Goal: Task Accomplishment & Management: Use online tool/utility

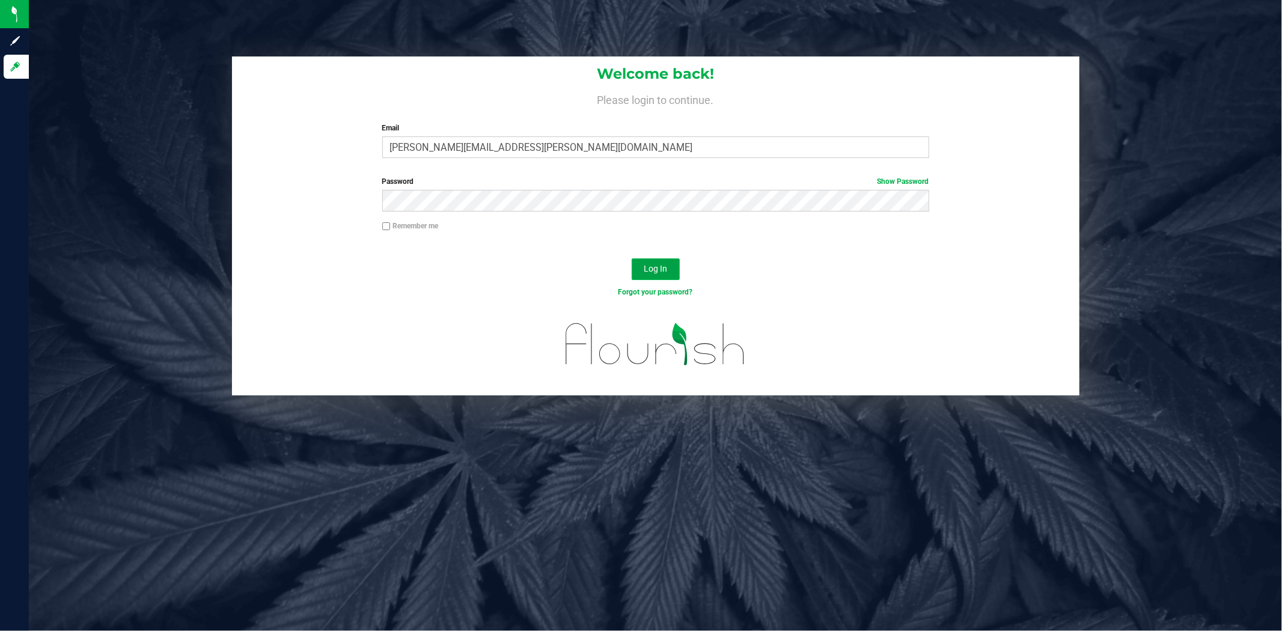
click at [663, 274] on button "Log In" at bounding box center [656, 269] width 48 height 22
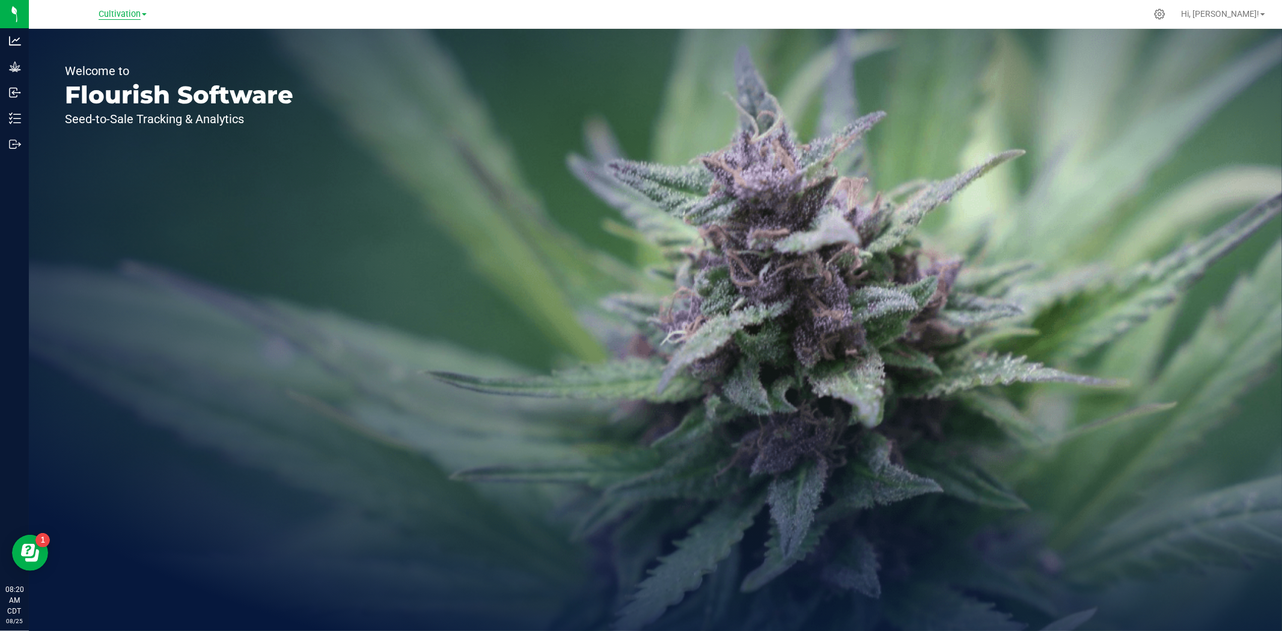
click at [112, 10] on span "Cultivation" at bounding box center [120, 14] width 42 height 11
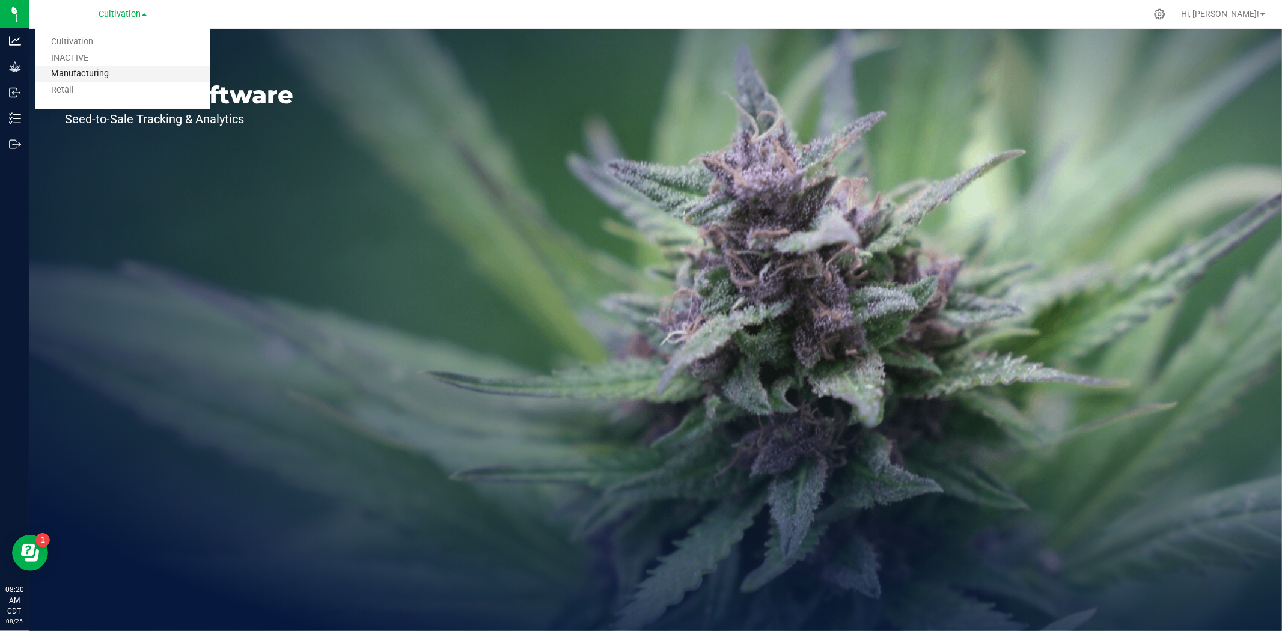
click at [86, 67] on link "Manufacturing" at bounding box center [123, 74] width 176 height 16
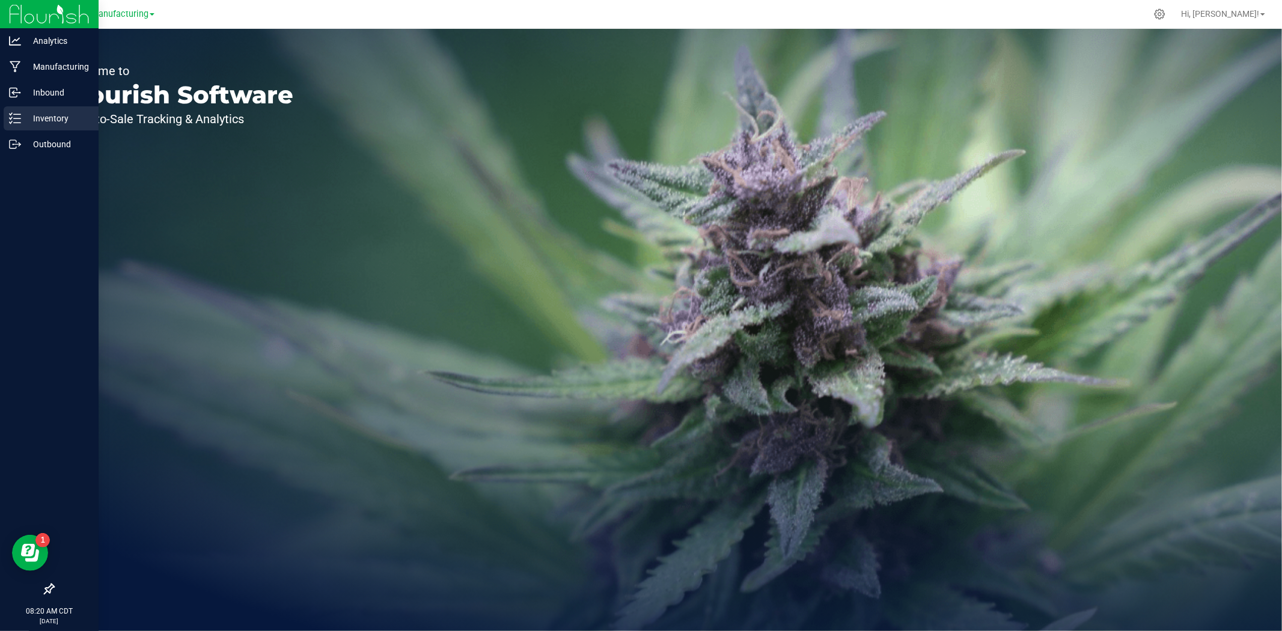
click at [25, 112] on p "Inventory" at bounding box center [57, 118] width 72 height 14
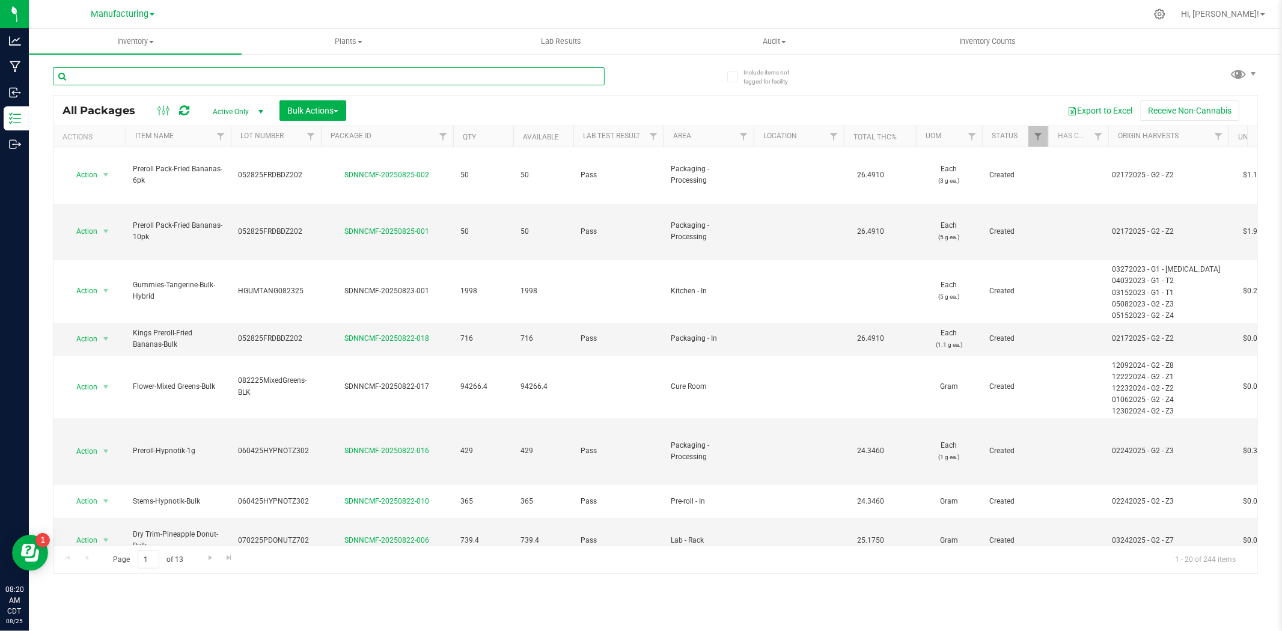
click at [212, 73] on input "text" at bounding box center [329, 76] width 552 height 18
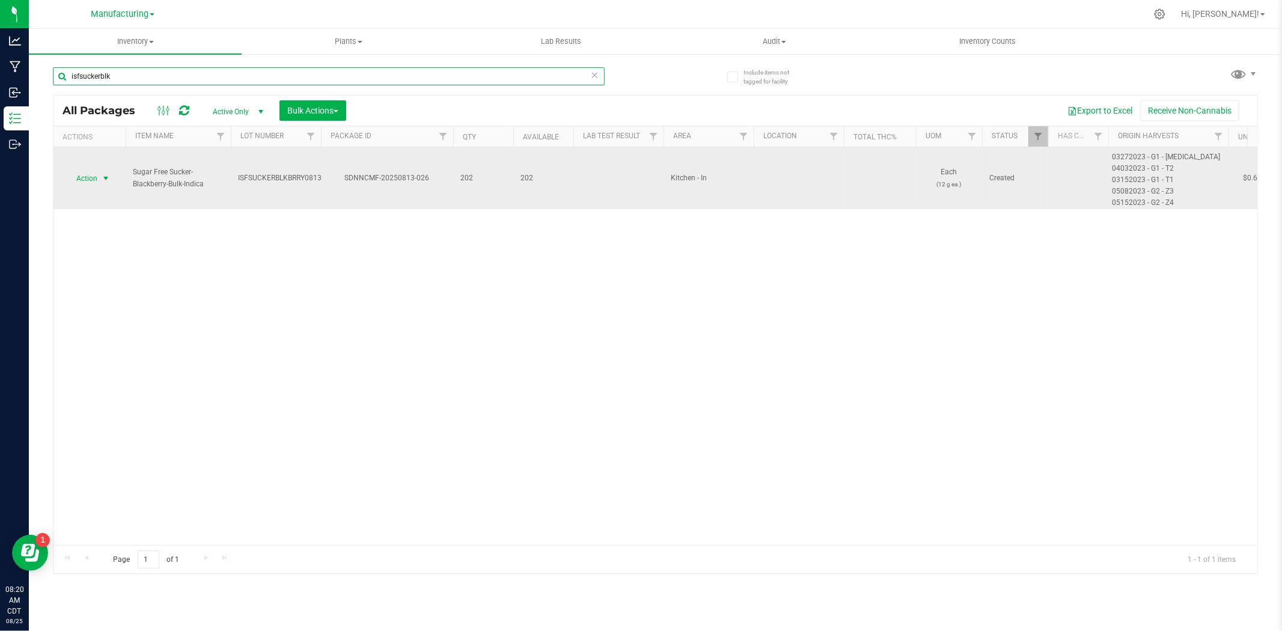
type input "isfsuckerblk"
click at [100, 177] on span "select" at bounding box center [106, 178] width 15 height 17
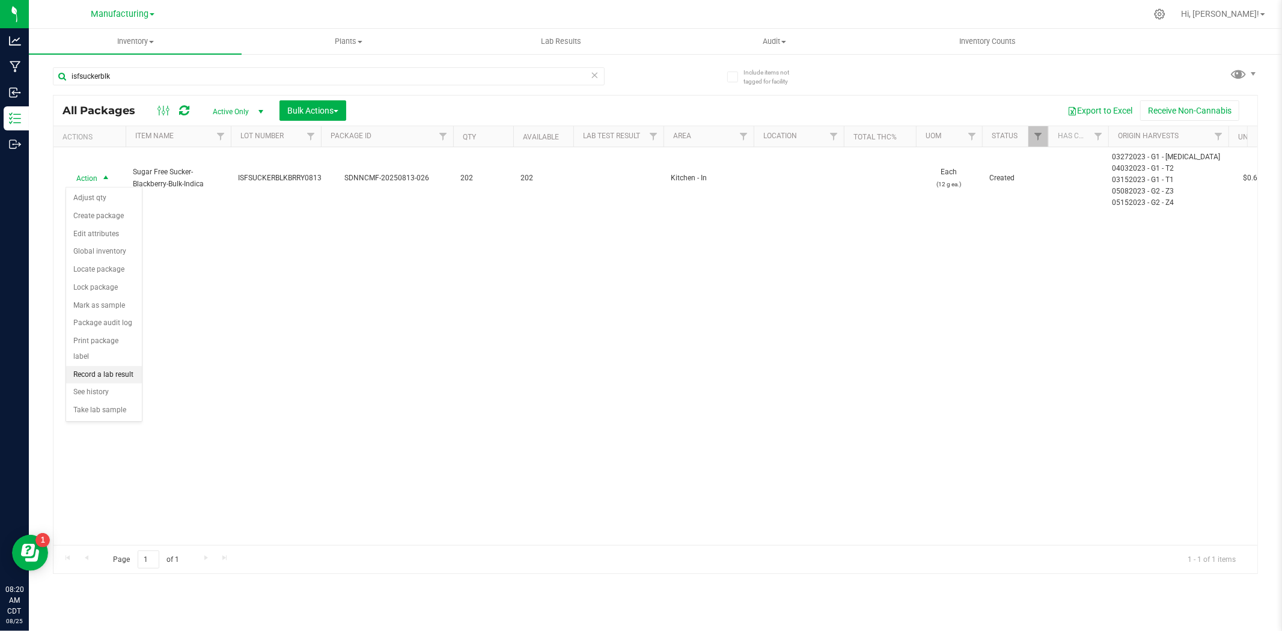
click at [103, 376] on li "Record a lab result" at bounding box center [104, 375] width 76 height 18
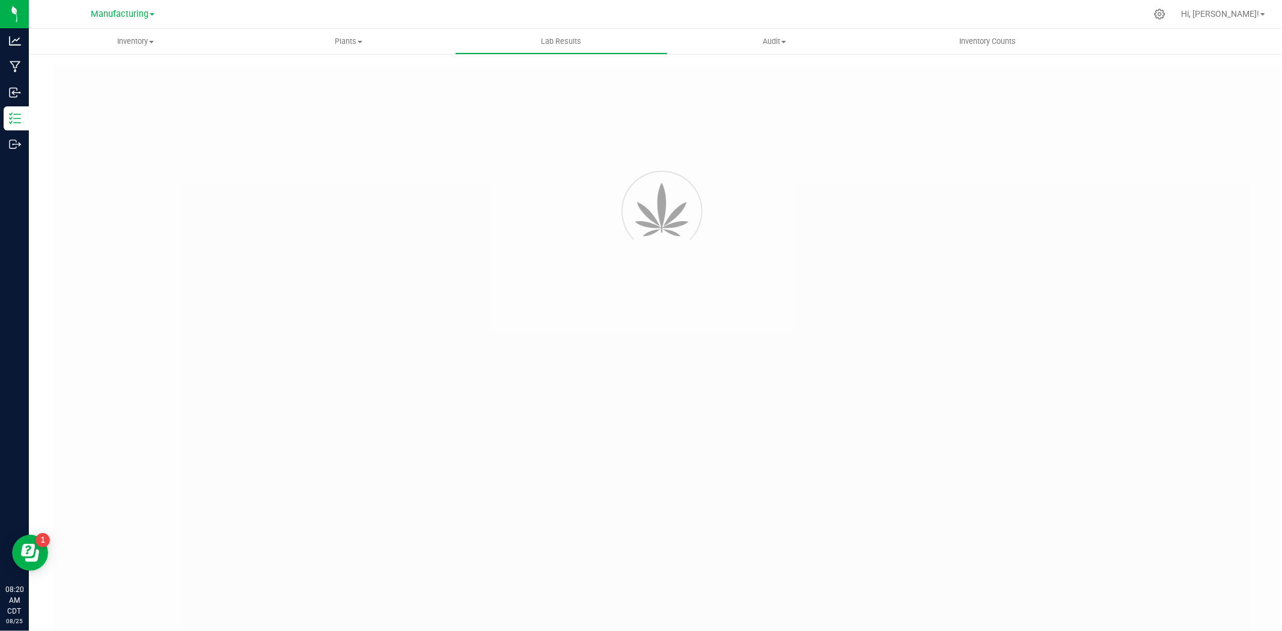
type input "SDNNCMF-20250813-026"
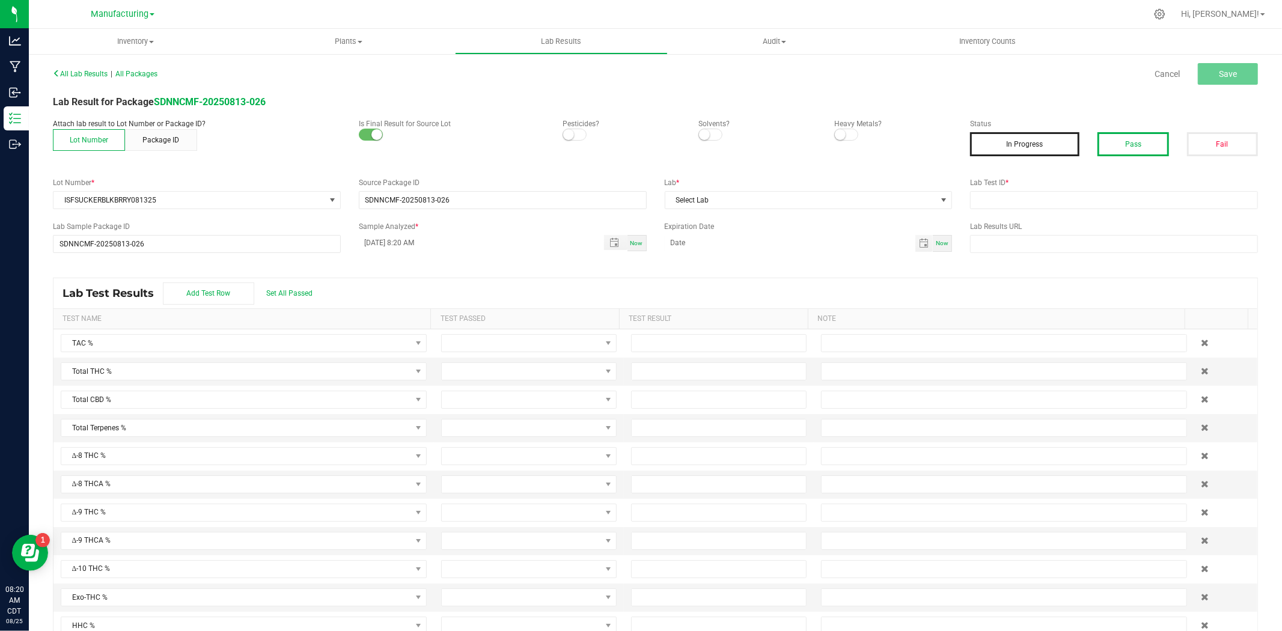
click at [1026, 148] on button "Pass" at bounding box center [1133, 144] width 71 height 24
click at [1017, 198] on input "text" at bounding box center [1114, 200] width 288 height 18
click at [996, 200] on input "text" at bounding box center [1114, 200] width 288 height 18
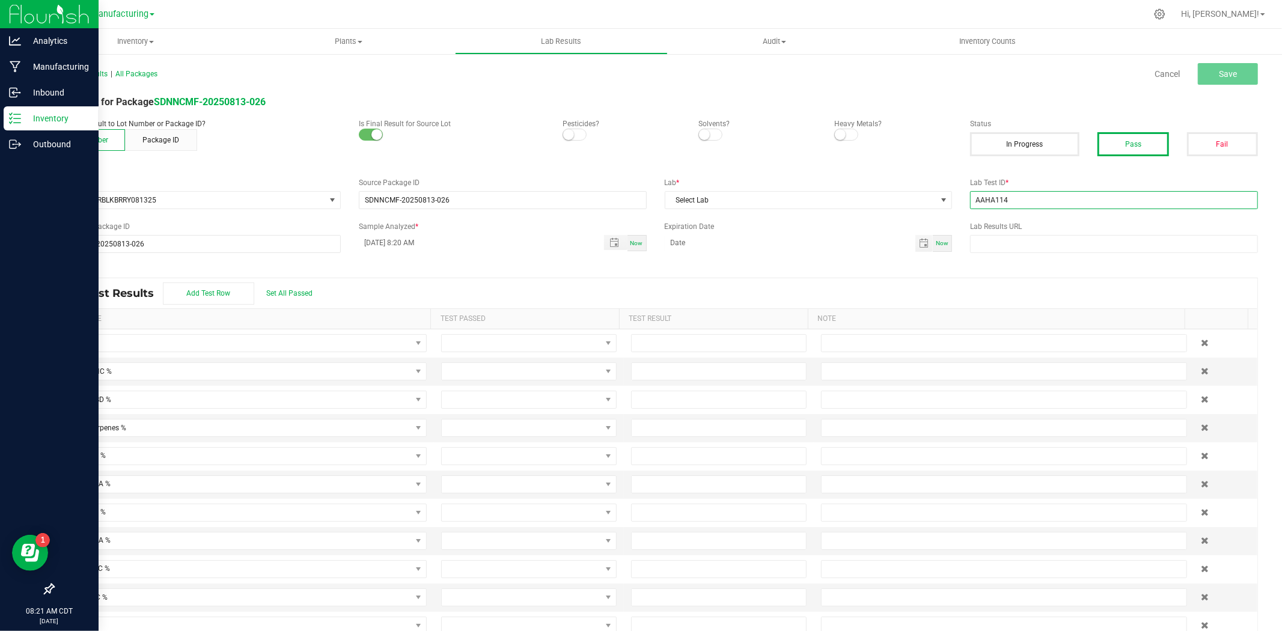
type input "AAHA114"
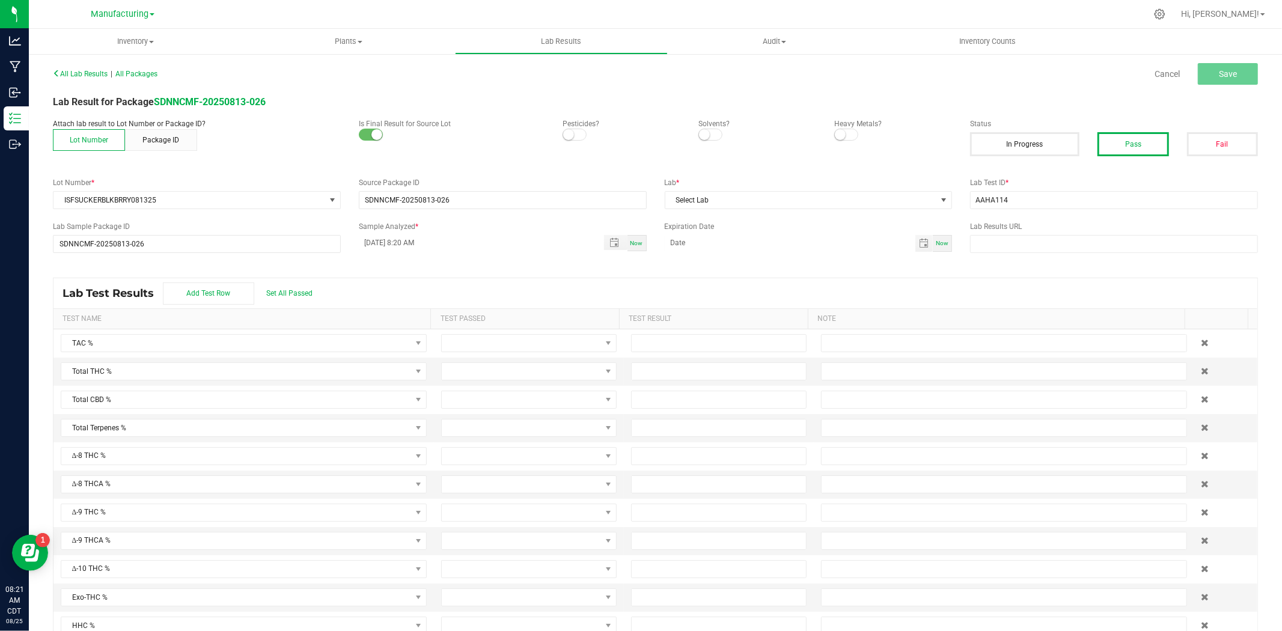
click at [878, 159] on div "Attach lab result to Lot Number or Package ID? Lot Number Package ID Is Final R…" at bounding box center [655, 141] width 1223 height 47
click at [863, 154] on div "Attach lab result to Lot Number or Package ID? Lot Number Package ID Is Final R…" at bounding box center [655, 141] width 1223 height 47
click at [771, 192] on span "Select Lab" at bounding box center [801, 200] width 272 height 17
click at [712, 245] on li "ACS" at bounding box center [802, 252] width 284 height 20
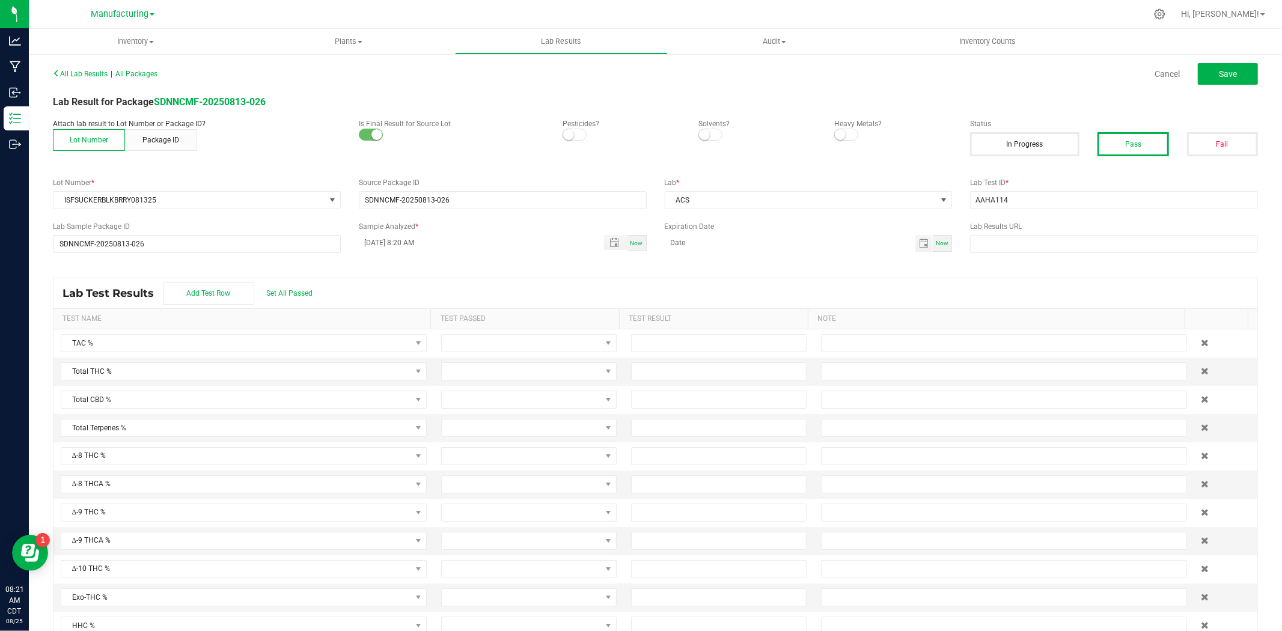
click at [639, 243] on div "Now" at bounding box center [637, 243] width 19 height 16
click at [610, 244] on span "Toggle popup" at bounding box center [615, 243] width 10 height 10
click at [471, 399] on span "22" at bounding box center [467, 402] width 17 height 19
click at [477, 487] on button "Set" at bounding box center [474, 503] width 58 height 26
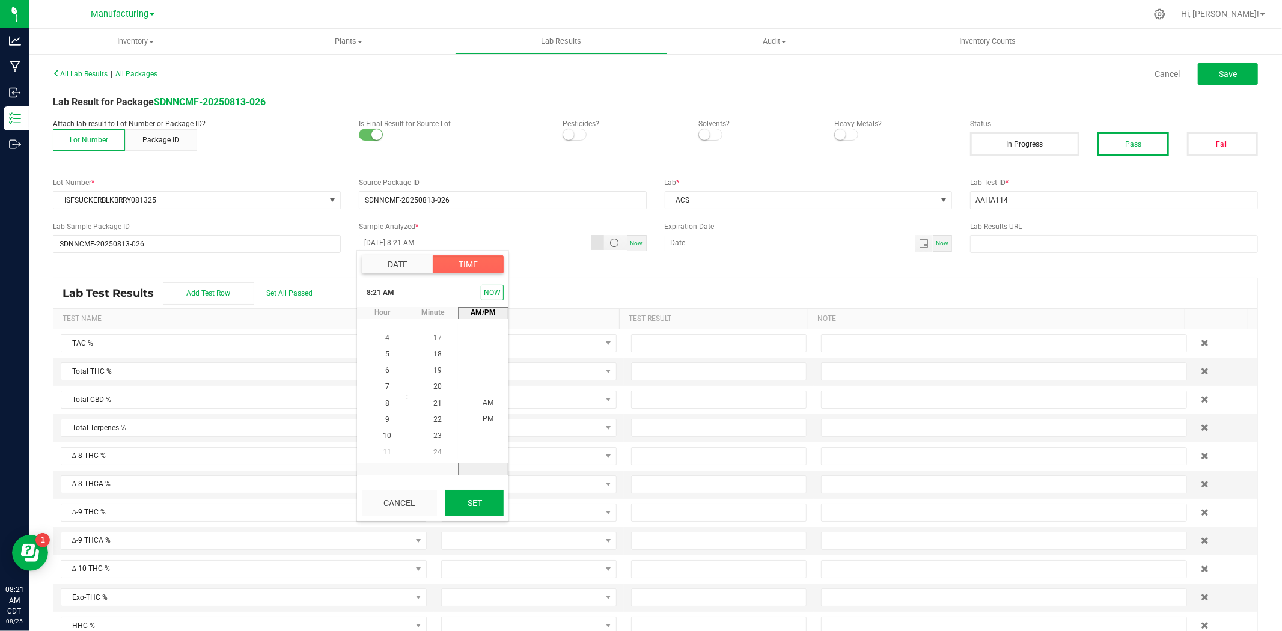
type input "[DATE] 8:21 AM"
click at [1026, 76] on span "Save" at bounding box center [1228, 74] width 18 height 10
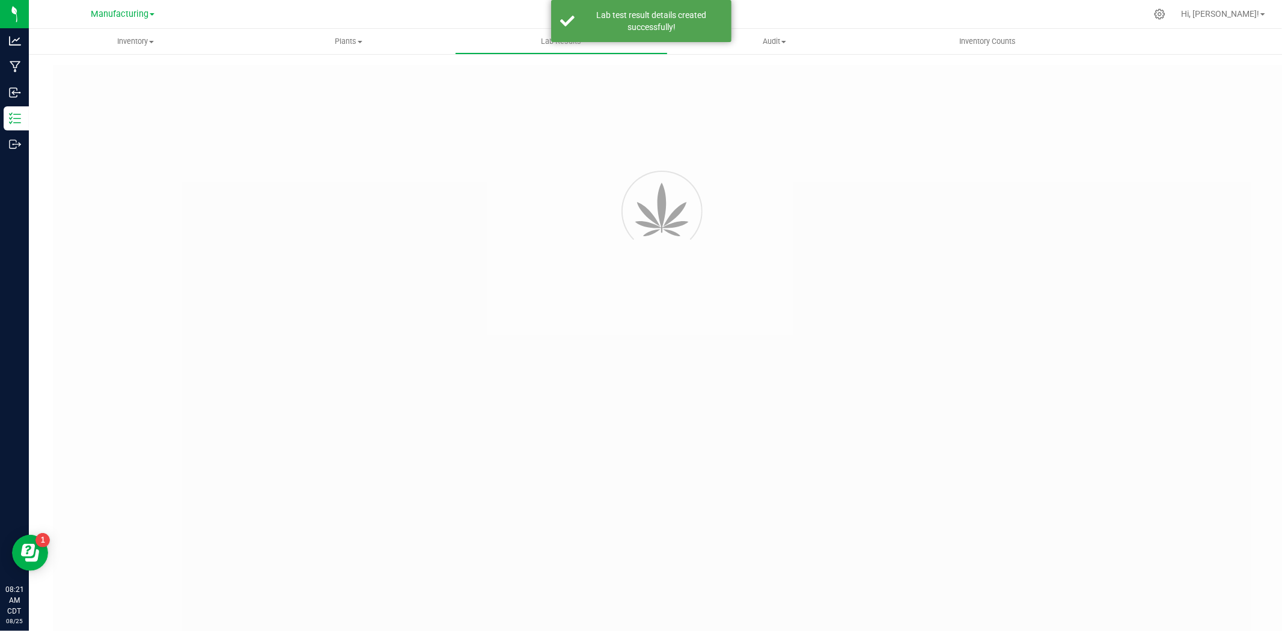
type input "SDNNCMF-20250813-026"
type input "AAHA114"
type input "SDNNCMF-20250813-026"
type input "[DATE] 8:21 AM"
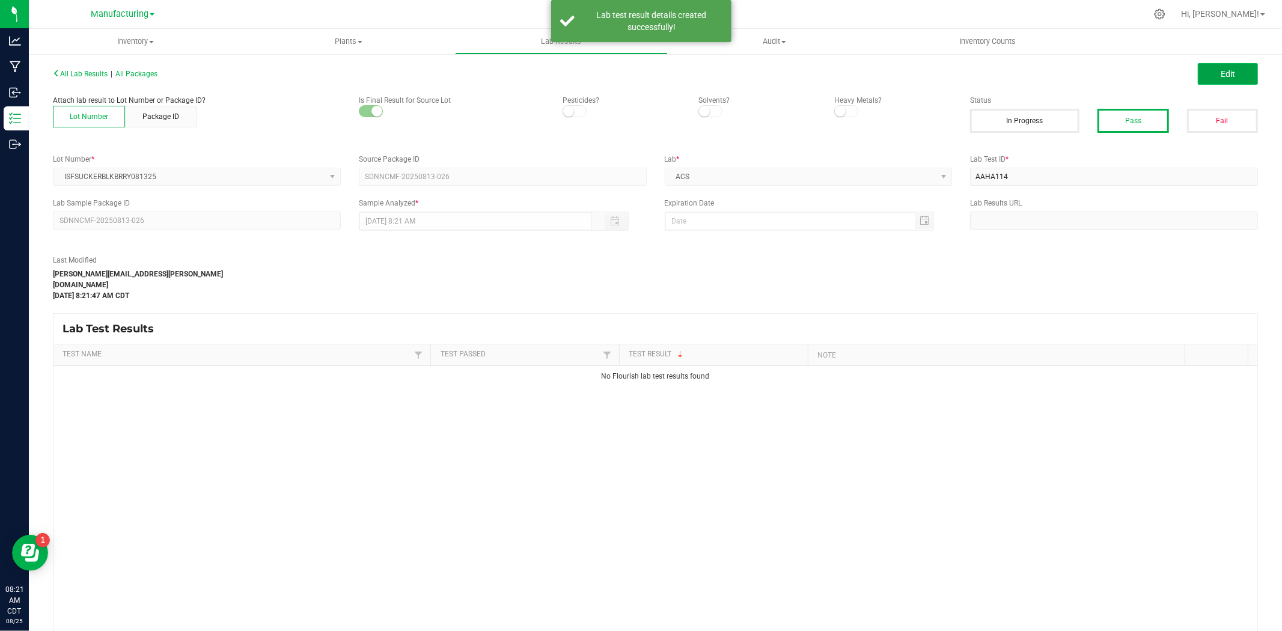
click at [1026, 82] on button "Edit" at bounding box center [1228, 74] width 60 height 22
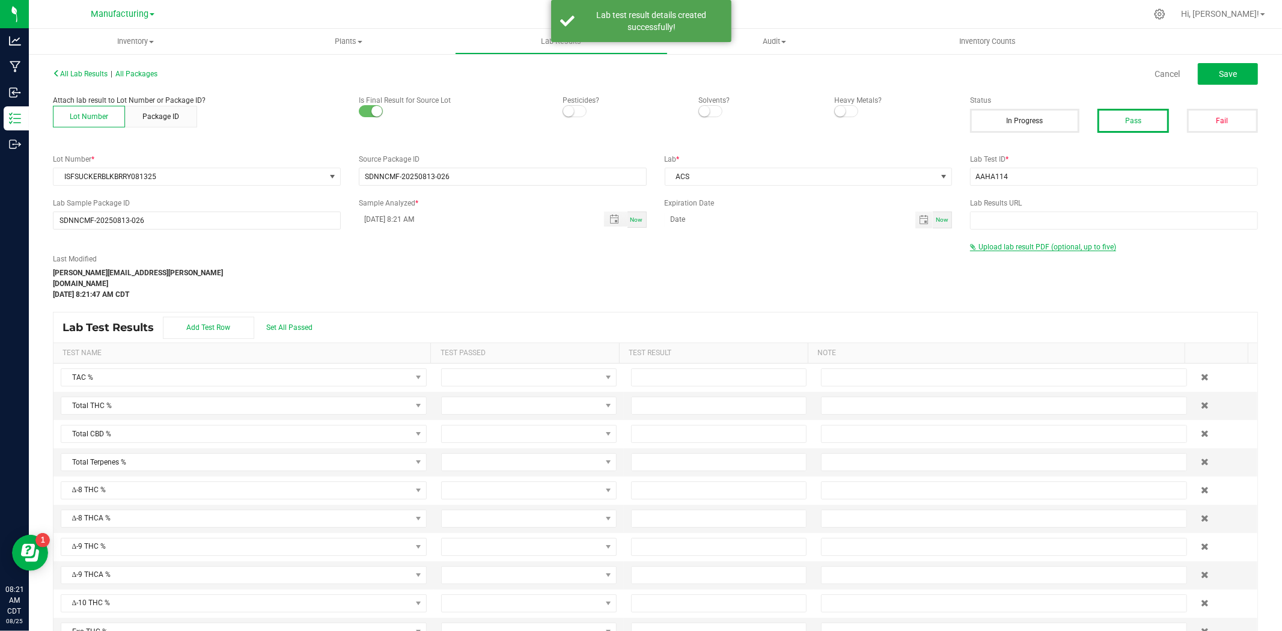
click at [1026, 248] on span "Upload lab result PDF (optional, up to five)" at bounding box center [1048, 247] width 138 height 8
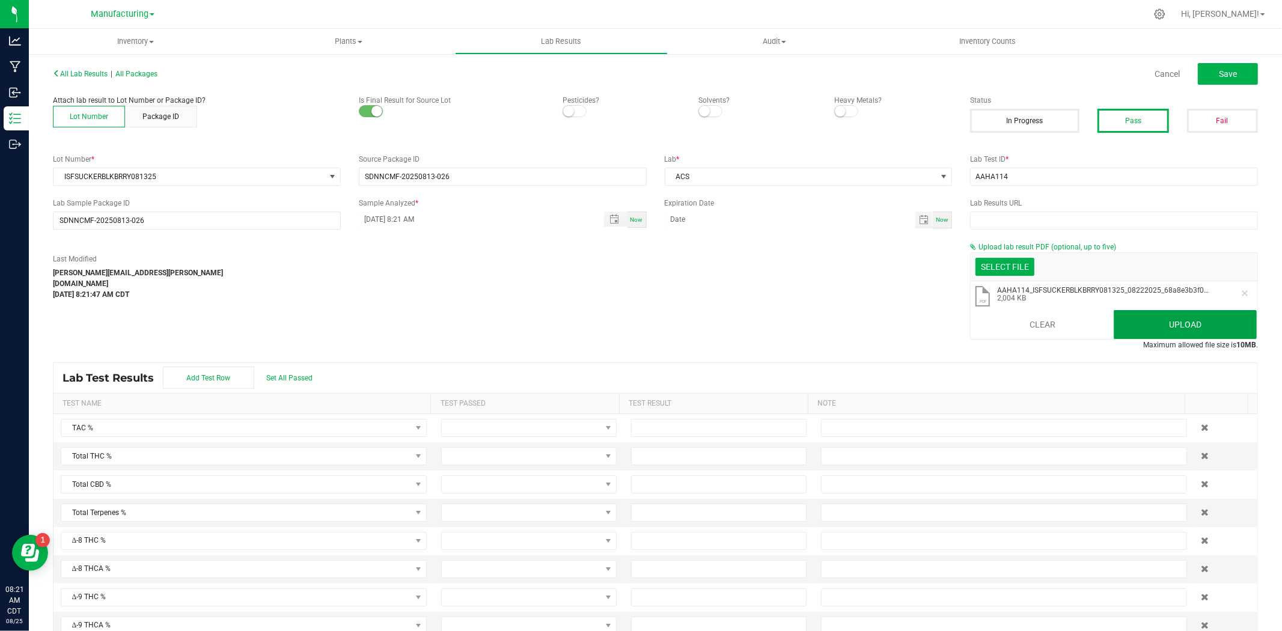
click at [1026, 328] on button "Upload" at bounding box center [1185, 324] width 143 height 29
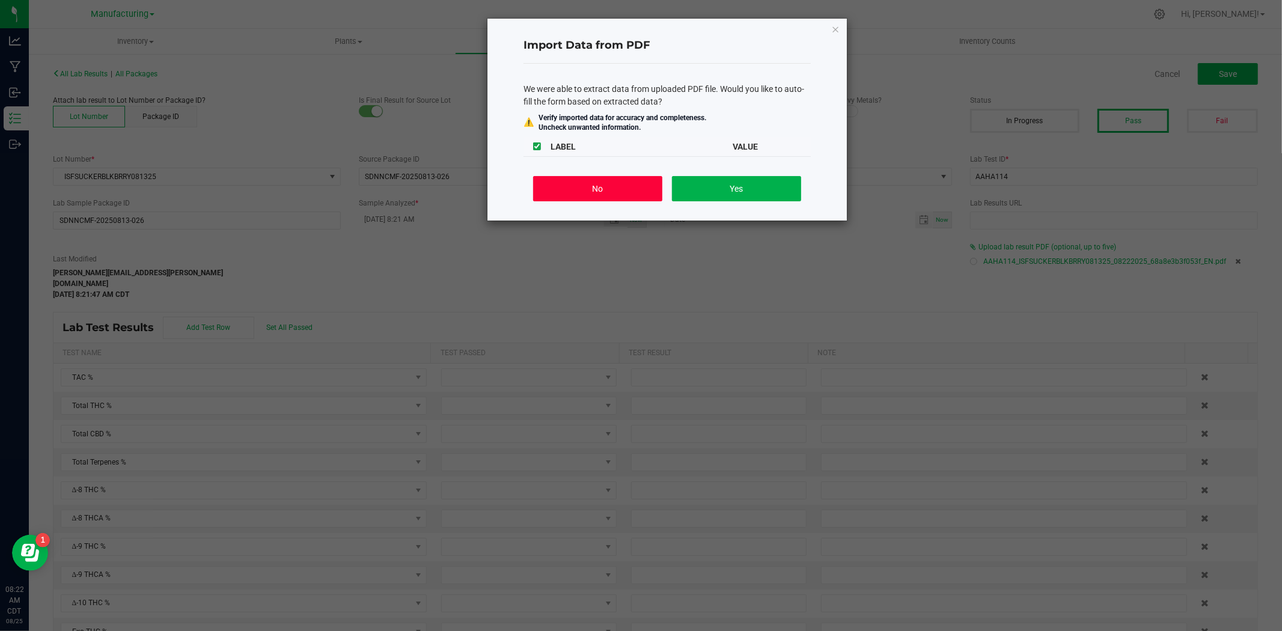
click at [572, 195] on button "No" at bounding box center [597, 188] width 129 height 25
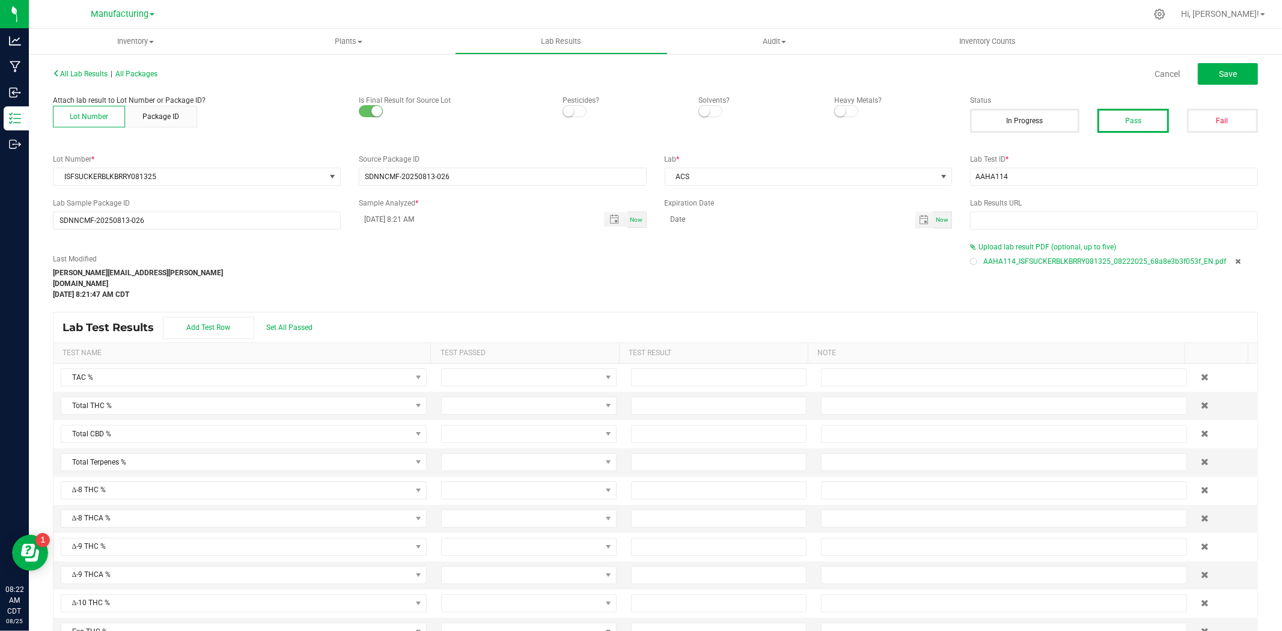
click at [846, 284] on div "Last Modified [PERSON_NAME][EMAIL_ADDRESS][PERSON_NAME][DOMAIN_NAME] [DATE] 8:2…" at bounding box center [502, 277] width 917 height 46
click at [1026, 76] on button "Save" at bounding box center [1228, 74] width 60 height 22
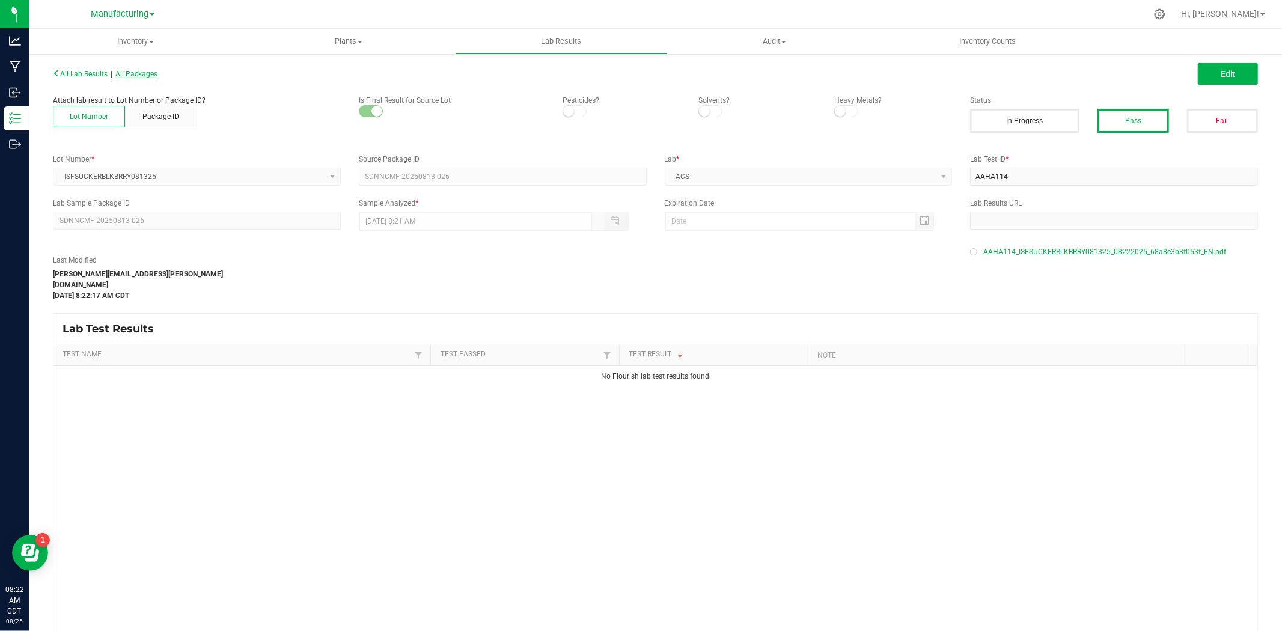
click at [133, 71] on span "All Packages" at bounding box center [136, 74] width 42 height 8
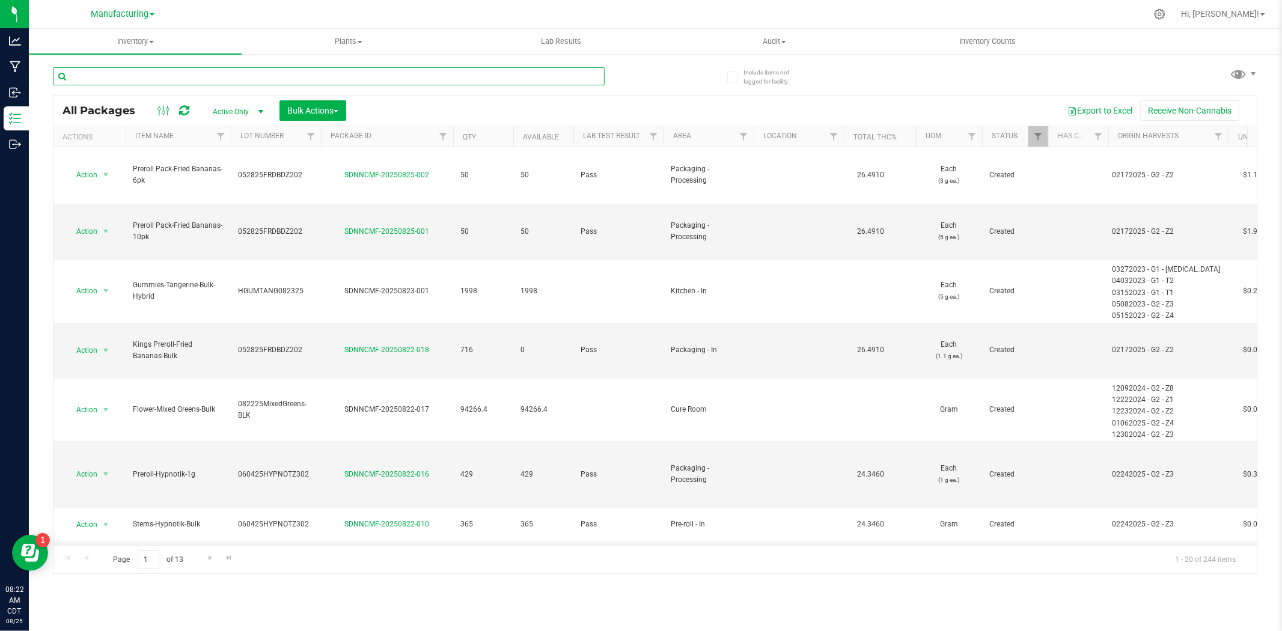
click at [154, 70] on input "text" at bounding box center [329, 76] width 552 height 18
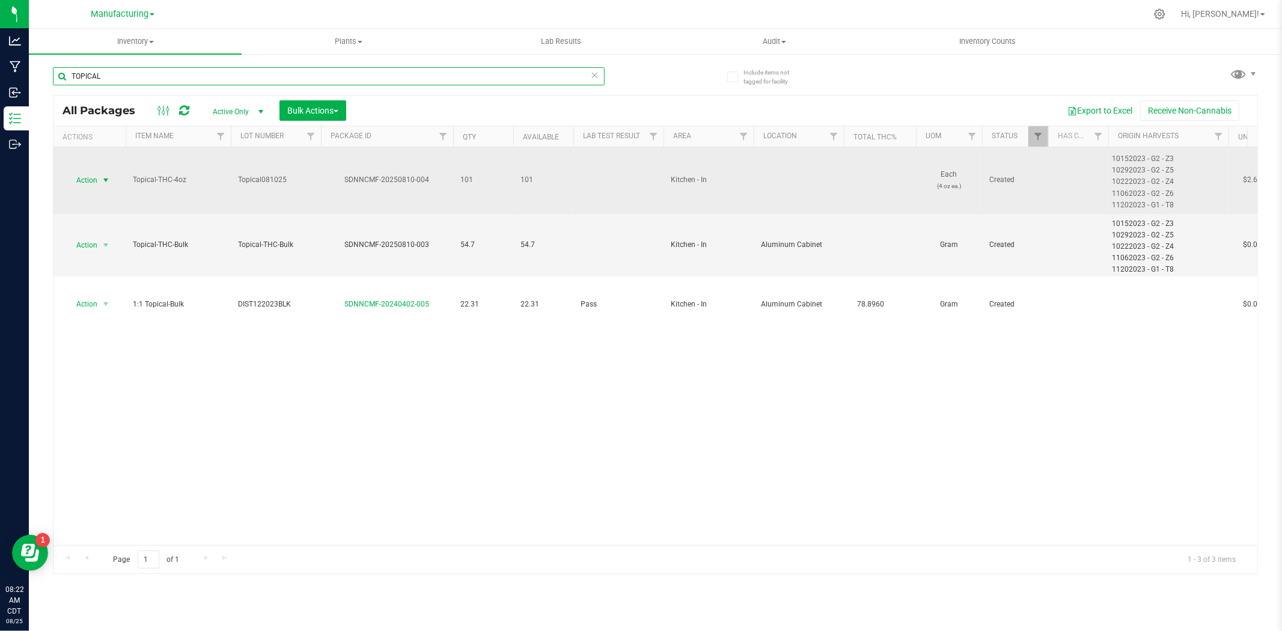
type input "TOPICAL"
click at [93, 178] on span "Action" at bounding box center [82, 180] width 32 height 17
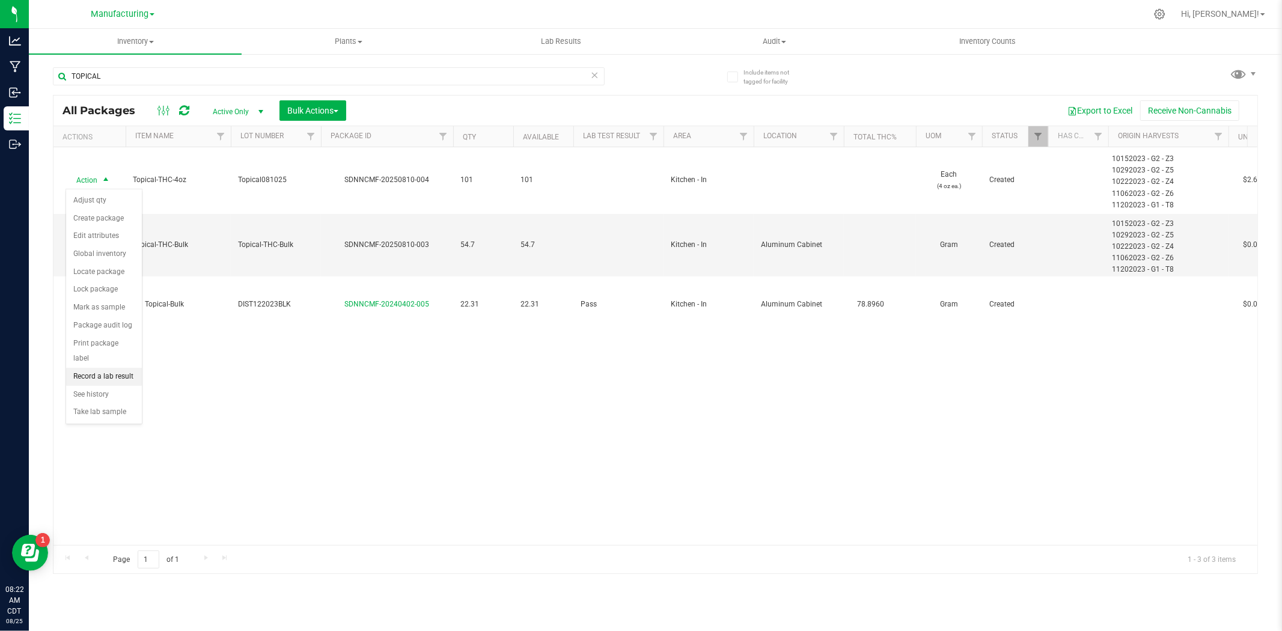
click at [97, 378] on li "Record a lab result" at bounding box center [104, 377] width 76 height 18
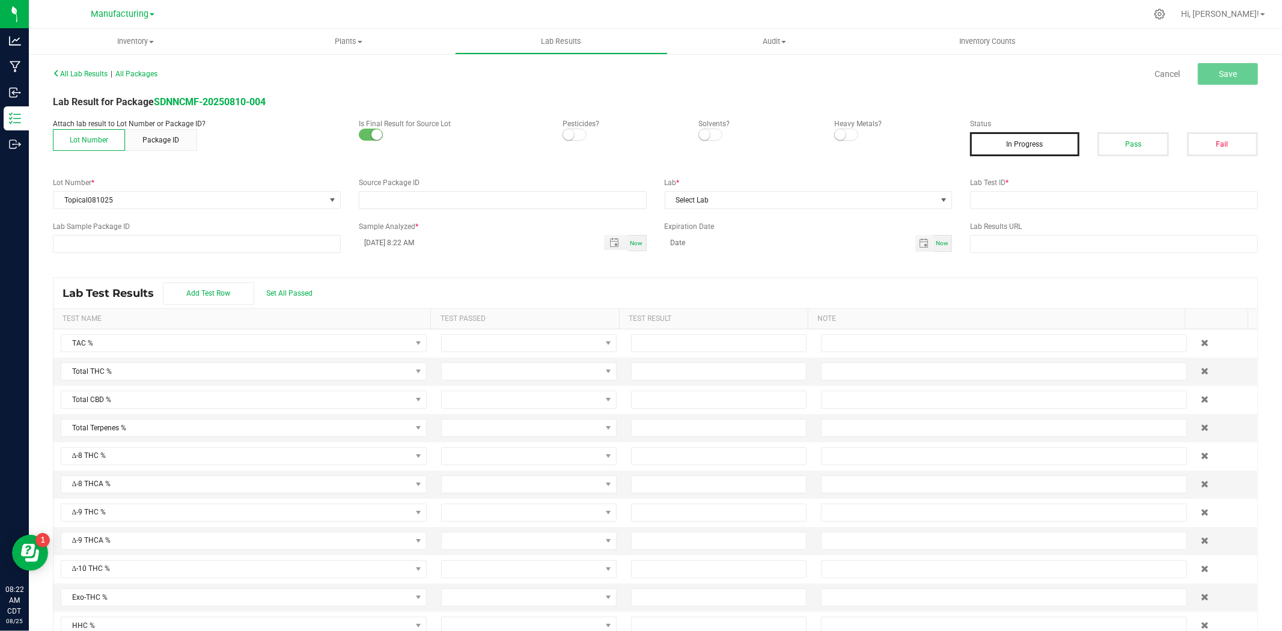
type input "SDNNCMF-20250810-004"
click at [1026, 148] on button "Pass" at bounding box center [1133, 144] width 71 height 24
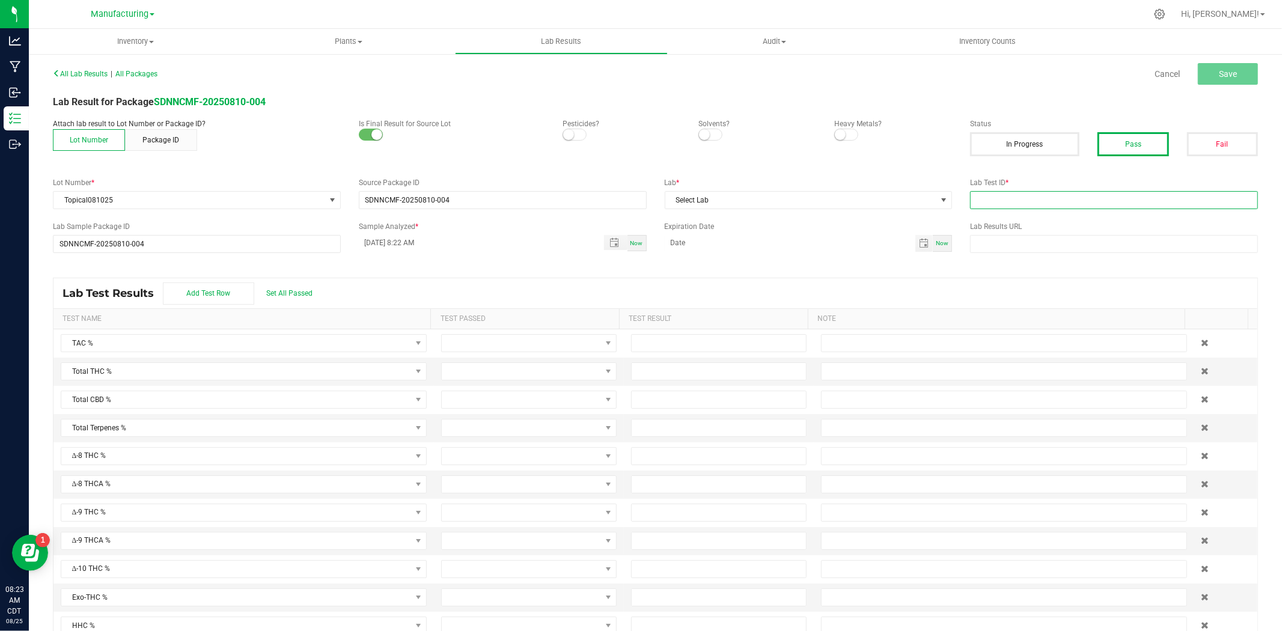
click at [1026, 194] on input "text" at bounding box center [1114, 200] width 288 height 18
type input "AAHA115"
click at [870, 197] on span "Select Lab" at bounding box center [801, 200] width 272 height 17
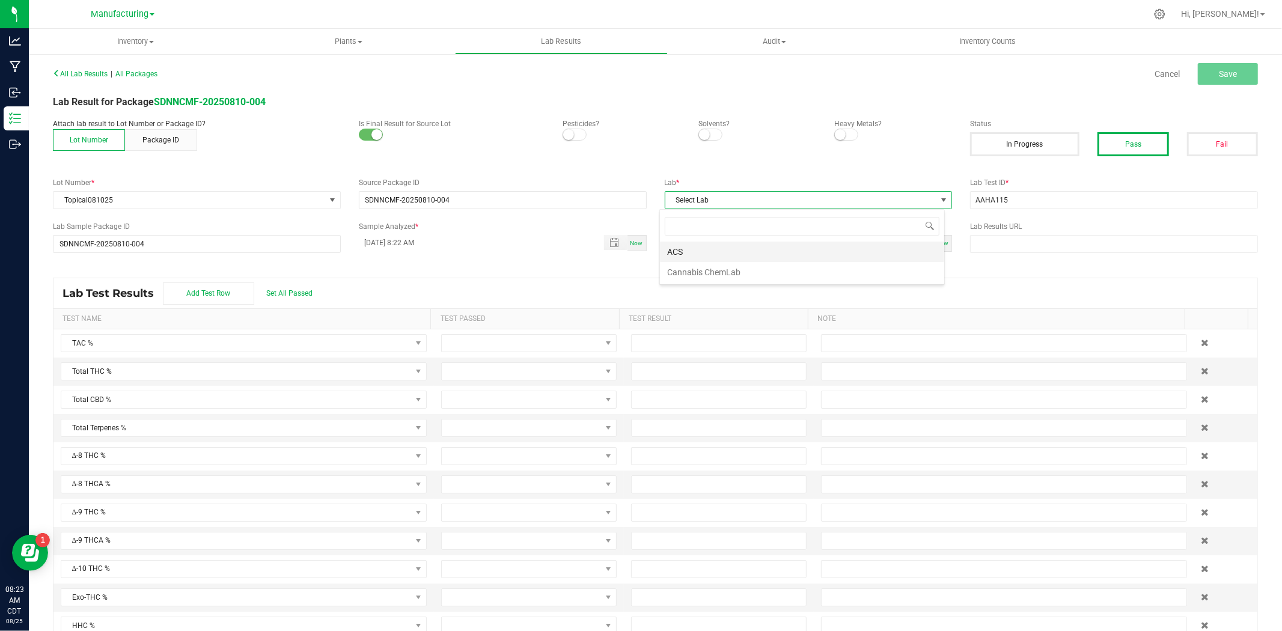
scroll to position [18, 285]
click at [684, 257] on li "ACS" at bounding box center [802, 252] width 284 height 20
click at [611, 242] on span "Toggle popup" at bounding box center [615, 243] width 10 height 10
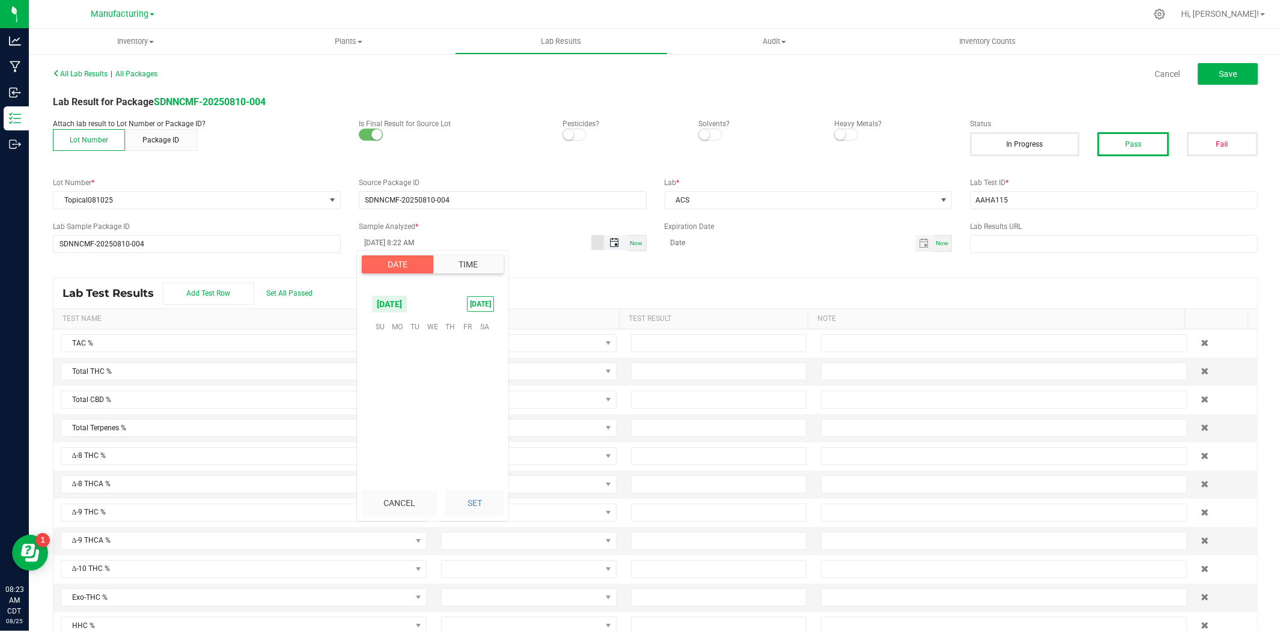
scroll to position [359, 0]
click at [469, 395] on span "22" at bounding box center [467, 402] width 17 height 19
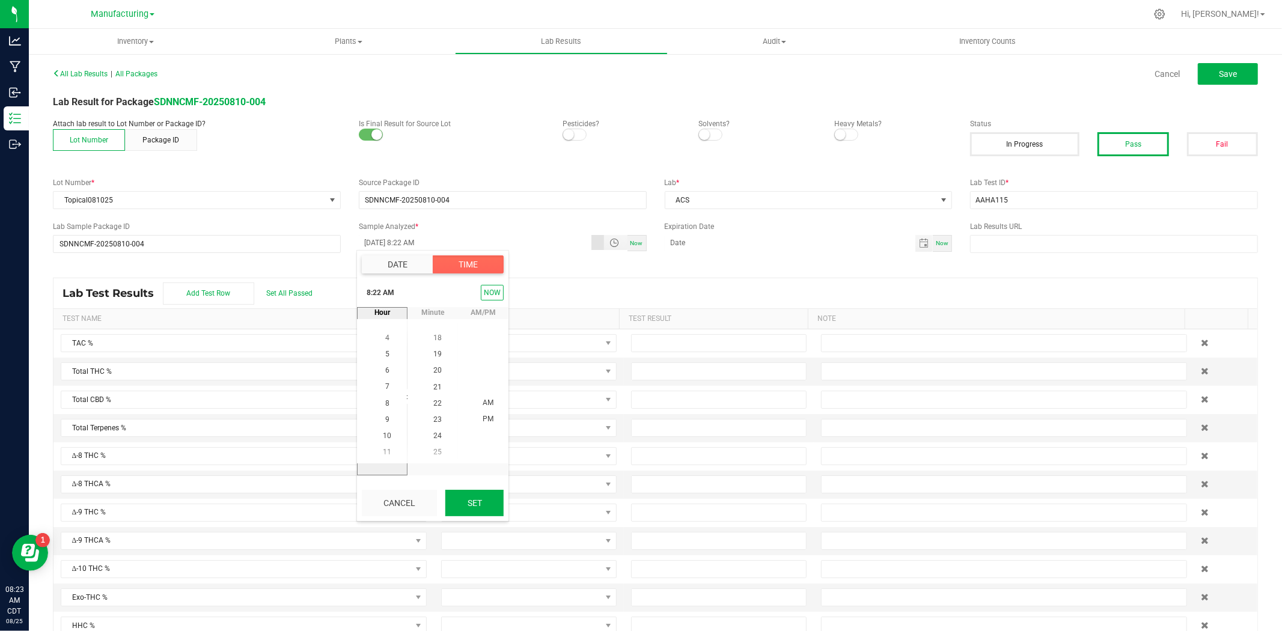
click at [467, 487] on button "Set" at bounding box center [474, 503] width 58 height 26
type input "[DATE] 8:22 AM"
click at [1026, 75] on span "Save" at bounding box center [1228, 74] width 18 height 10
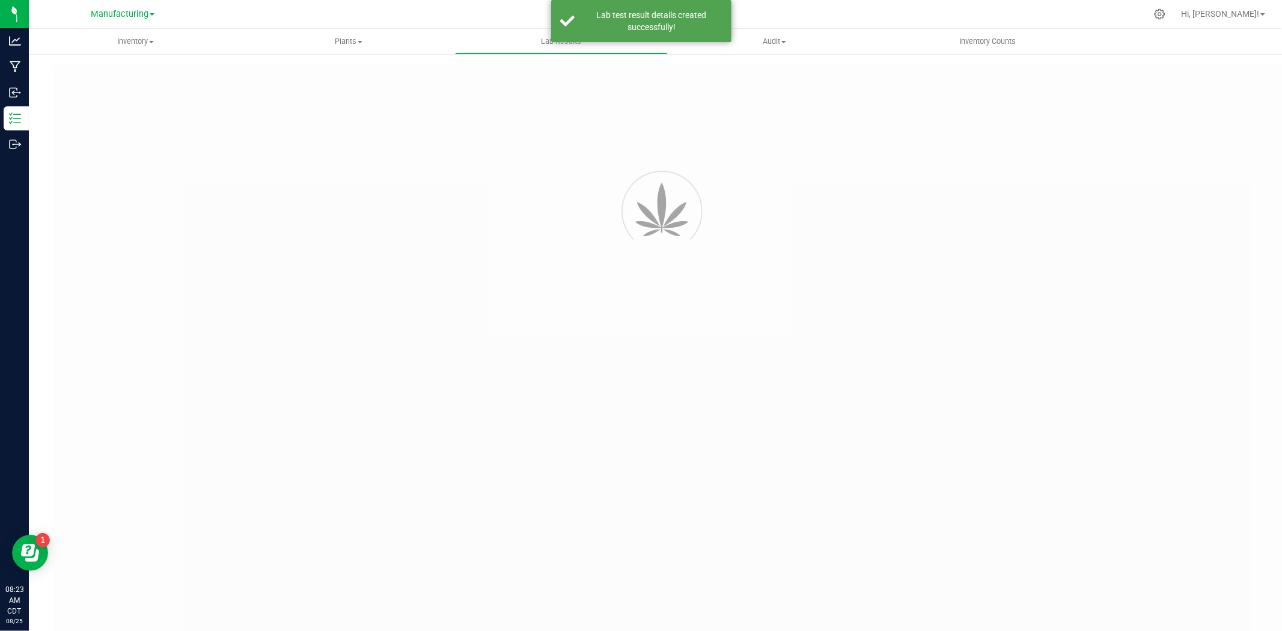
type input "SDNNCMF-20250810-004"
type input "AAHA115"
type input "SDNNCMF-20250810-004"
type input "[DATE] 8:22 AM"
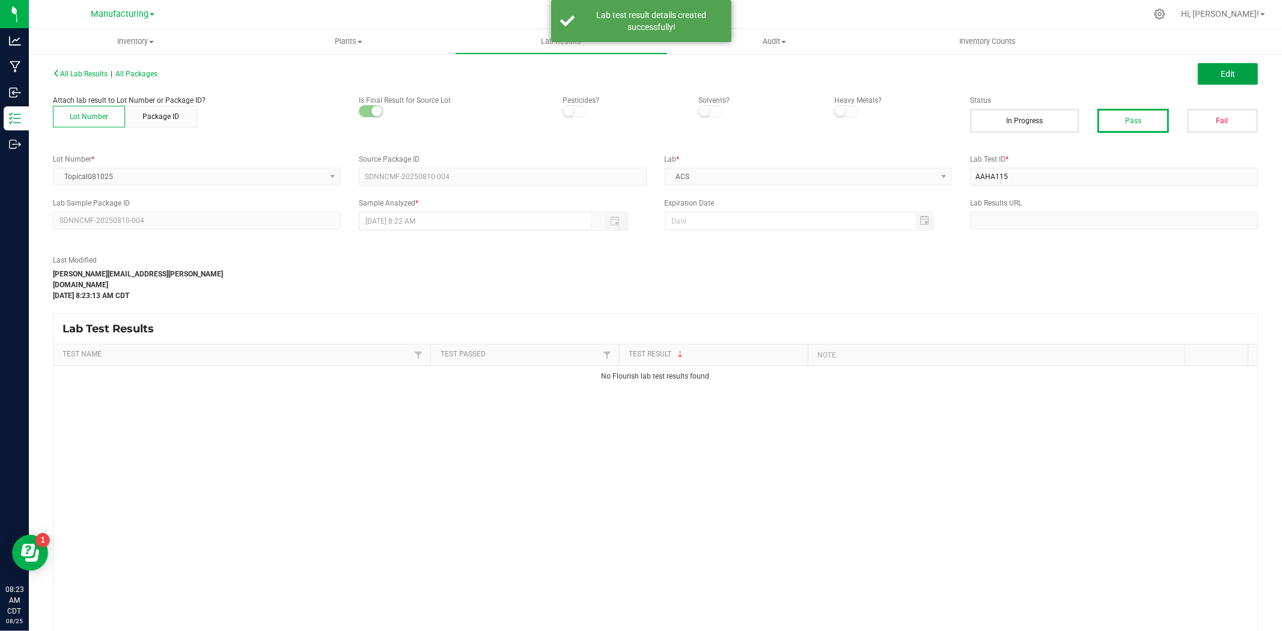
click at [1026, 75] on span "Edit" at bounding box center [1228, 74] width 14 height 10
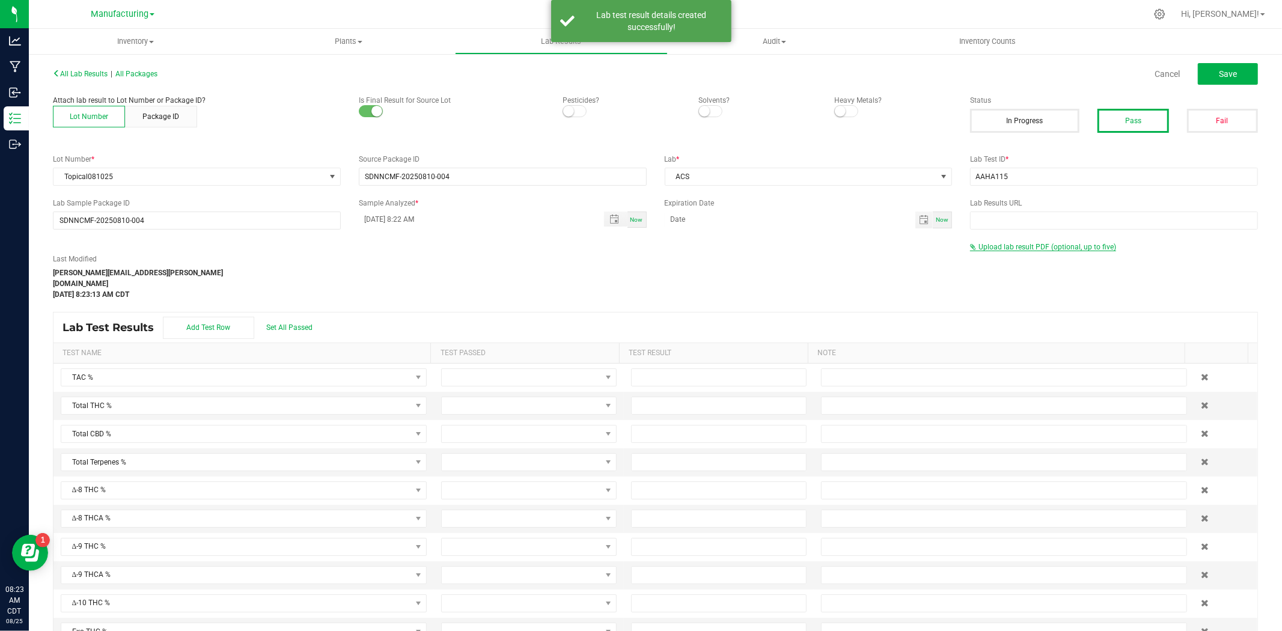
click at [1026, 247] on span "Upload lab result PDF (optional, up to five)" at bounding box center [1048, 247] width 138 height 8
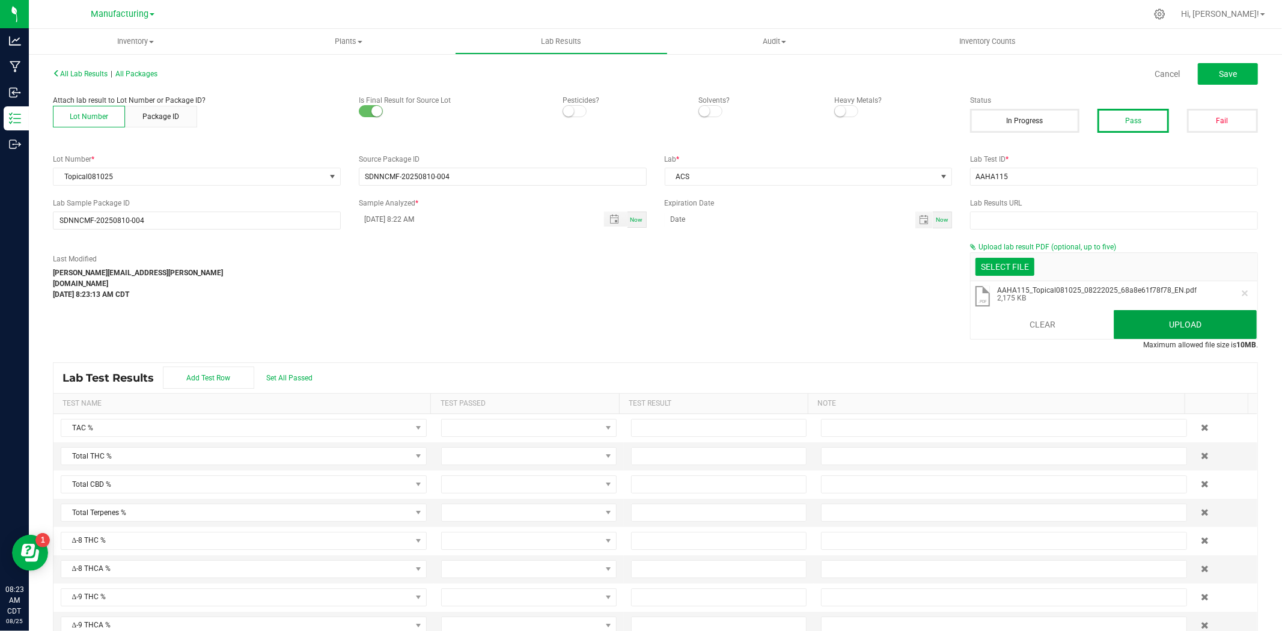
click at [1026, 333] on button "Upload" at bounding box center [1185, 324] width 143 height 29
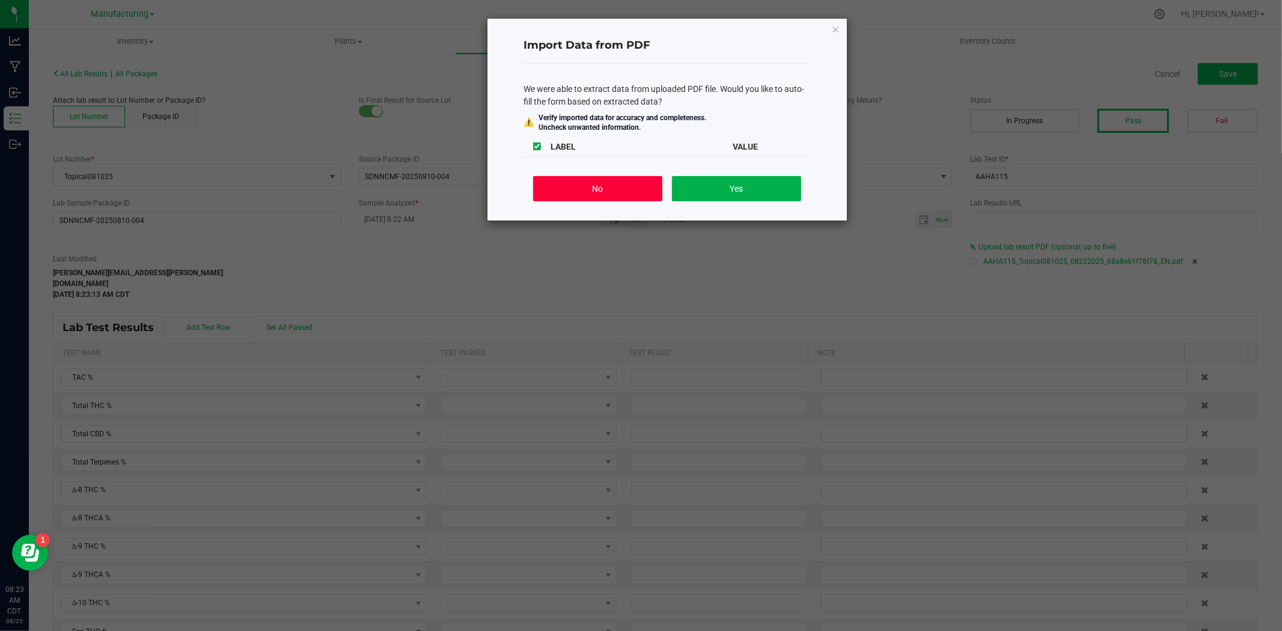
click at [608, 192] on button "No" at bounding box center [597, 188] width 129 height 25
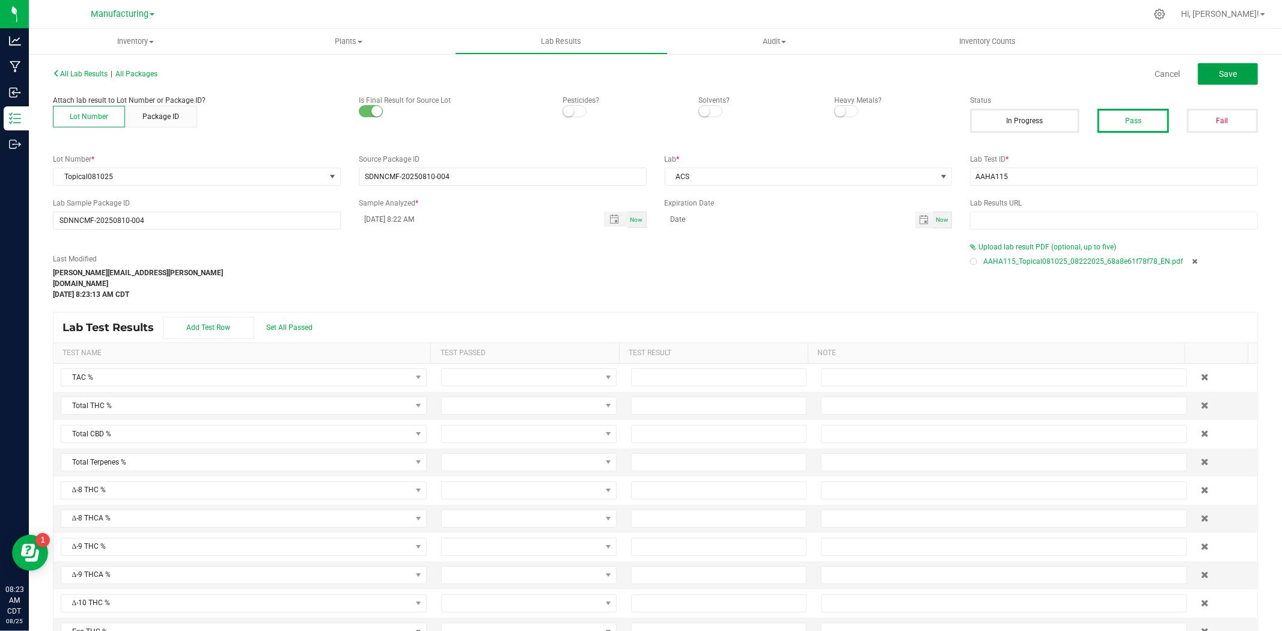
click at [1026, 70] on span "Save" at bounding box center [1228, 74] width 18 height 10
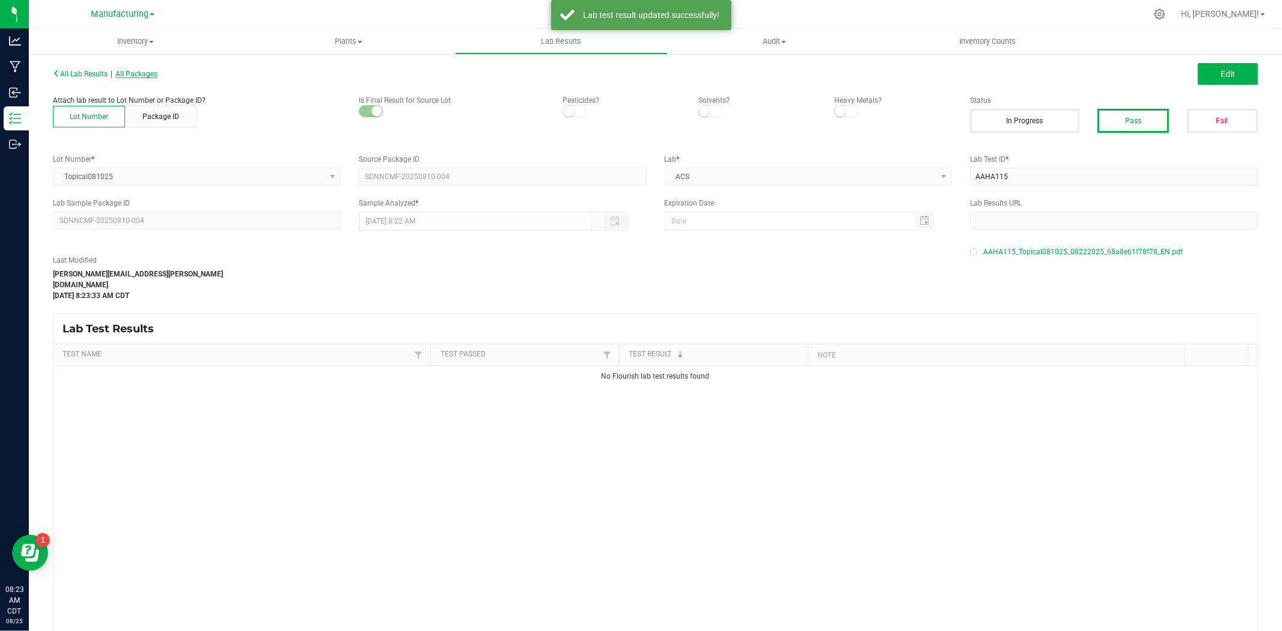
click at [151, 70] on span "All Packages" at bounding box center [136, 74] width 42 height 8
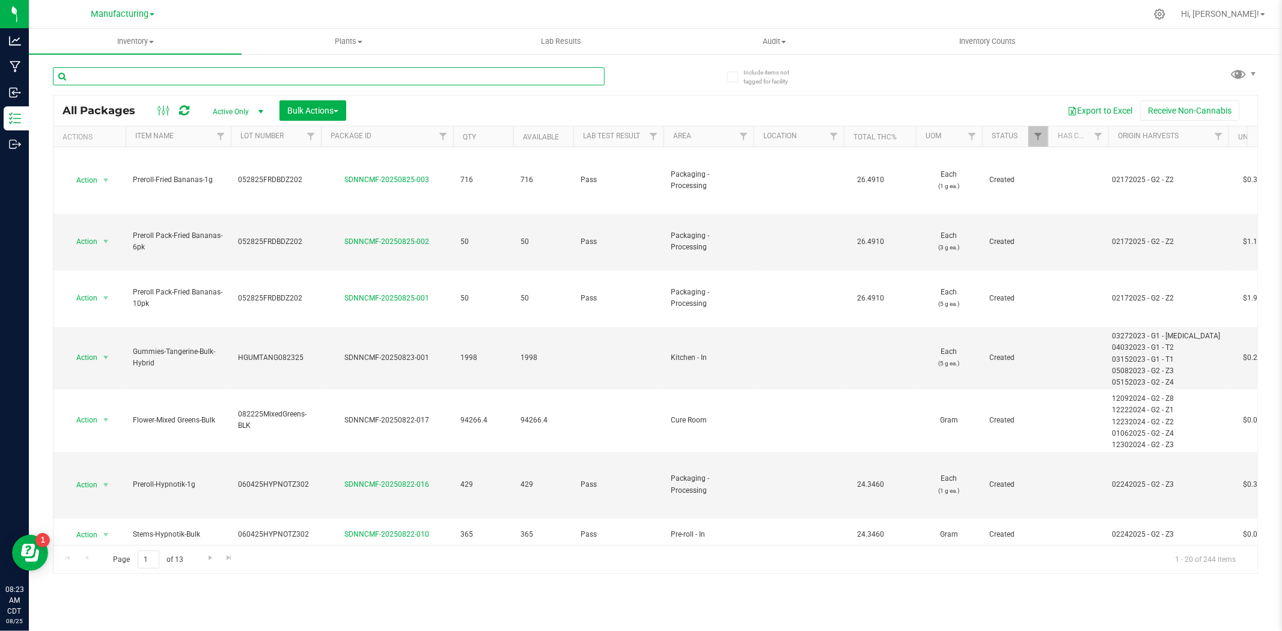
click at [190, 78] on input "text" at bounding box center [329, 76] width 552 height 18
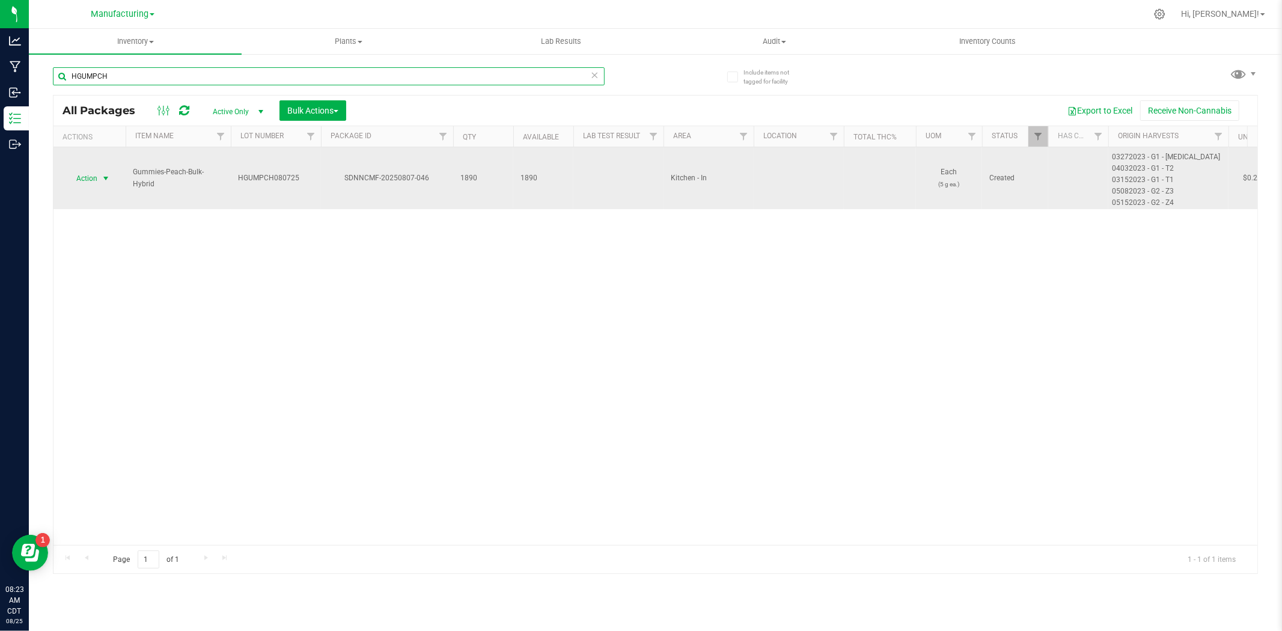
type input "HGUMPCH"
click at [99, 183] on span "select" at bounding box center [106, 178] width 15 height 17
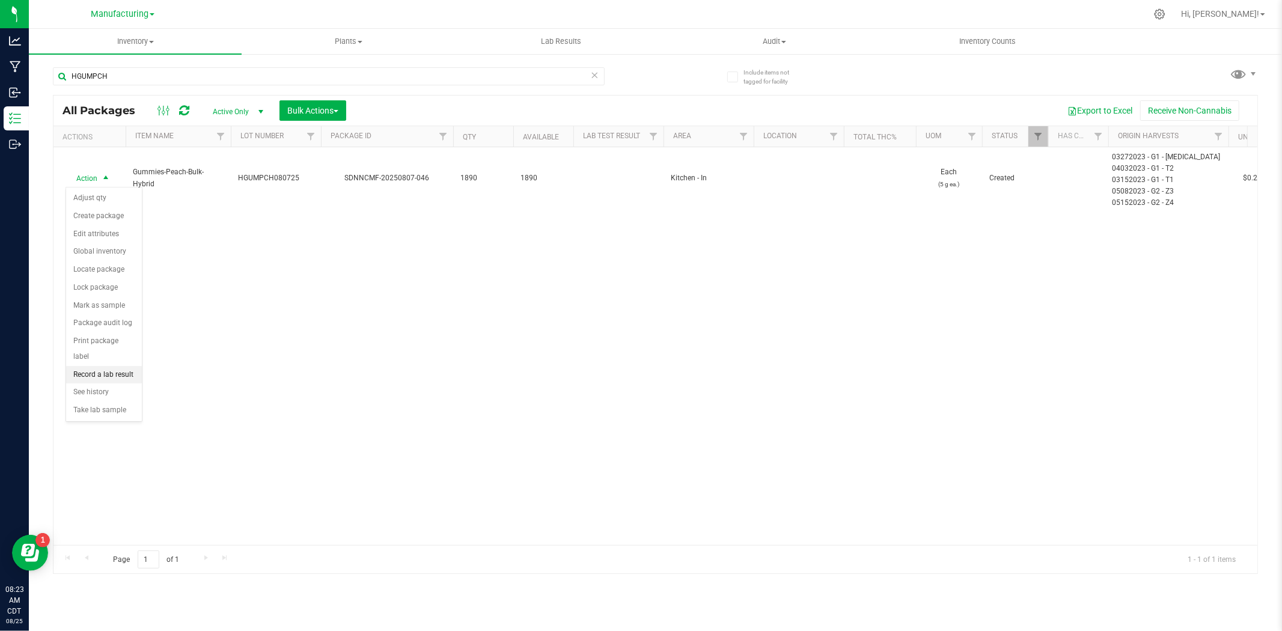
click at [113, 374] on li "Record a lab result" at bounding box center [104, 375] width 76 height 18
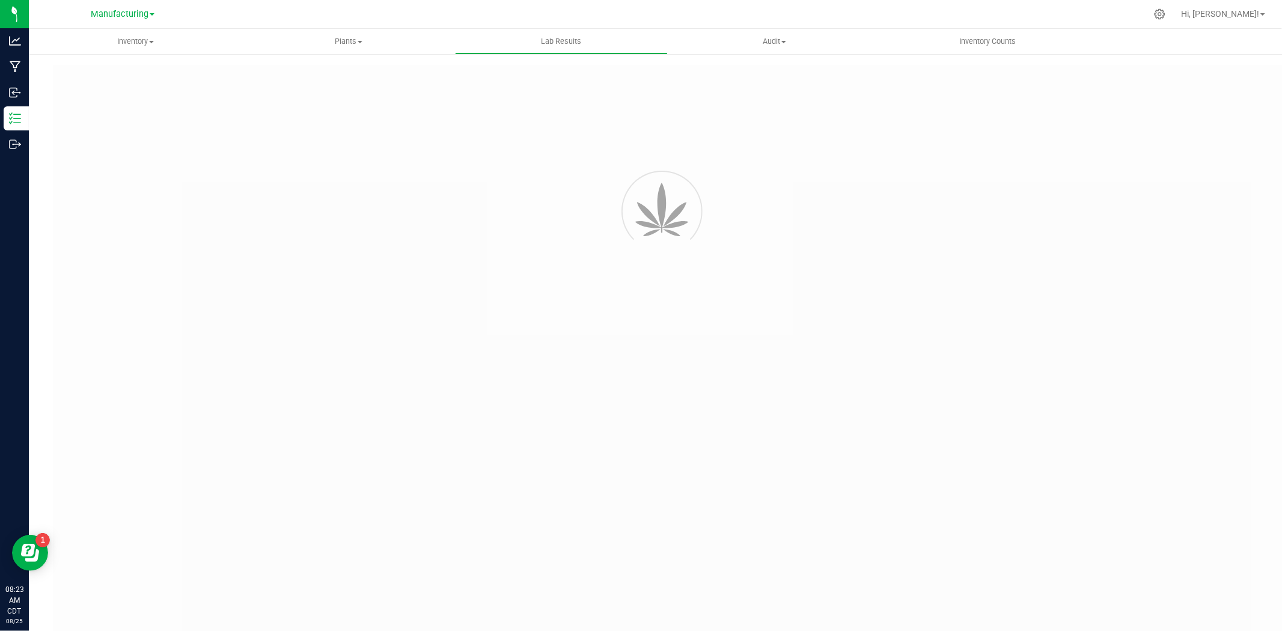
type input "SDNNCMF-20250807-046"
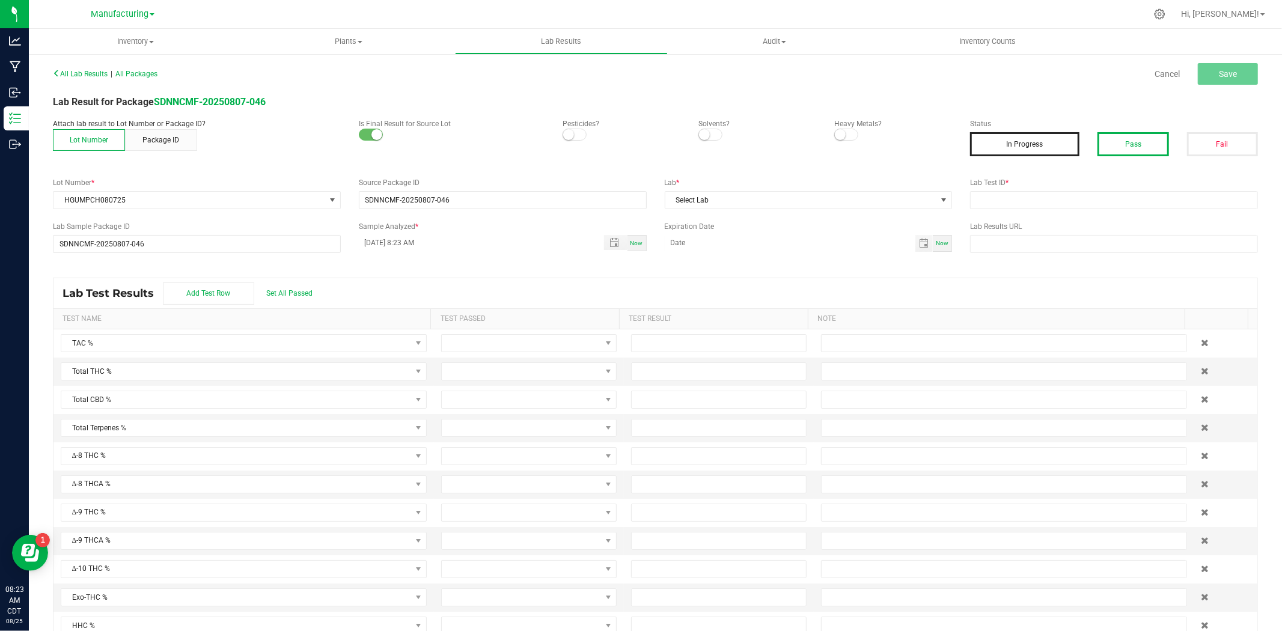
click at [1026, 151] on button "Pass" at bounding box center [1133, 144] width 71 height 24
click at [1026, 198] on input "text" at bounding box center [1114, 200] width 288 height 18
type input "AAHA117"
click at [791, 207] on span "Select Lab" at bounding box center [801, 200] width 272 height 17
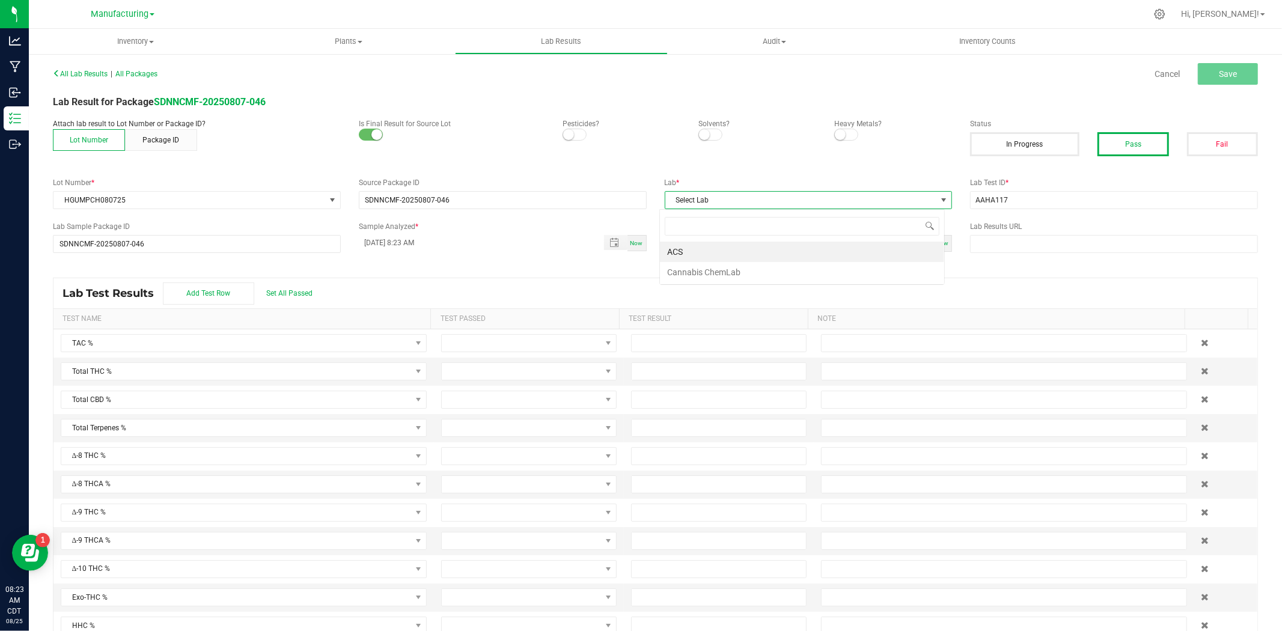
scroll to position [18, 285]
click at [682, 256] on li "ACS" at bounding box center [802, 252] width 284 height 20
click at [610, 243] on span "Toggle popup" at bounding box center [615, 243] width 10 height 10
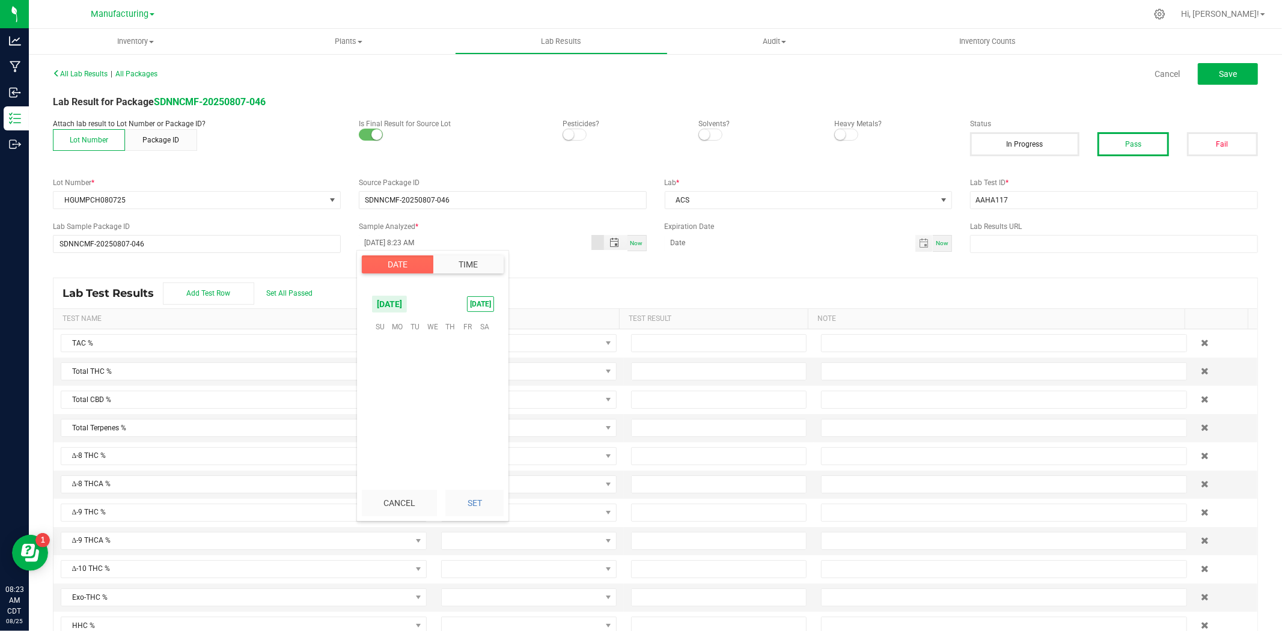
scroll to position [375, 0]
click at [465, 403] on span "22" at bounding box center [467, 402] width 17 height 19
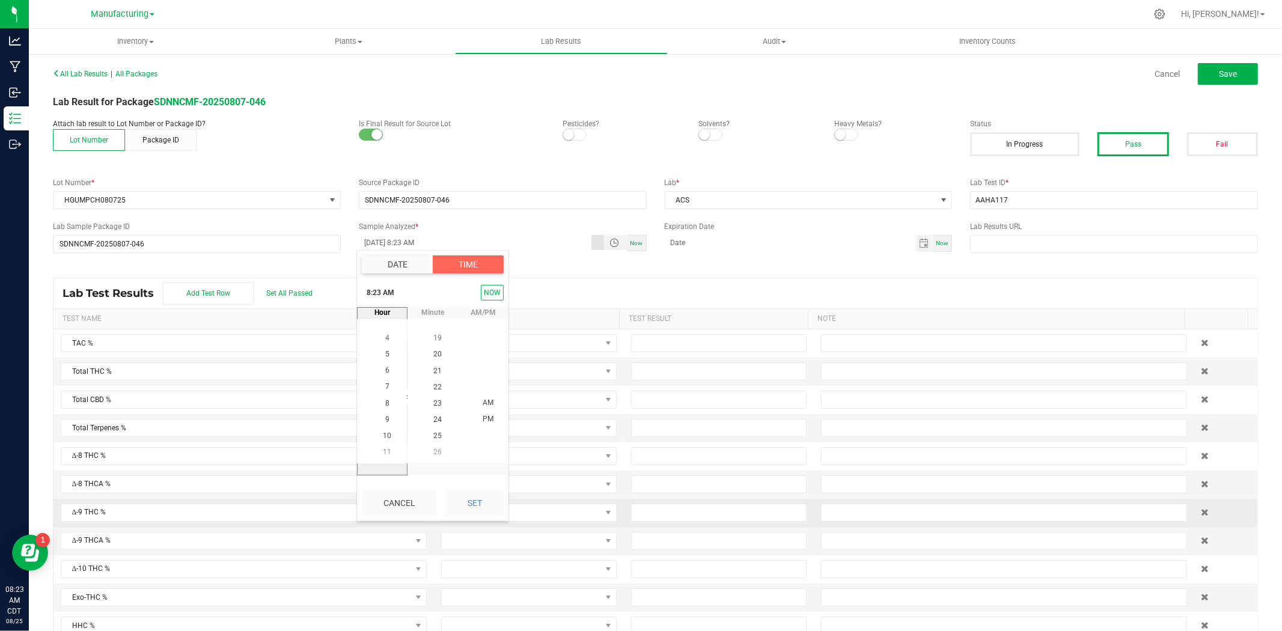
click at [475, 487] on button "Set" at bounding box center [474, 503] width 58 height 26
type input "[DATE] 8:23 AM"
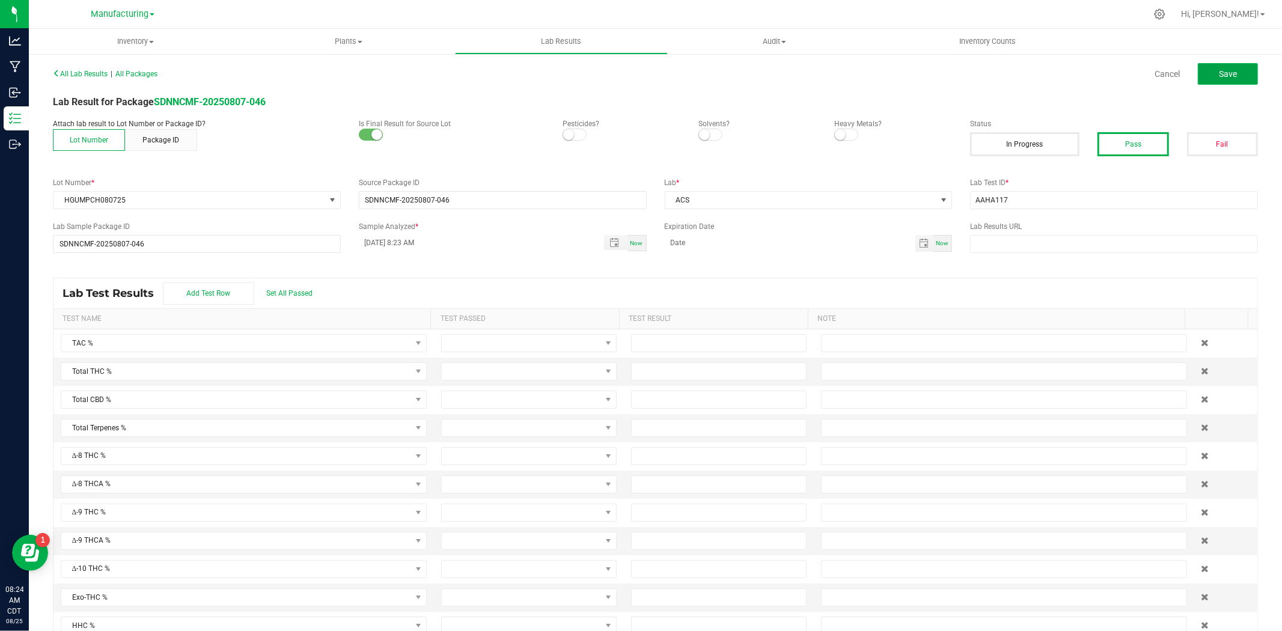
click at [1026, 73] on button "Save" at bounding box center [1228, 74] width 60 height 22
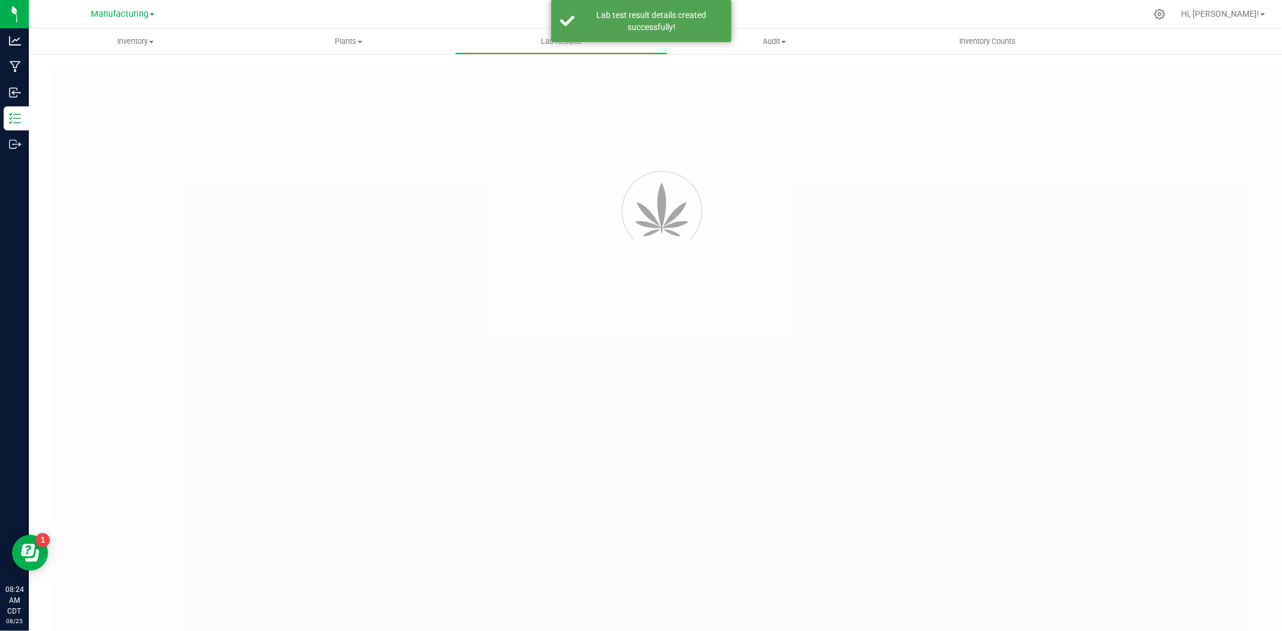
type input "SDNNCMF-20250807-046"
type input "AAHA117"
type input "SDNNCMF-20250807-046"
type input "[DATE] 8:23 AM"
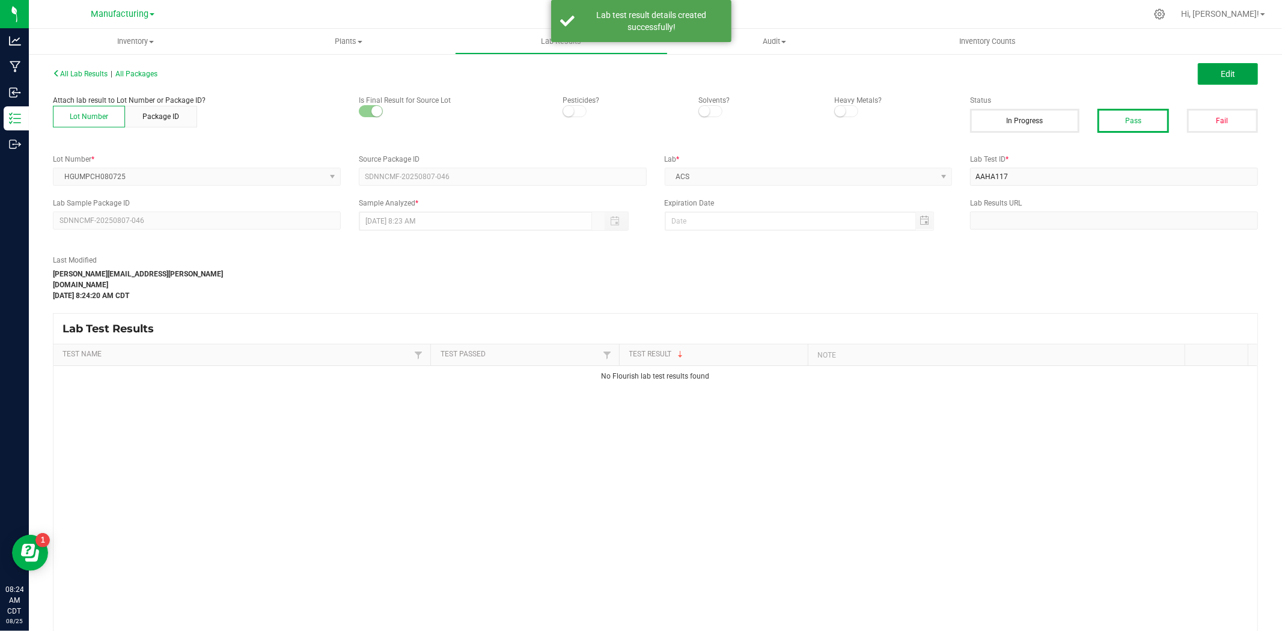
click at [1026, 73] on button "Edit" at bounding box center [1228, 74] width 60 height 22
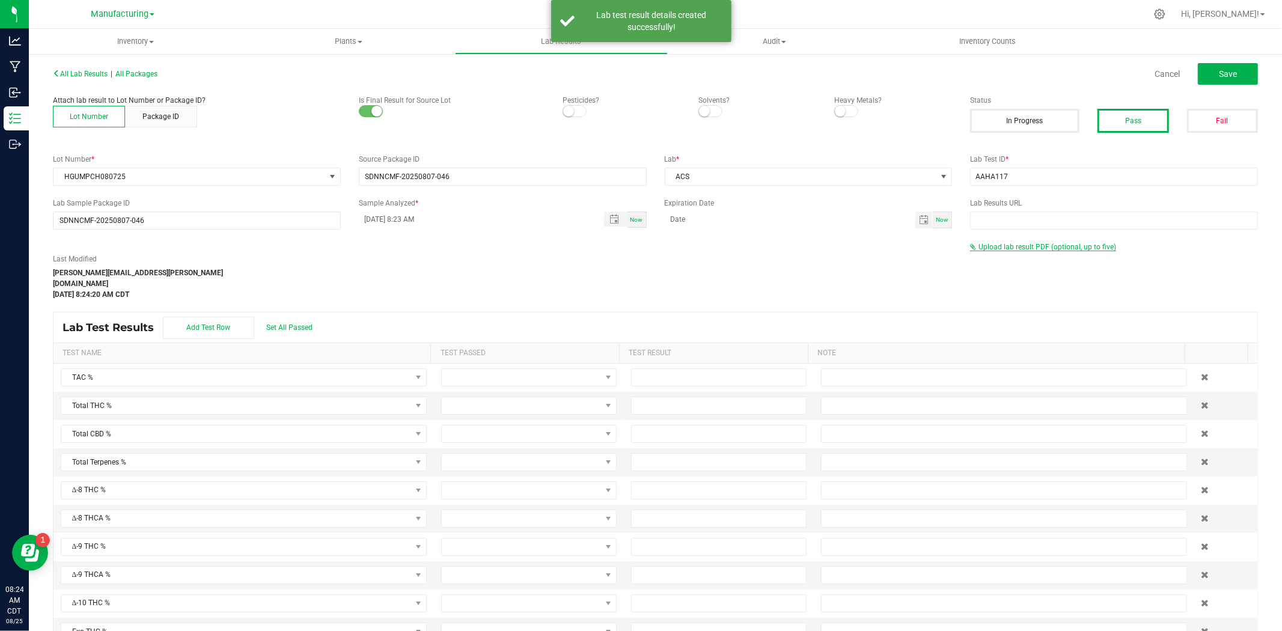
click at [1005, 245] on span "Upload lab result PDF (optional, up to five)" at bounding box center [1048, 247] width 138 height 8
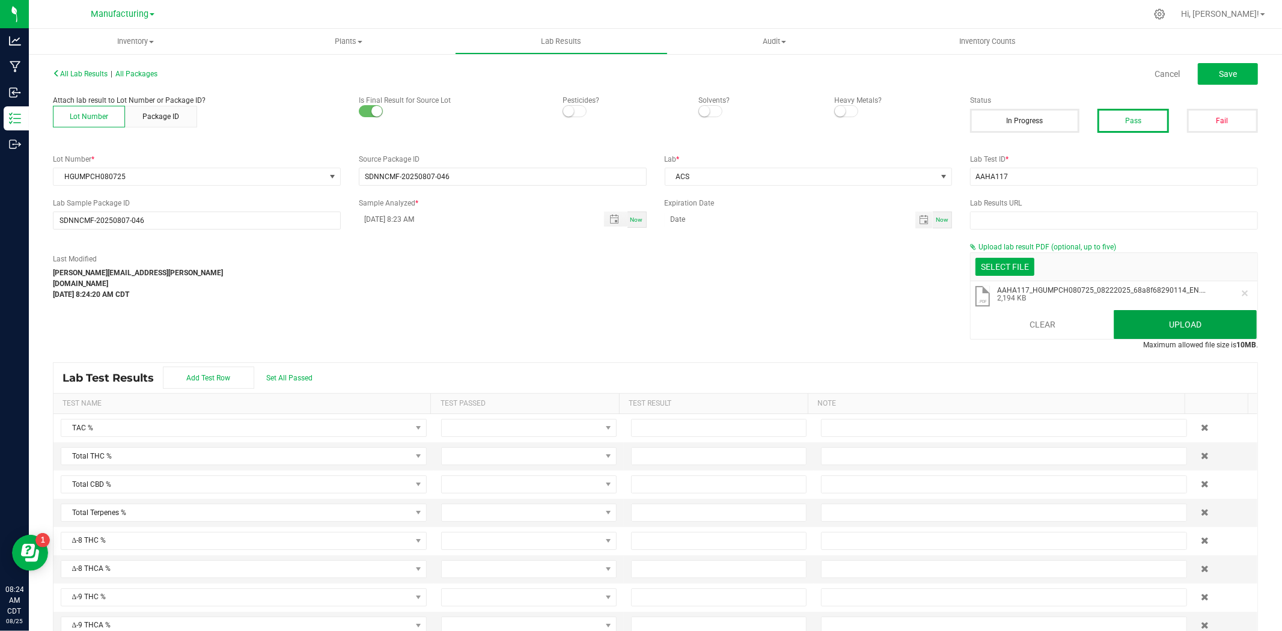
click at [1026, 320] on button "Upload" at bounding box center [1185, 324] width 143 height 29
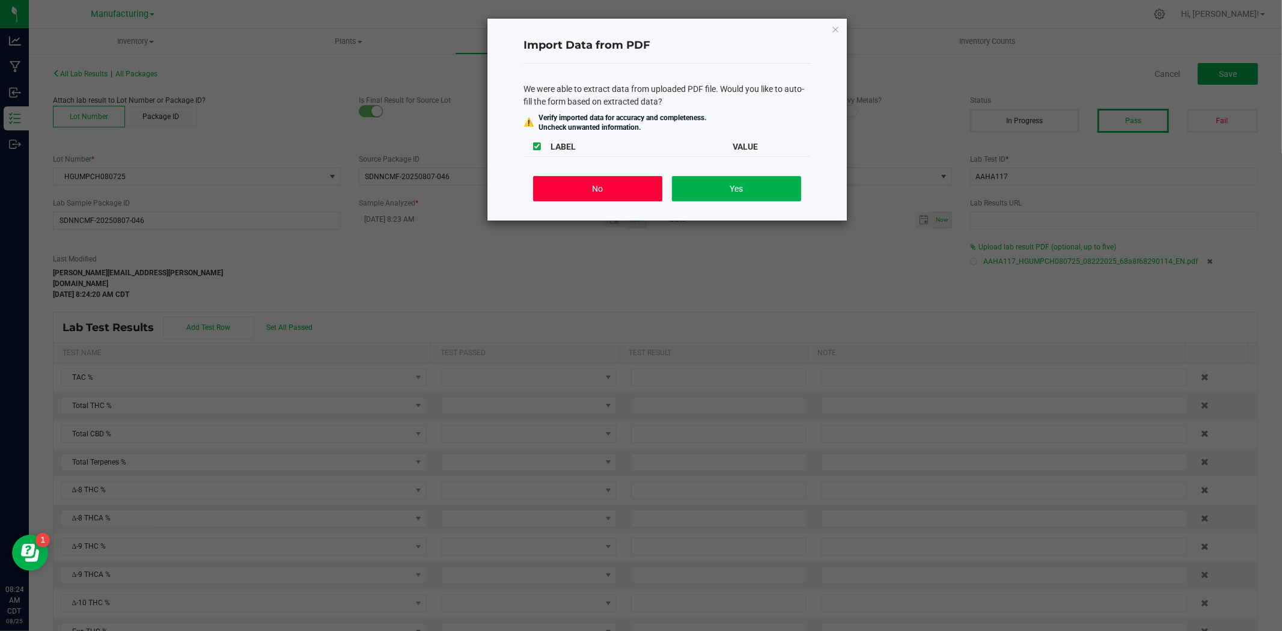
click at [616, 187] on button "No" at bounding box center [597, 188] width 129 height 25
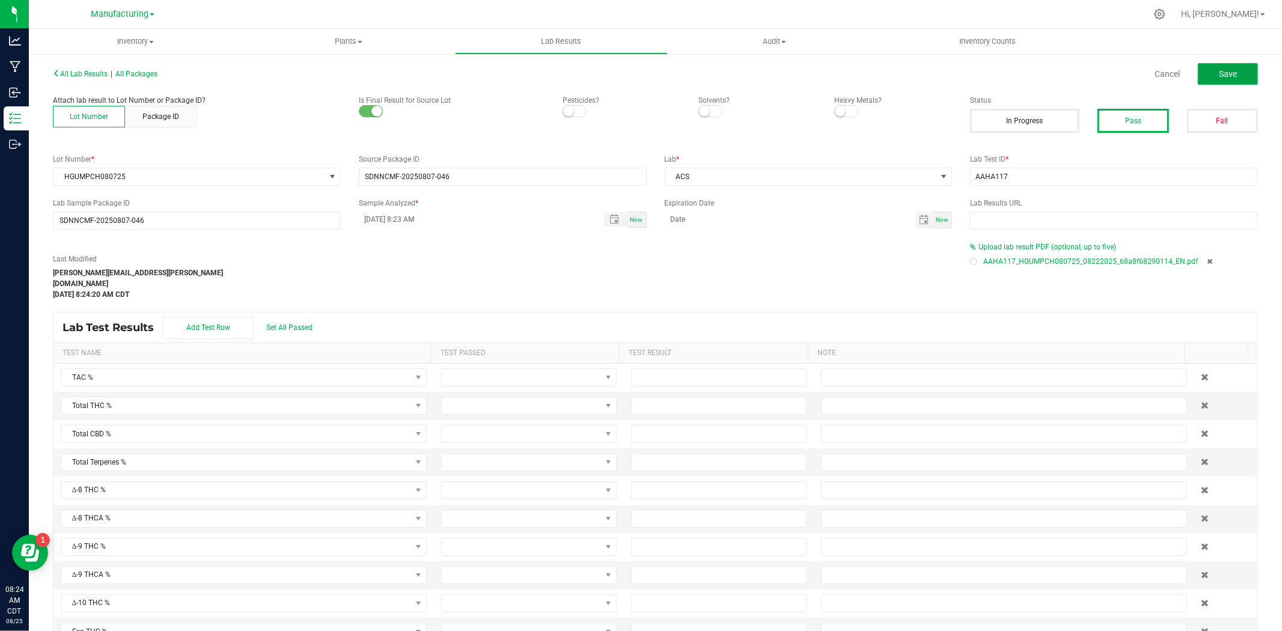
click at [1026, 79] on button "Save" at bounding box center [1228, 74] width 60 height 22
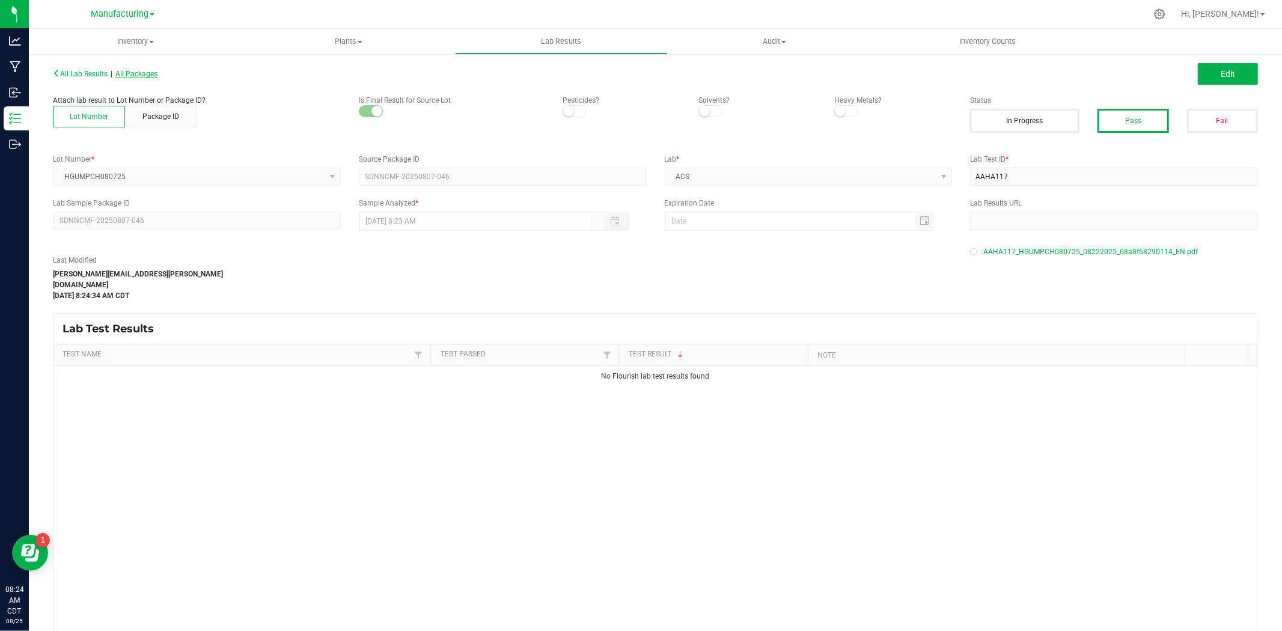
click at [142, 74] on span "All Packages" at bounding box center [136, 74] width 42 height 8
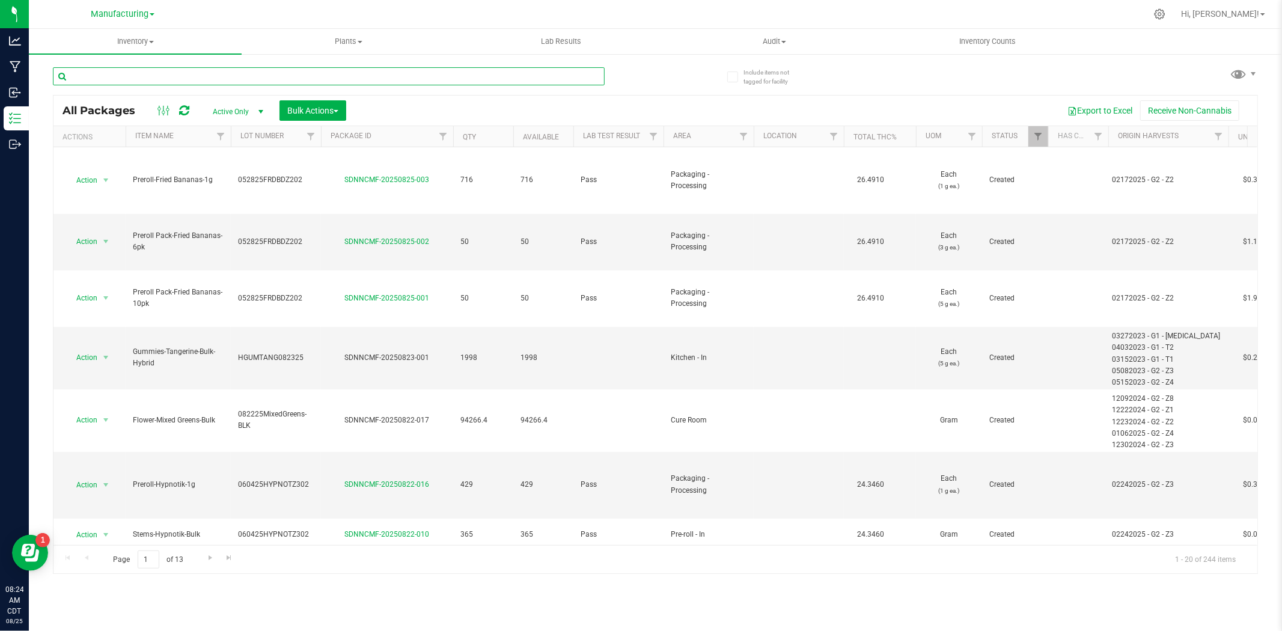
click at [206, 82] on input "text" at bounding box center [329, 76] width 552 height 18
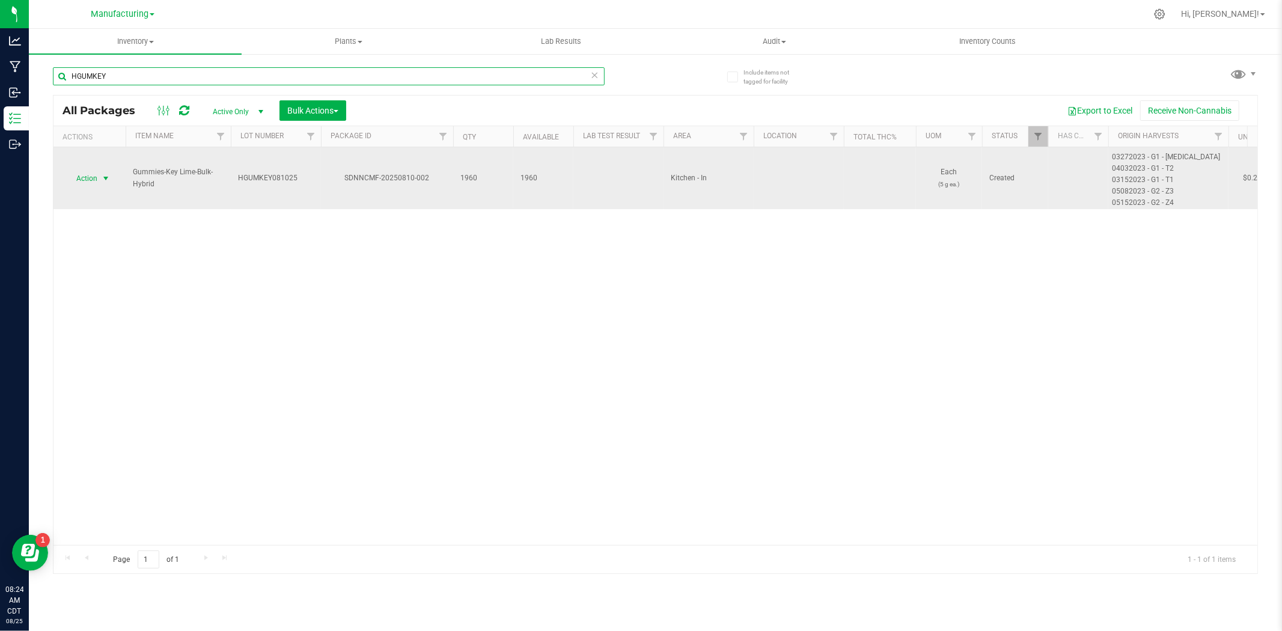
type input "HGUMKEY"
click at [94, 179] on span "Action" at bounding box center [82, 178] width 32 height 17
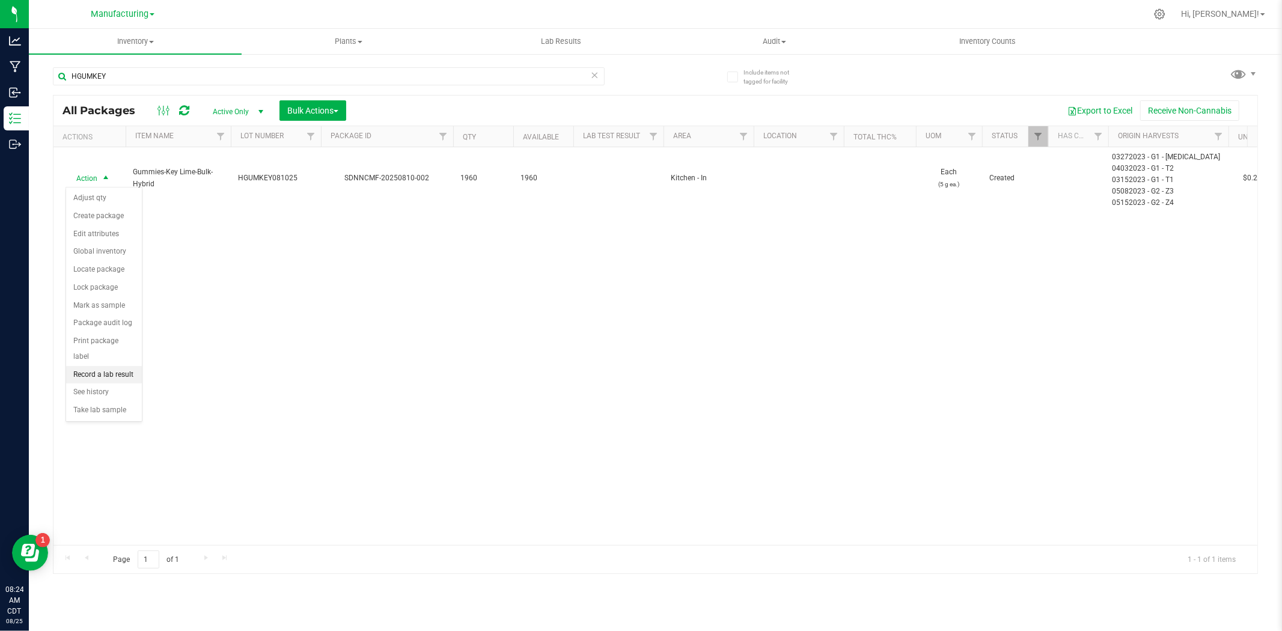
click at [105, 378] on li "Record a lab result" at bounding box center [104, 375] width 76 height 18
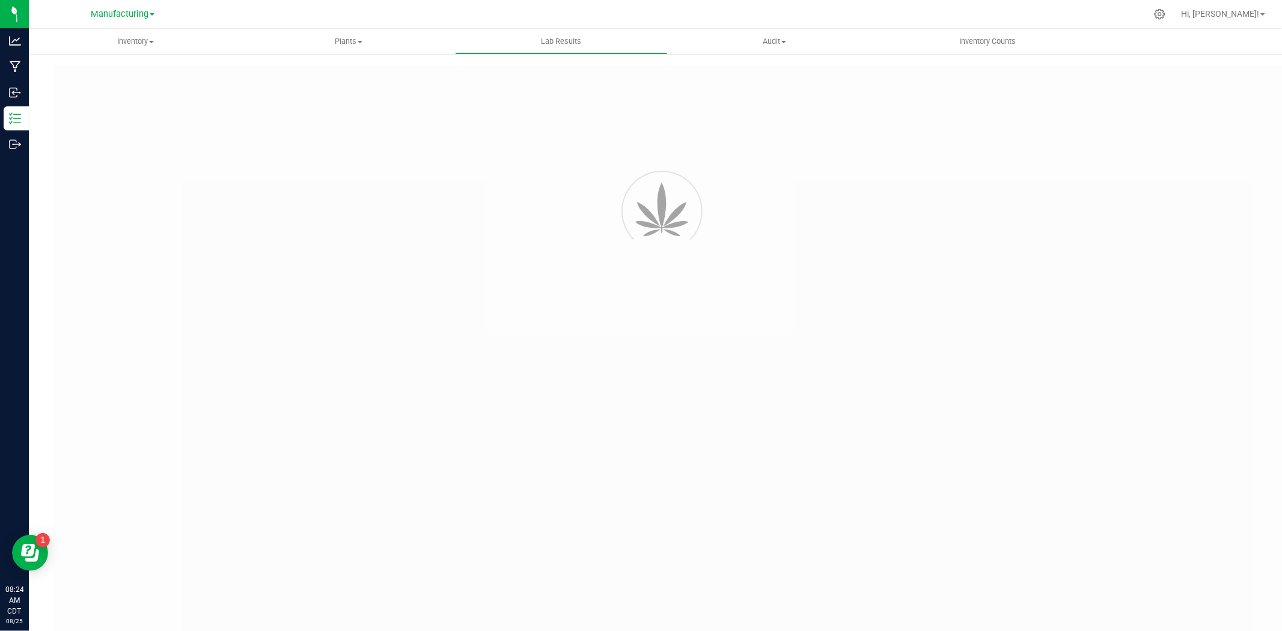
type input "SDNNCMF-20250810-002"
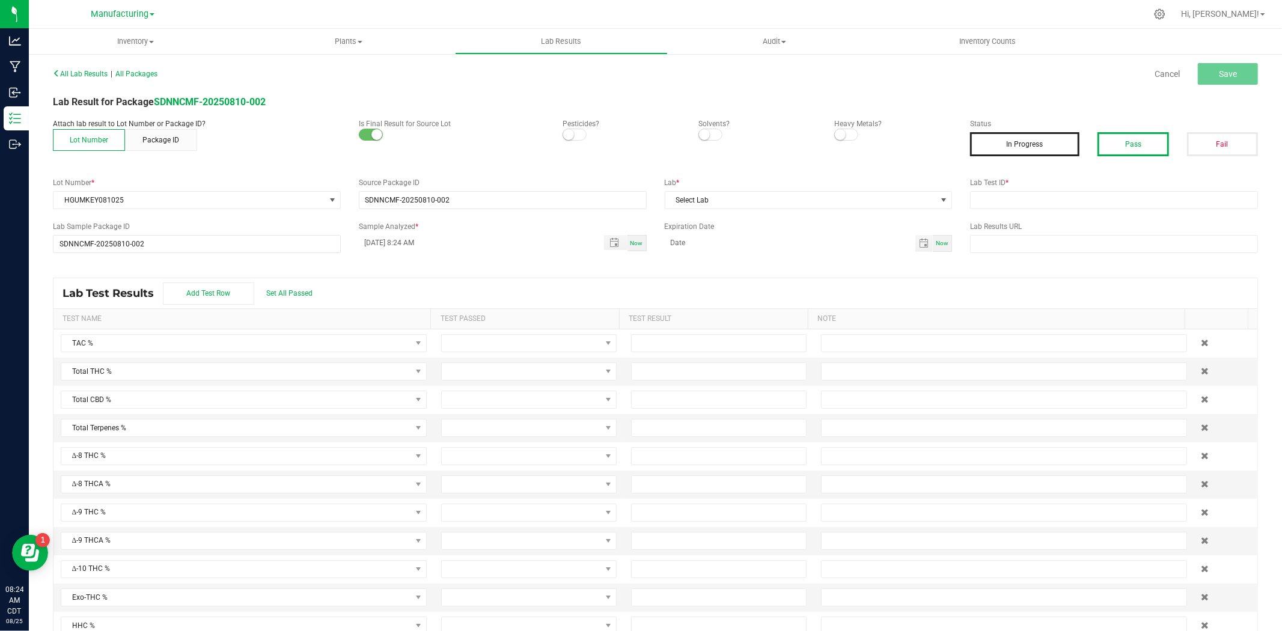
click at [1026, 138] on button "Pass" at bounding box center [1133, 144] width 71 height 24
click at [1008, 209] on input "text" at bounding box center [1114, 200] width 288 height 18
type input "AAHA116"
click at [813, 197] on span "Select Lab" at bounding box center [801, 200] width 272 height 17
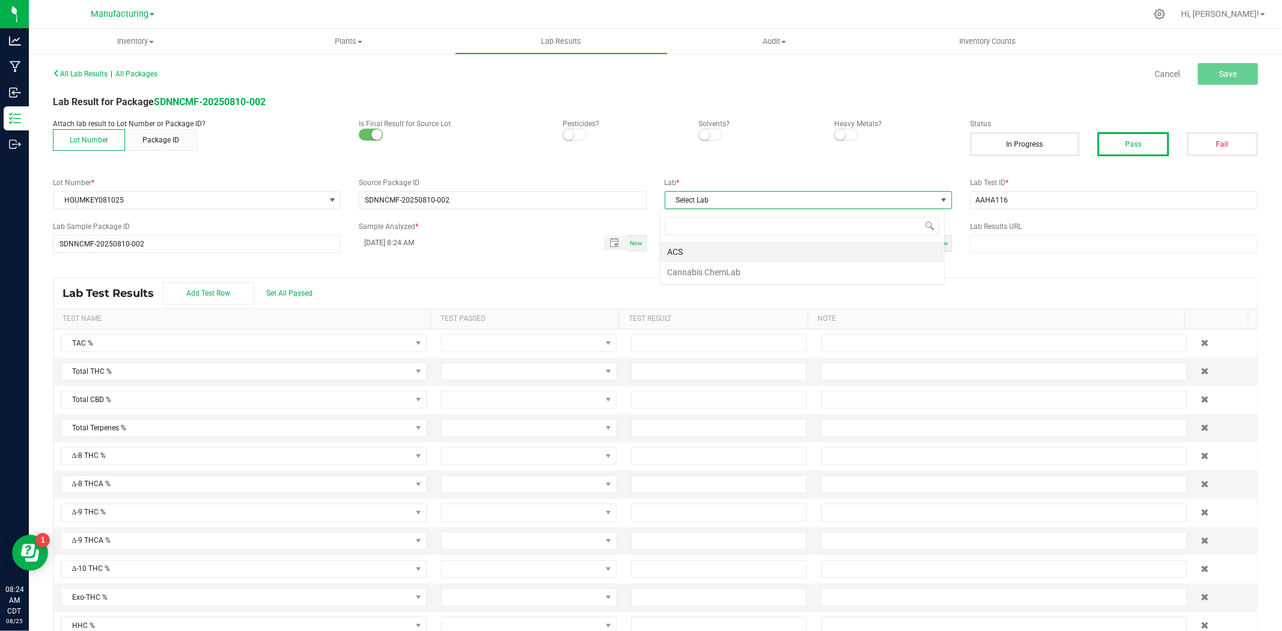
scroll to position [18, 285]
click at [718, 252] on li "ACS" at bounding box center [802, 252] width 284 height 20
click at [616, 242] on span "Toggle popup" at bounding box center [614, 243] width 20 height 10
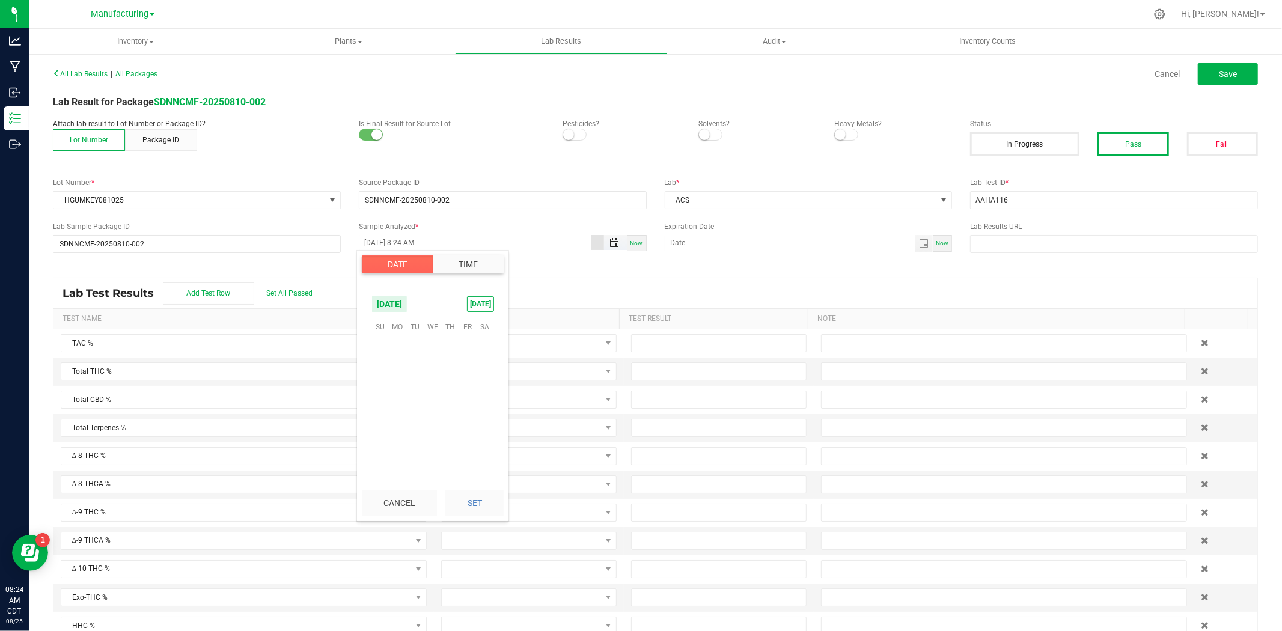
scroll to position [392, 0]
click at [472, 404] on span "22" at bounding box center [467, 402] width 17 height 19
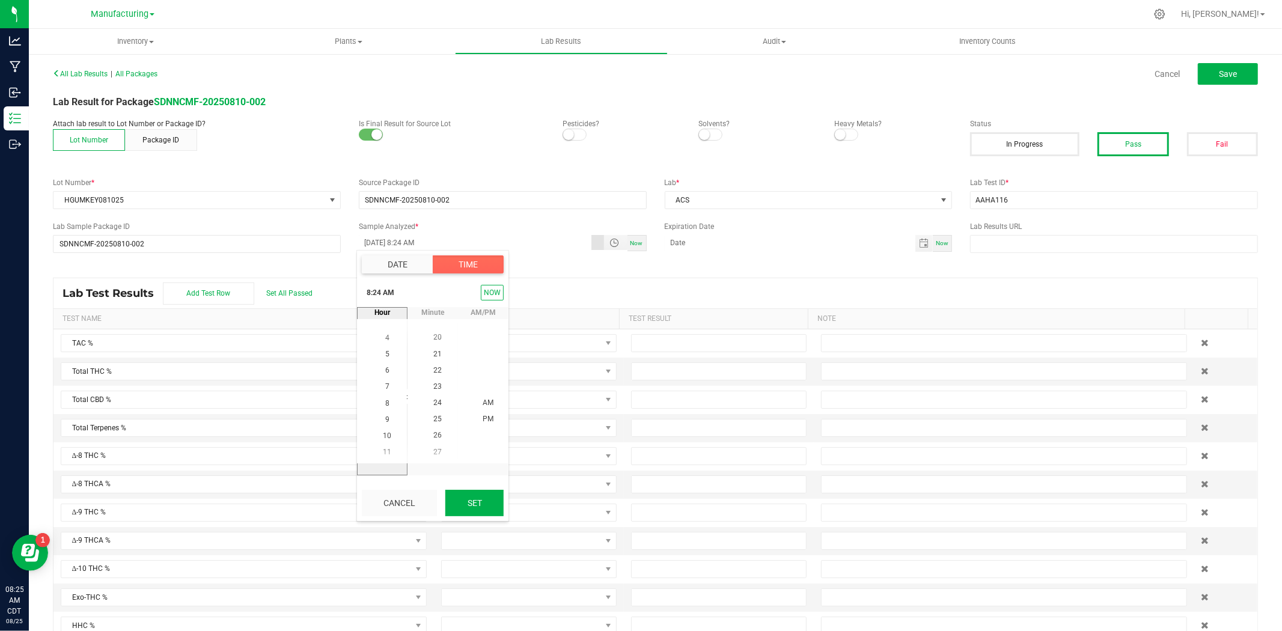
click at [479, 487] on button "Set" at bounding box center [474, 503] width 58 height 26
type input "[DATE] 8:24 AM"
click at [1026, 70] on span "Save" at bounding box center [1228, 74] width 18 height 10
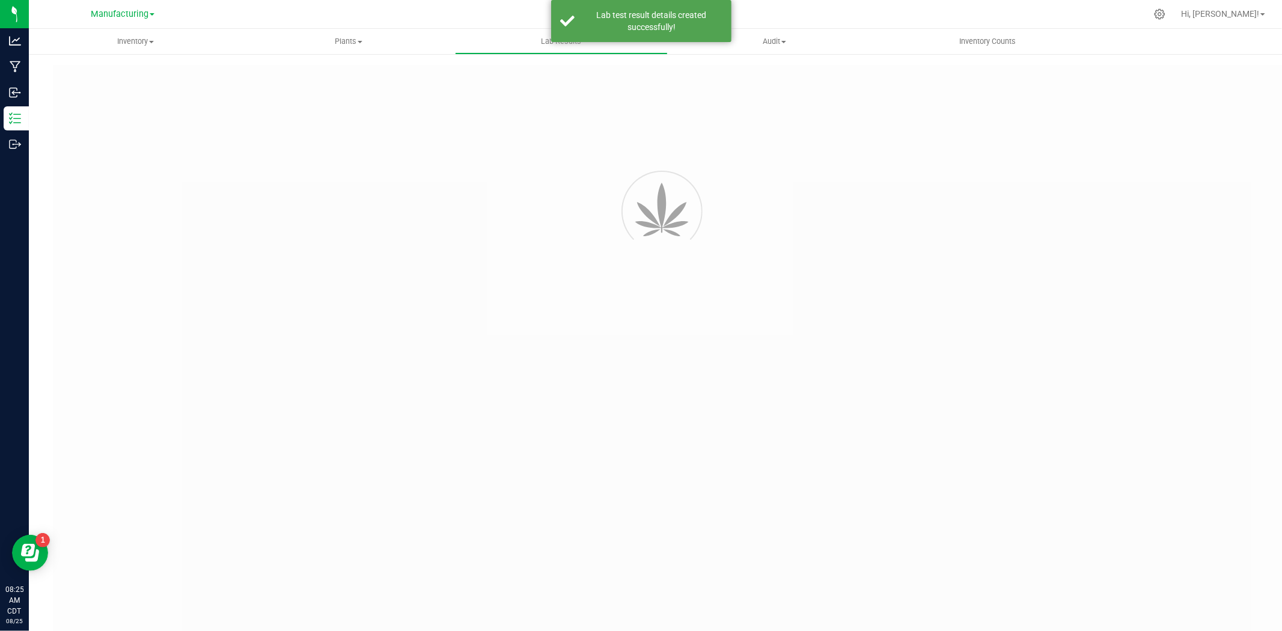
type input "SDNNCMF-20250810-002"
type input "AAHA116"
type input "SDNNCMF-20250810-002"
type input "[DATE] 8:24 AM"
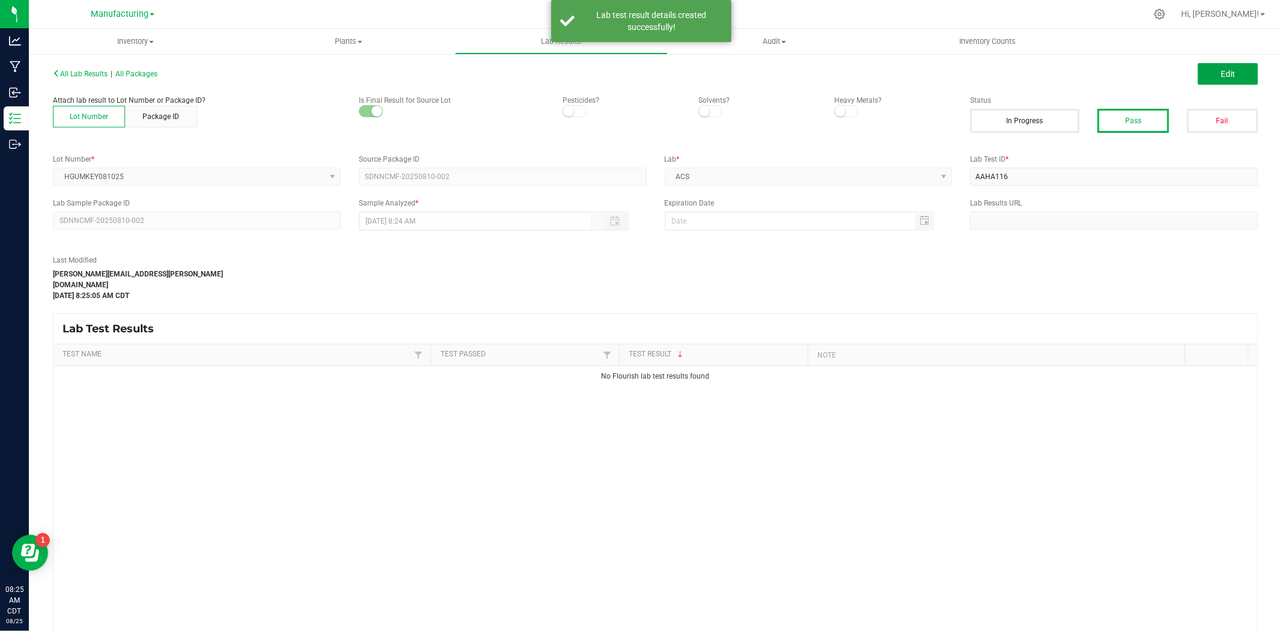
click at [1026, 79] on button "Edit" at bounding box center [1228, 74] width 60 height 22
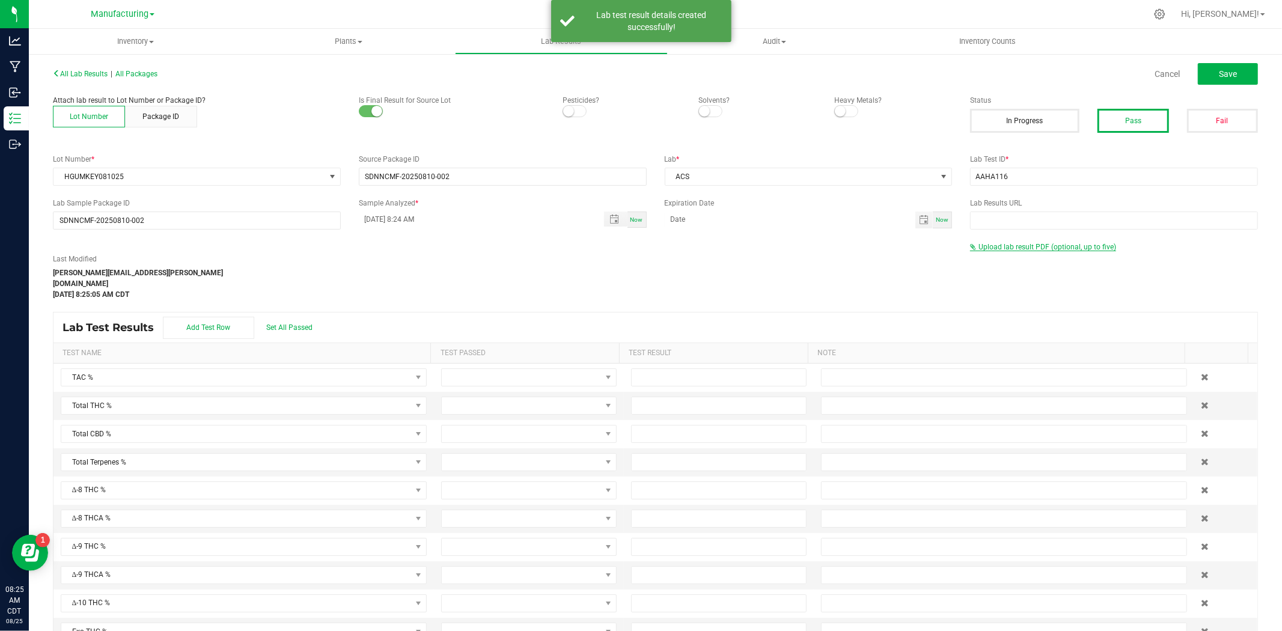
click at [1017, 246] on span "Upload lab result PDF (optional, up to five)" at bounding box center [1048, 247] width 138 height 8
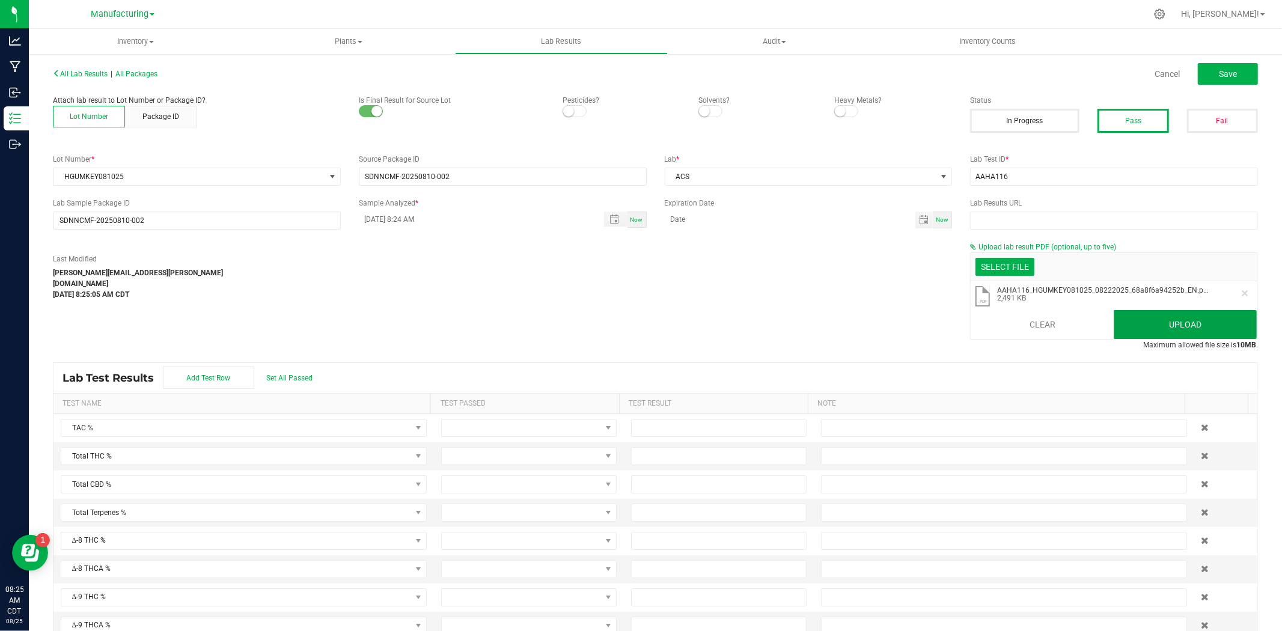
click at [1026, 326] on button "Upload" at bounding box center [1185, 324] width 143 height 29
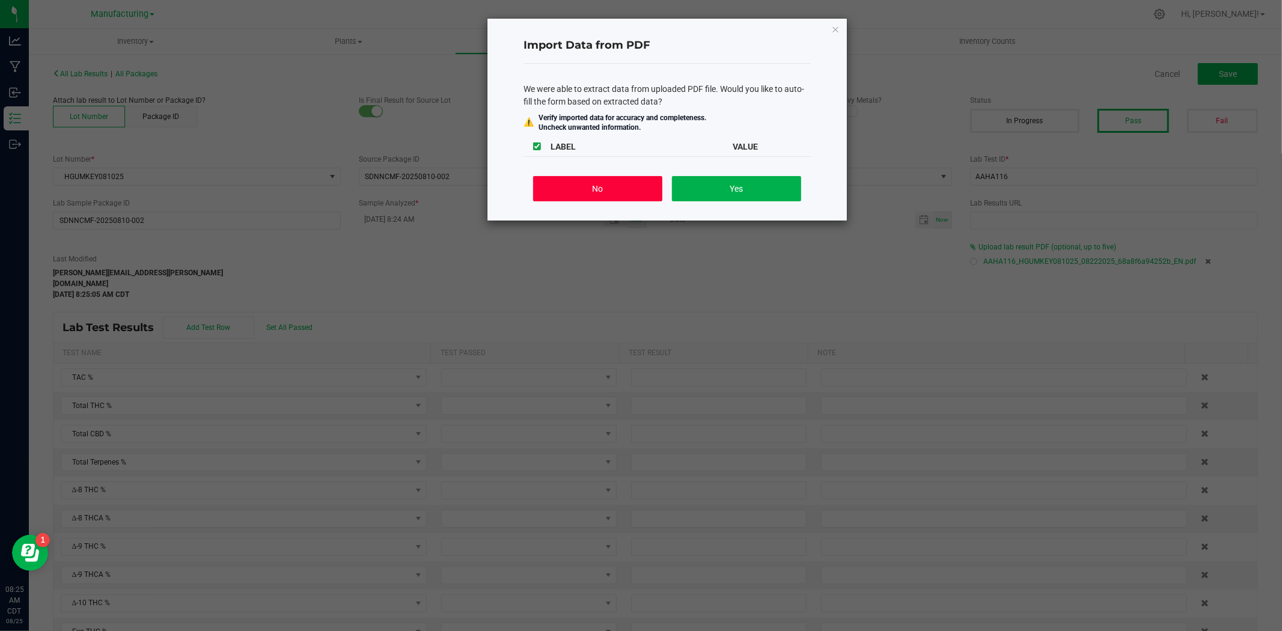
click at [566, 183] on button "No" at bounding box center [597, 188] width 129 height 25
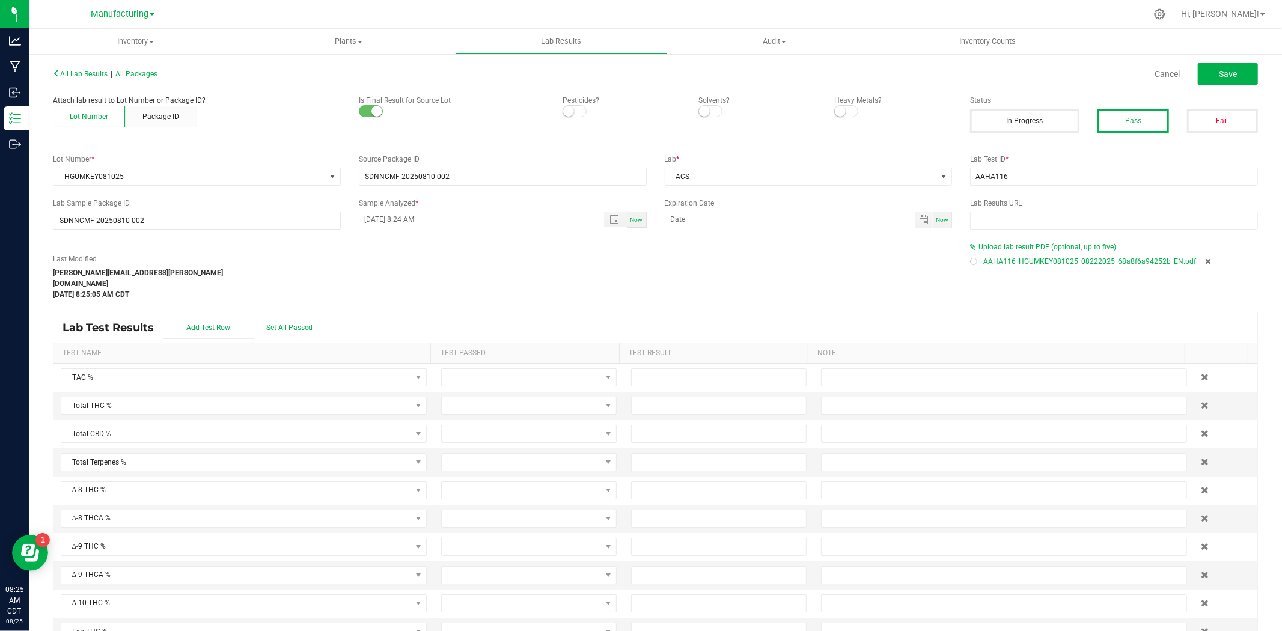
click at [157, 70] on span "All Packages" at bounding box center [136, 74] width 42 height 8
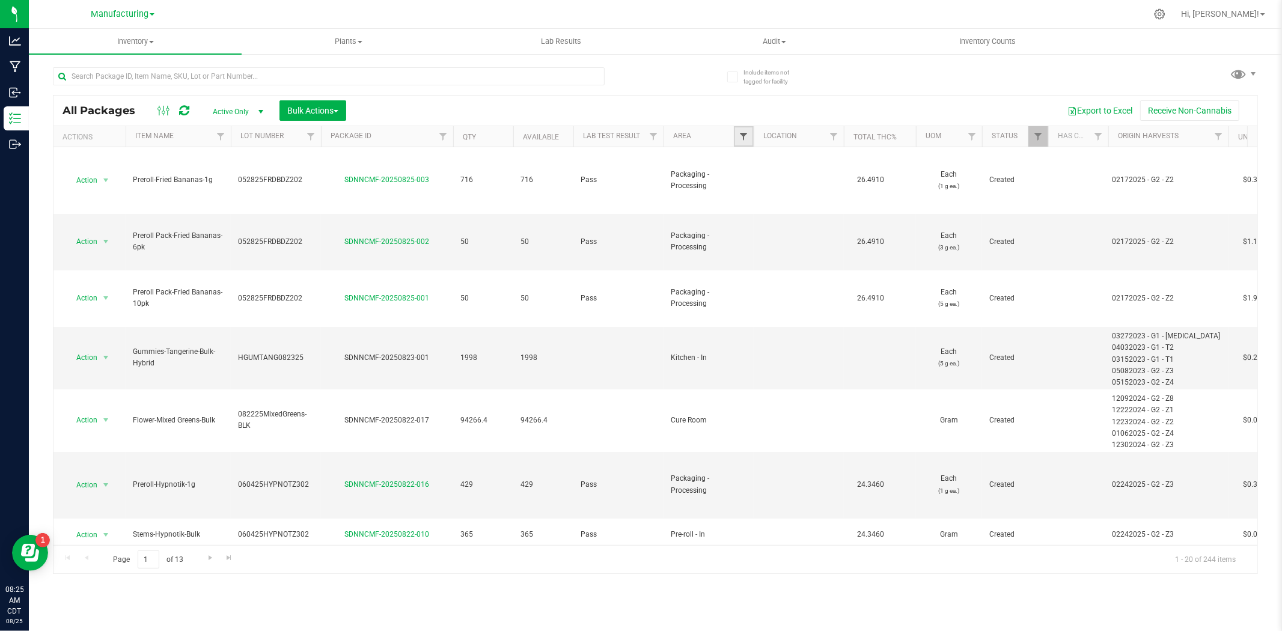
click at [742, 136] on span "Filter" at bounding box center [744, 137] width 10 height 10
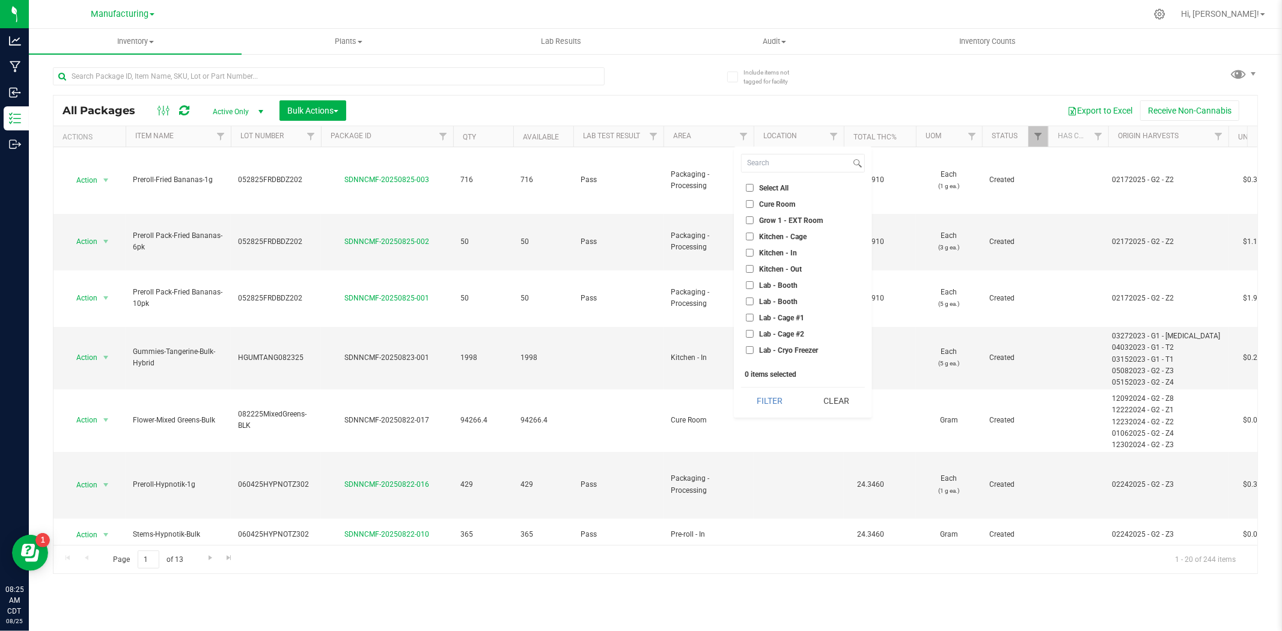
click at [784, 253] on span "Kitchen - In" at bounding box center [778, 252] width 38 height 7
click at [754, 253] on input "Kitchen - In" at bounding box center [750, 253] width 8 height 8
checkbox input "true"
click at [775, 405] on button "Filter" at bounding box center [770, 401] width 58 height 26
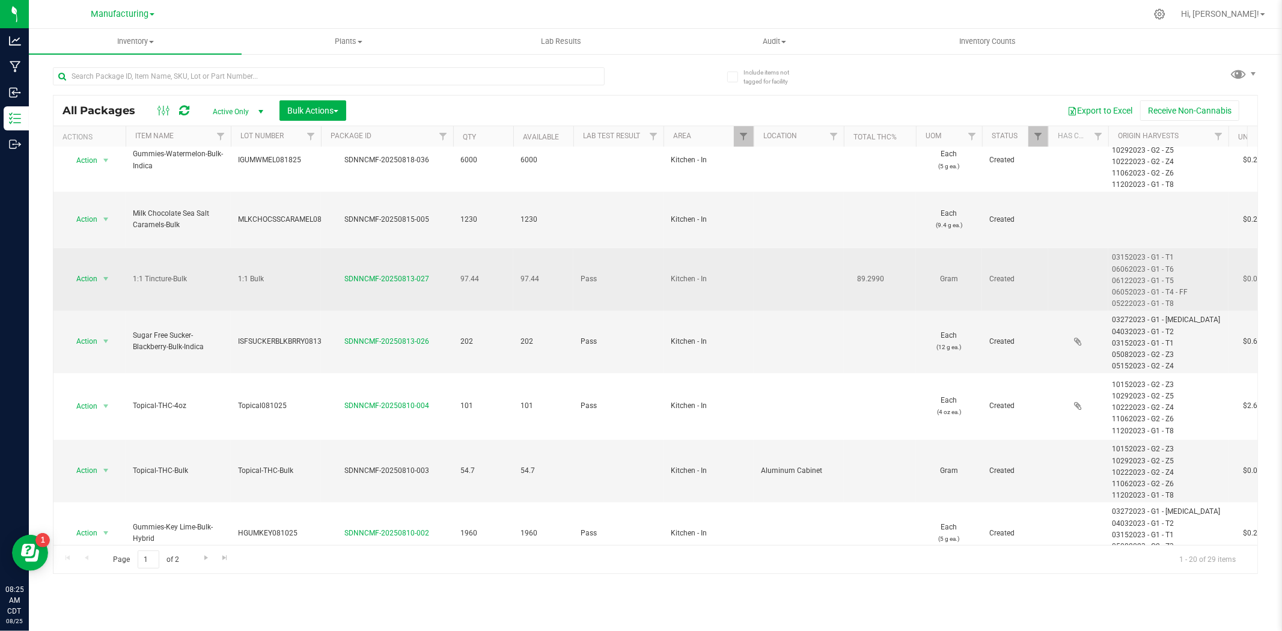
scroll to position [200, 0]
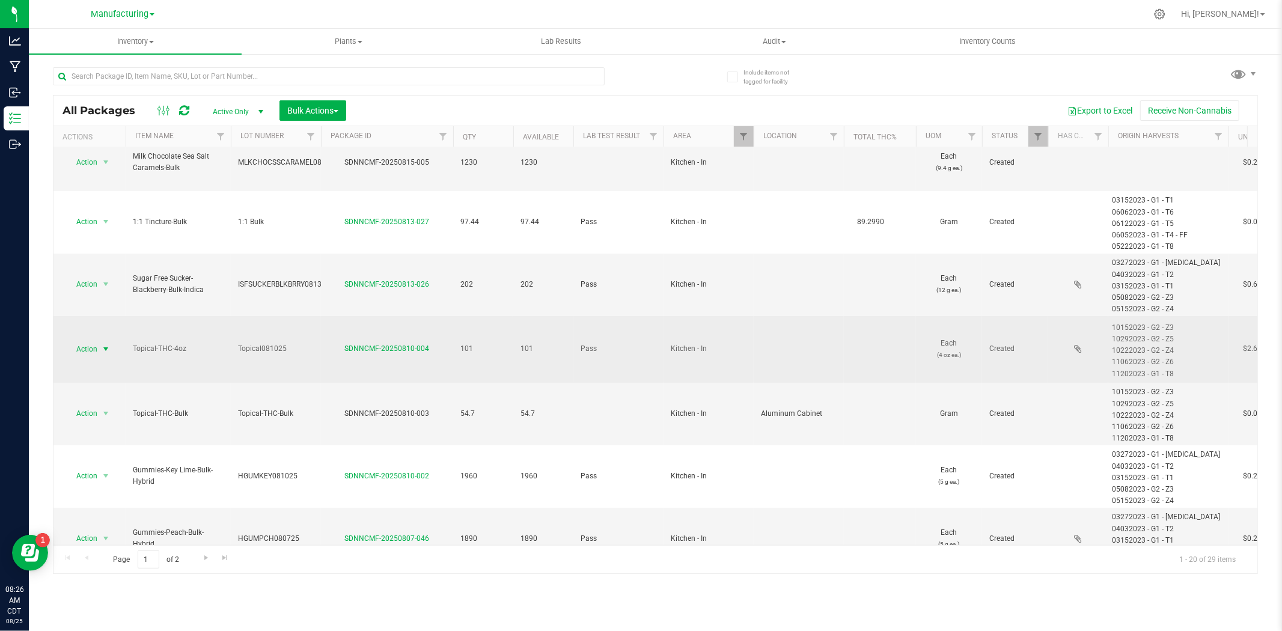
drag, startPoint x: 190, startPoint y: 325, endPoint x: 111, endPoint y: 329, distance: 79.5
copy tr "Action Adjust qty Create package Edit attributes Global inventory Locate packag…"
click at [292, 343] on span "Topical081025" at bounding box center [276, 348] width 76 height 11
drag, startPoint x: 293, startPoint y: 326, endPoint x: 212, endPoint y: 326, distance: 81.8
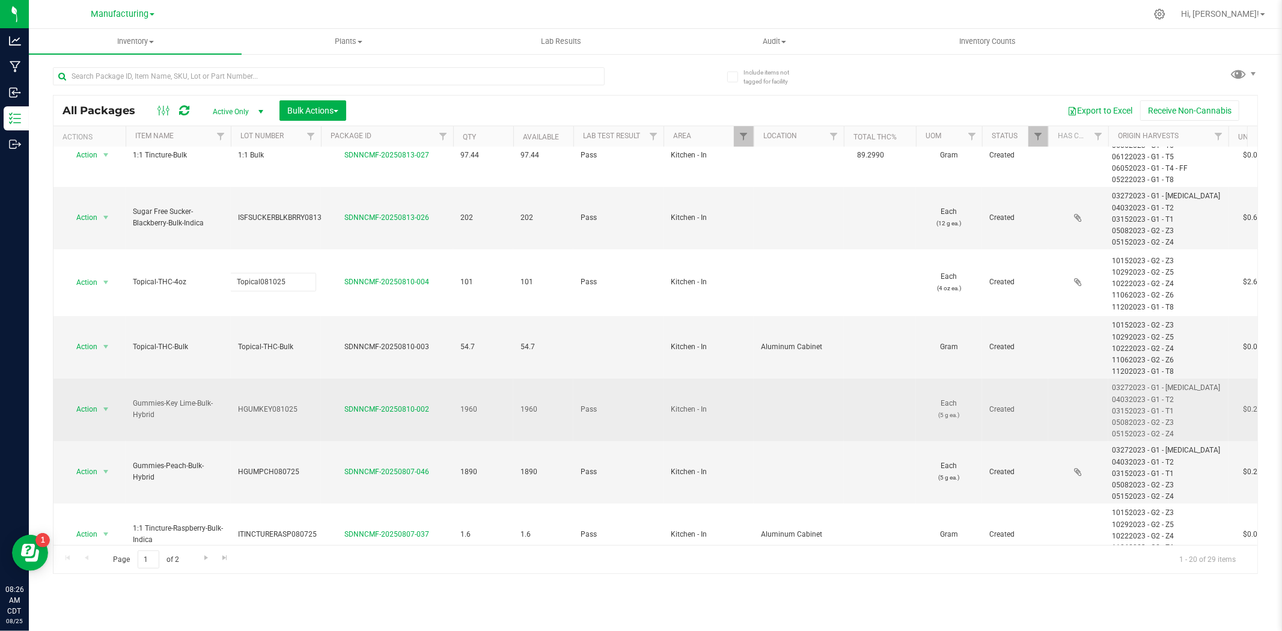
scroll to position [334, 0]
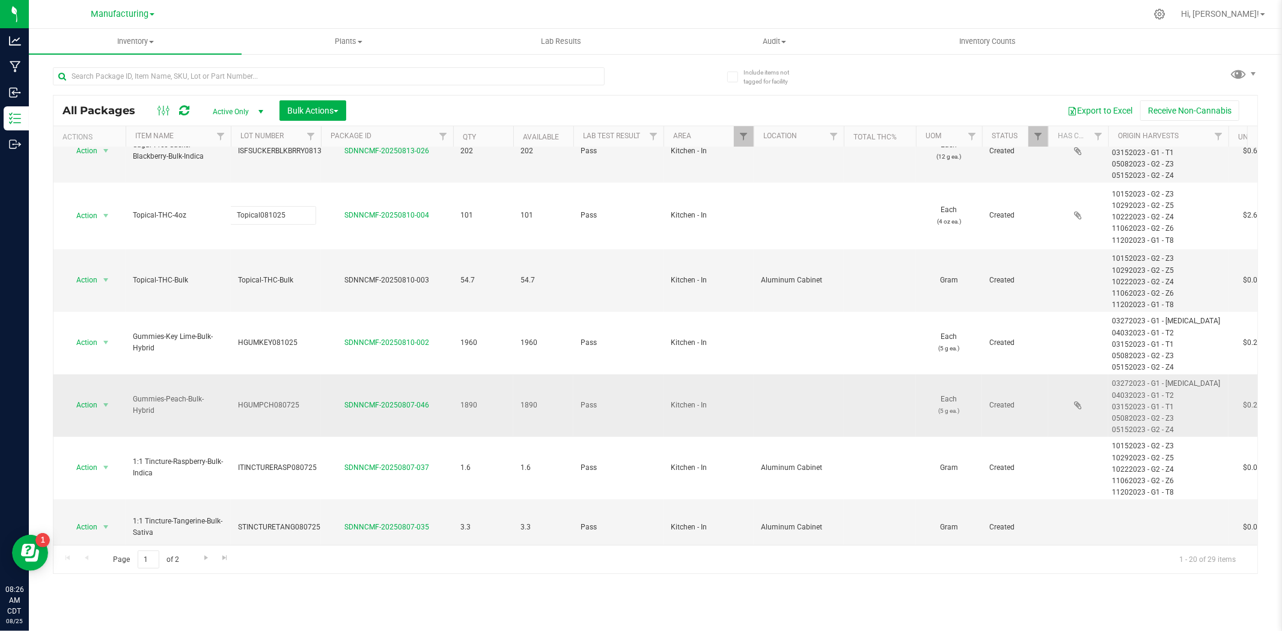
click at [308, 400] on span "HGUMPCH080725" at bounding box center [276, 405] width 76 height 11
drag, startPoint x: 166, startPoint y: 389, endPoint x: 130, endPoint y: 379, distance: 37.5
click at [130, 379] on td "Gummies-Peach-Bulk-Hybrid" at bounding box center [178, 406] width 105 height 63
copy span "Gummies-Peach-Bulk-Hybrid"
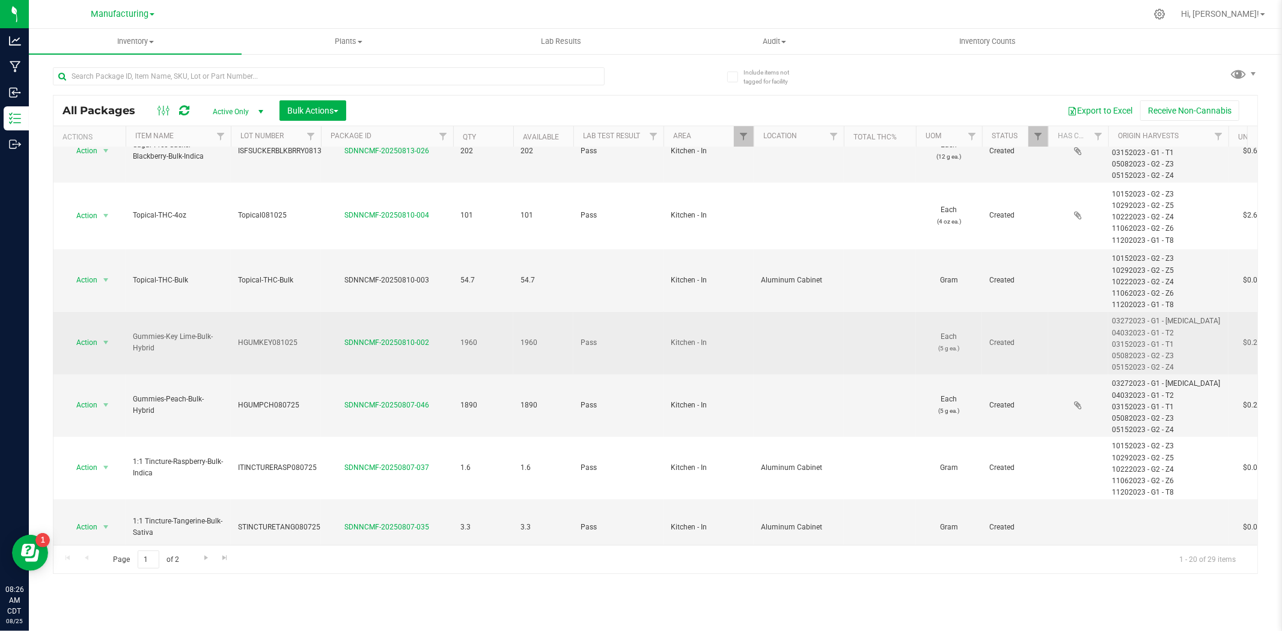
drag, startPoint x: 159, startPoint y: 331, endPoint x: 121, endPoint y: 313, distance: 41.4
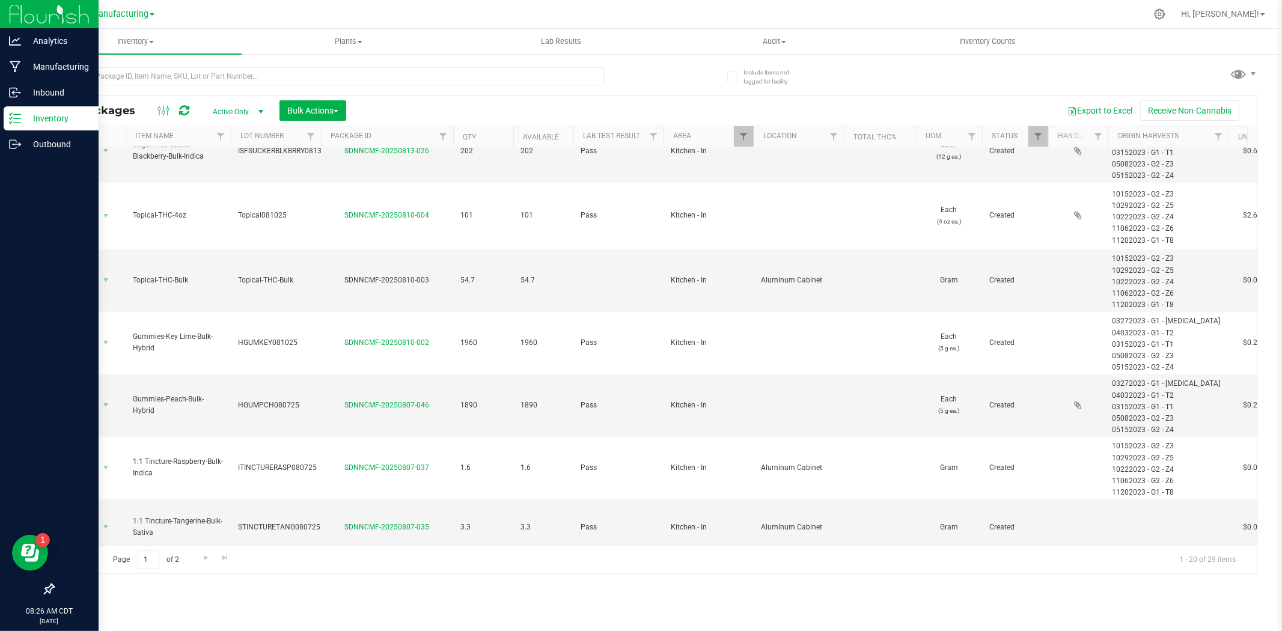
copy tr "Action Adjust qty Create package Edit attributes Global inventory Locate packag…"
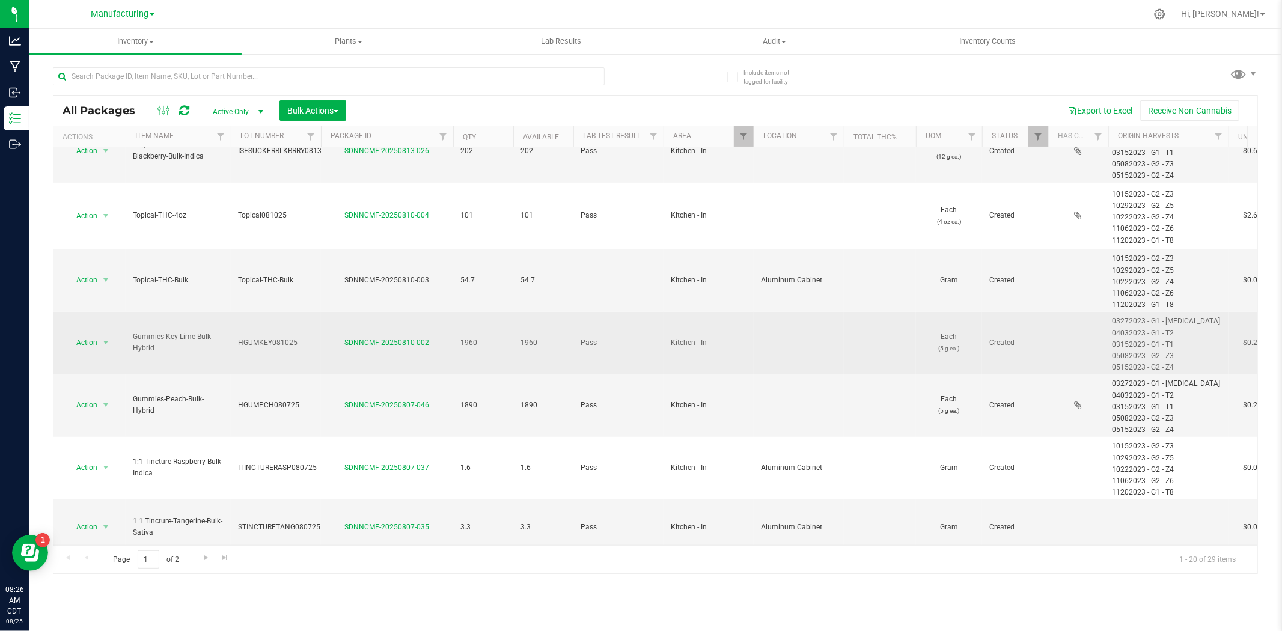
click at [302, 337] on span "HGUMKEY081025" at bounding box center [276, 342] width 76 height 11
drag, startPoint x: 308, startPoint y: 319, endPoint x: 218, endPoint y: 327, distance: 91.1
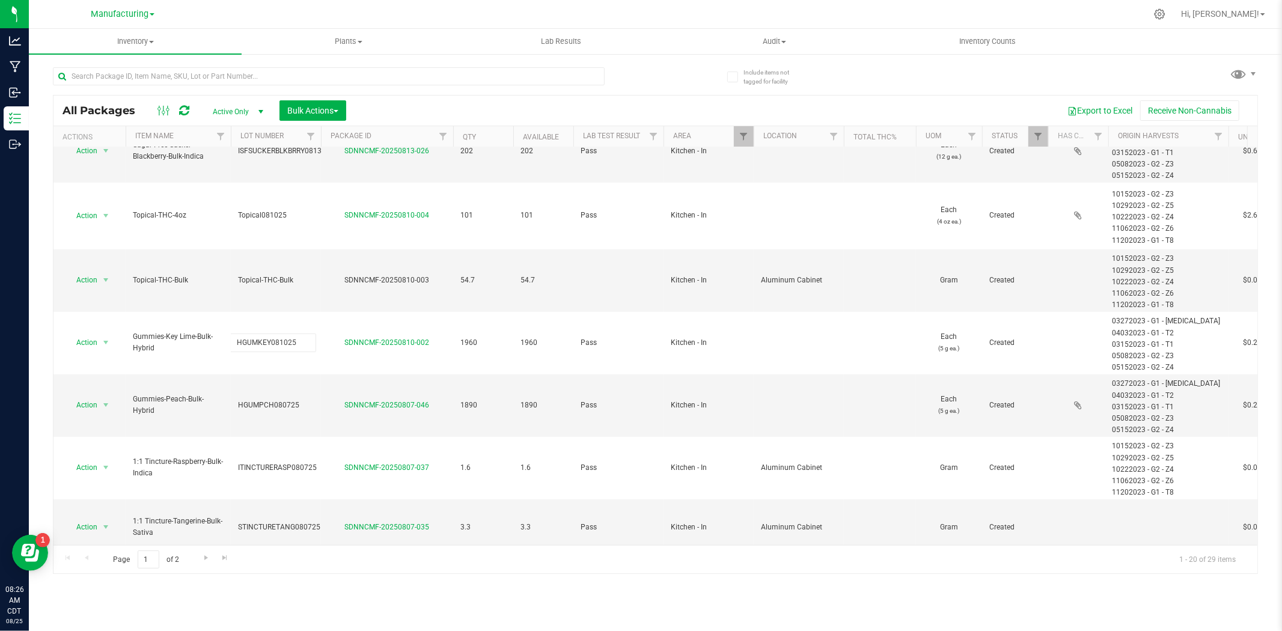
click at [299, 400] on span "HGUMPCH080725" at bounding box center [276, 405] width 76 height 11
drag, startPoint x: 301, startPoint y: 387, endPoint x: 197, endPoint y: 387, distance: 104.0
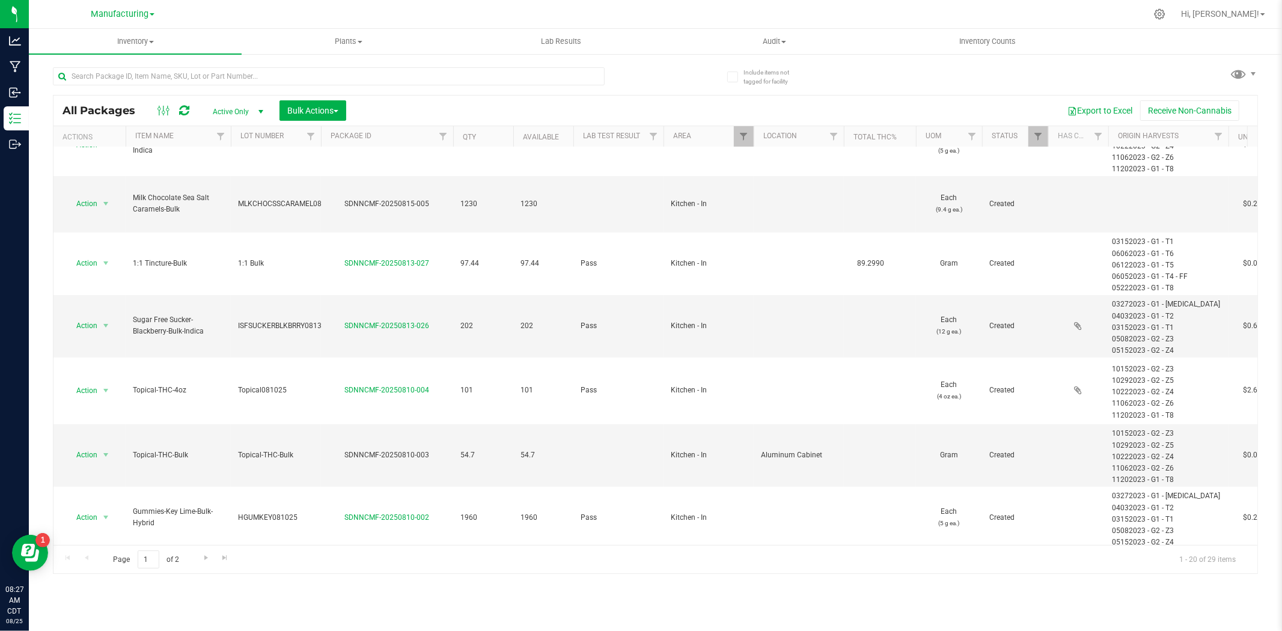
scroll to position [133, 0]
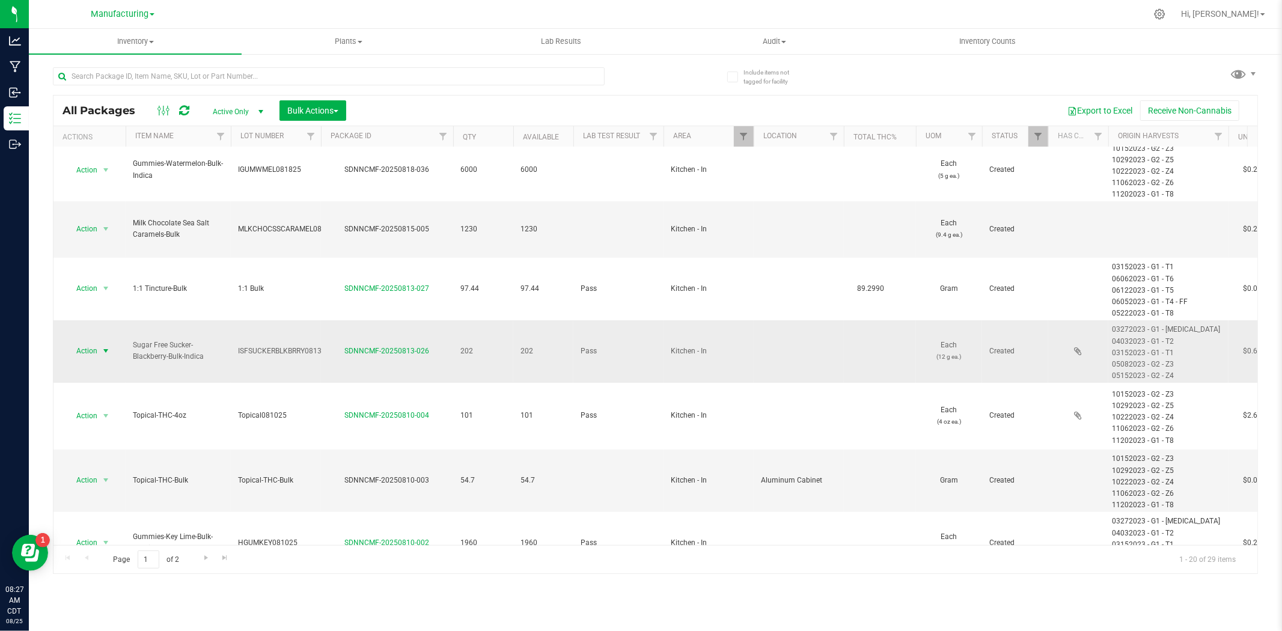
drag, startPoint x: 208, startPoint y: 334, endPoint x: 110, endPoint y: 323, distance: 98.6
click at [323, 346] on div "SDNNCMF-20250813-026" at bounding box center [387, 351] width 136 height 11
click at [320, 346] on span "ISFSUCKERBLKBRRY081325" at bounding box center [284, 351] width 92 height 11
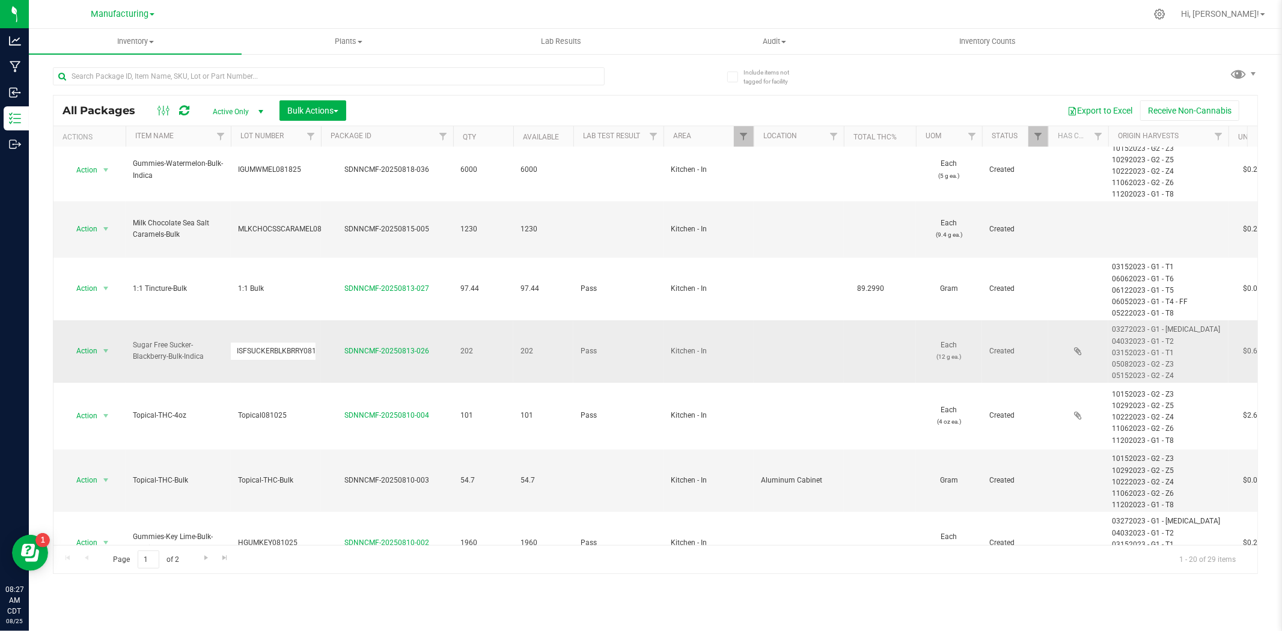
drag, startPoint x: 314, startPoint y: 328, endPoint x: 112, endPoint y: 335, distance: 202.1
drag, startPoint x: 109, startPoint y: 16, endPoint x: 114, endPoint y: 37, distance: 22.3
click at [109, 16] on span "Manufacturing" at bounding box center [120, 14] width 58 height 10
click at [107, 41] on link "Cultivation" at bounding box center [123, 42] width 176 height 16
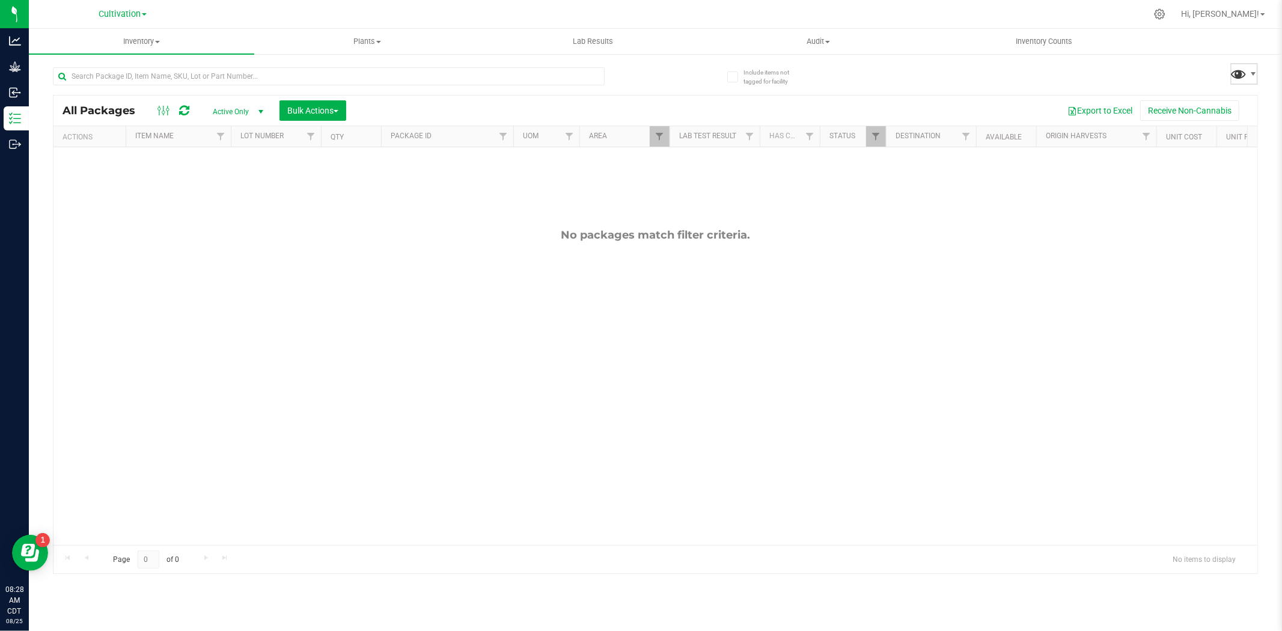
click at [1026, 68] on span at bounding box center [1239, 73] width 17 height 17
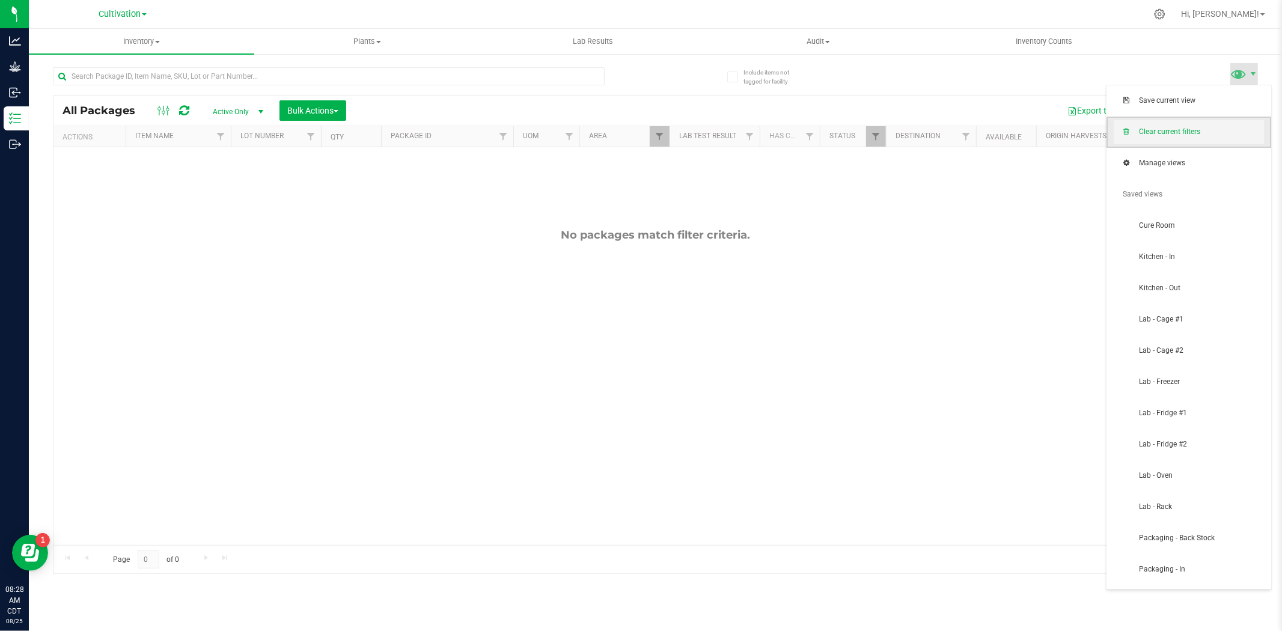
click at [1026, 123] on span "Clear current filters" at bounding box center [1189, 132] width 150 height 24
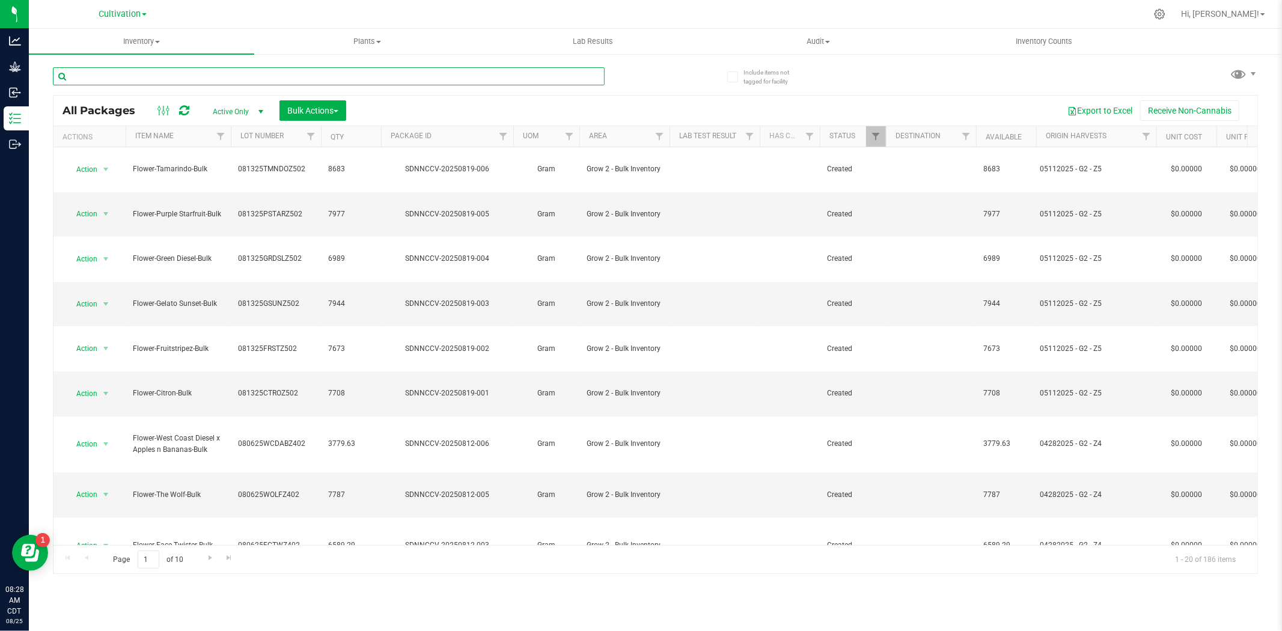
click at [129, 78] on input "text" at bounding box center [329, 76] width 552 height 18
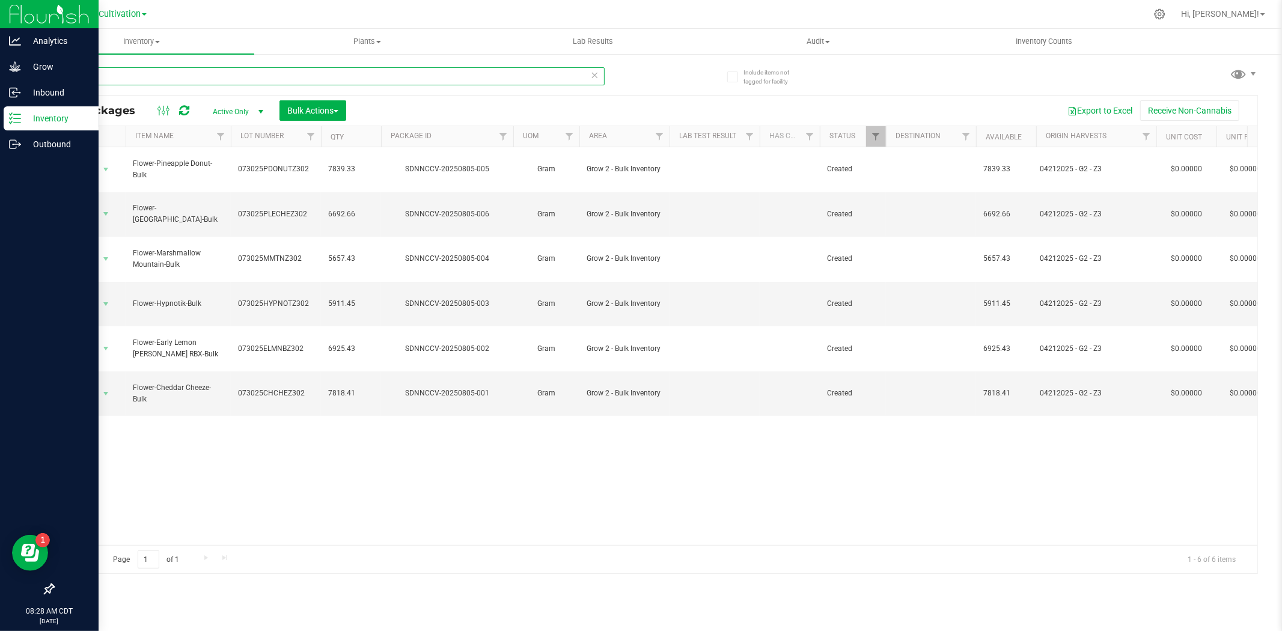
type input "073025"
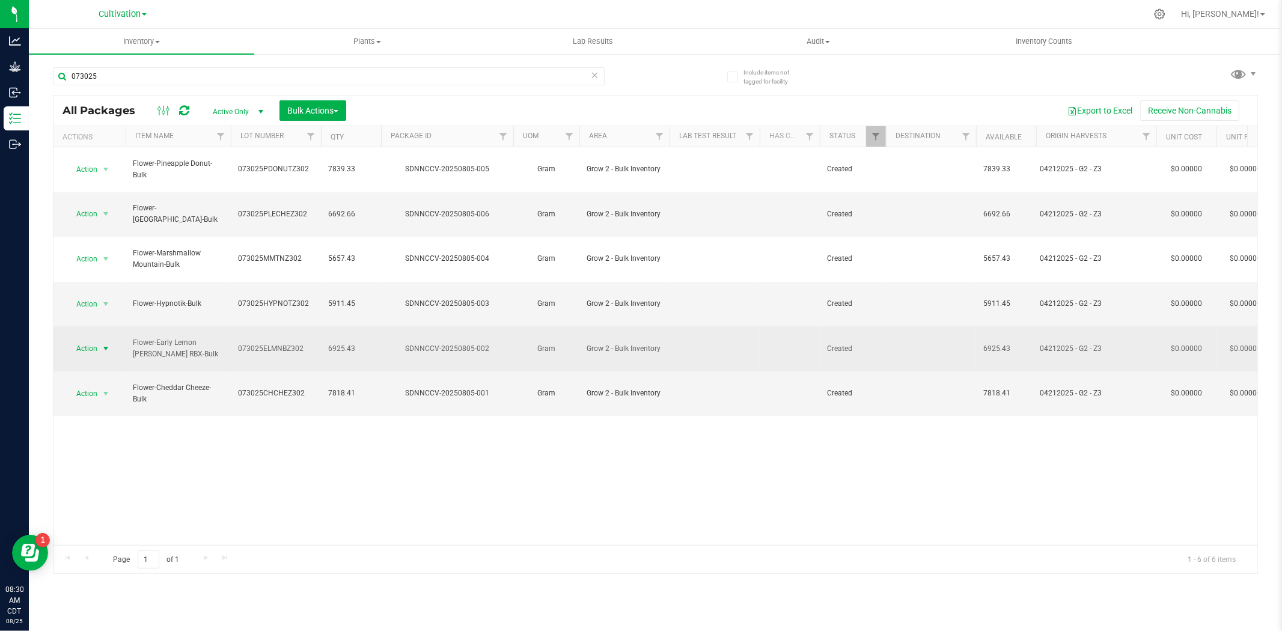
click at [85, 340] on span "Action" at bounding box center [82, 348] width 32 height 17
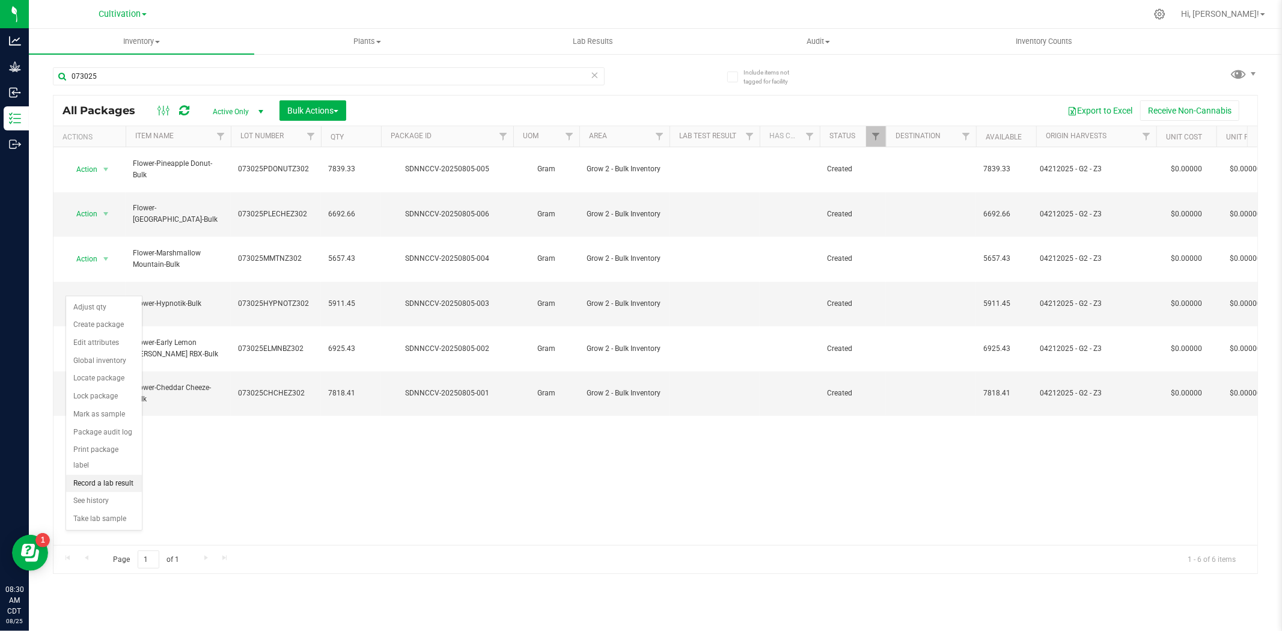
click at [109, 487] on li "Record a lab result" at bounding box center [104, 484] width 76 height 18
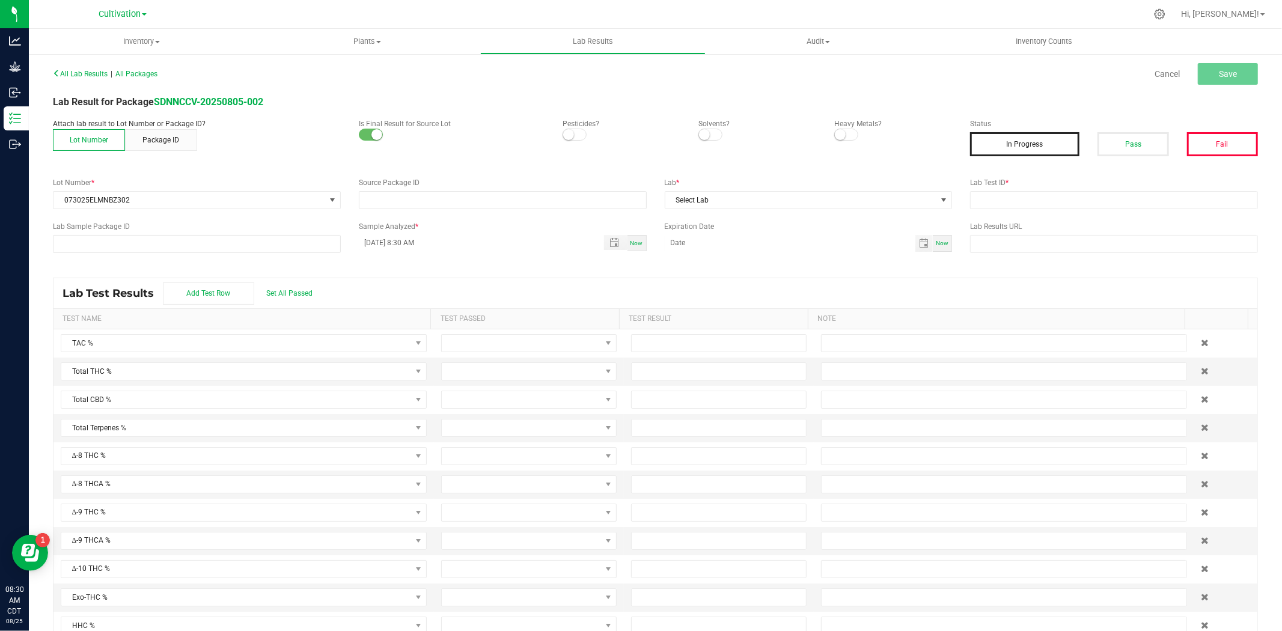
type input "SDNNCCV-20250805-002"
click at [1026, 145] on button "Pass" at bounding box center [1133, 144] width 71 height 24
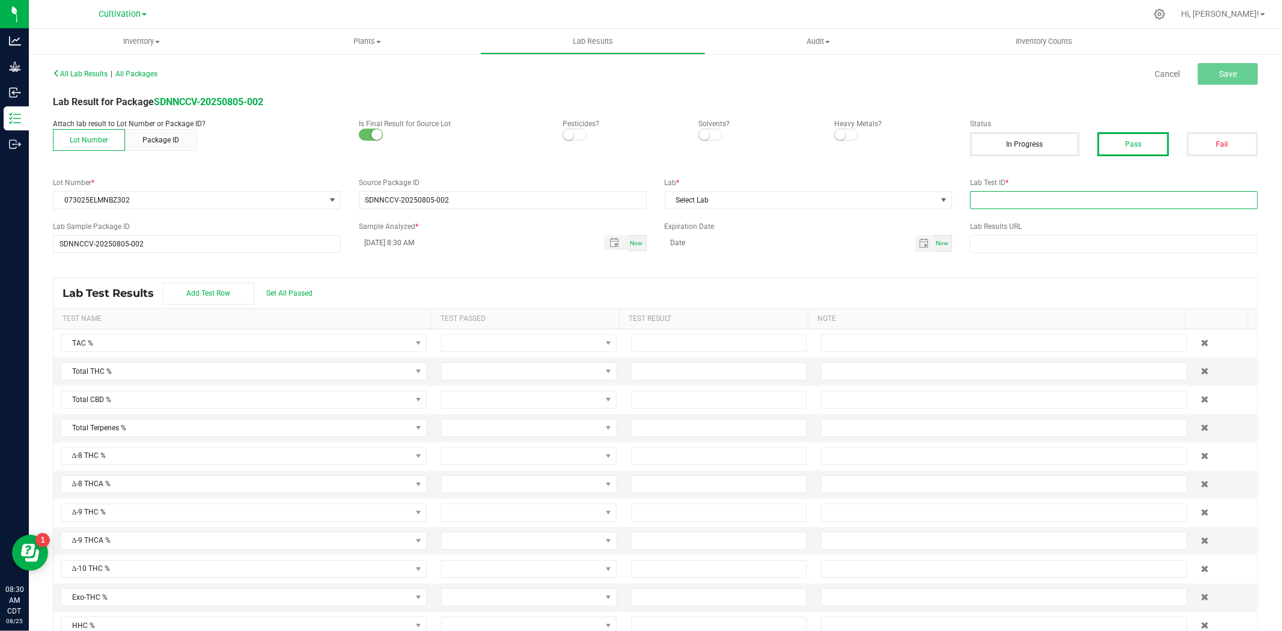
click at [1026, 196] on input "text" at bounding box center [1114, 200] width 288 height 18
type input "AAHA122"
click at [789, 199] on span "Select Lab" at bounding box center [801, 200] width 272 height 17
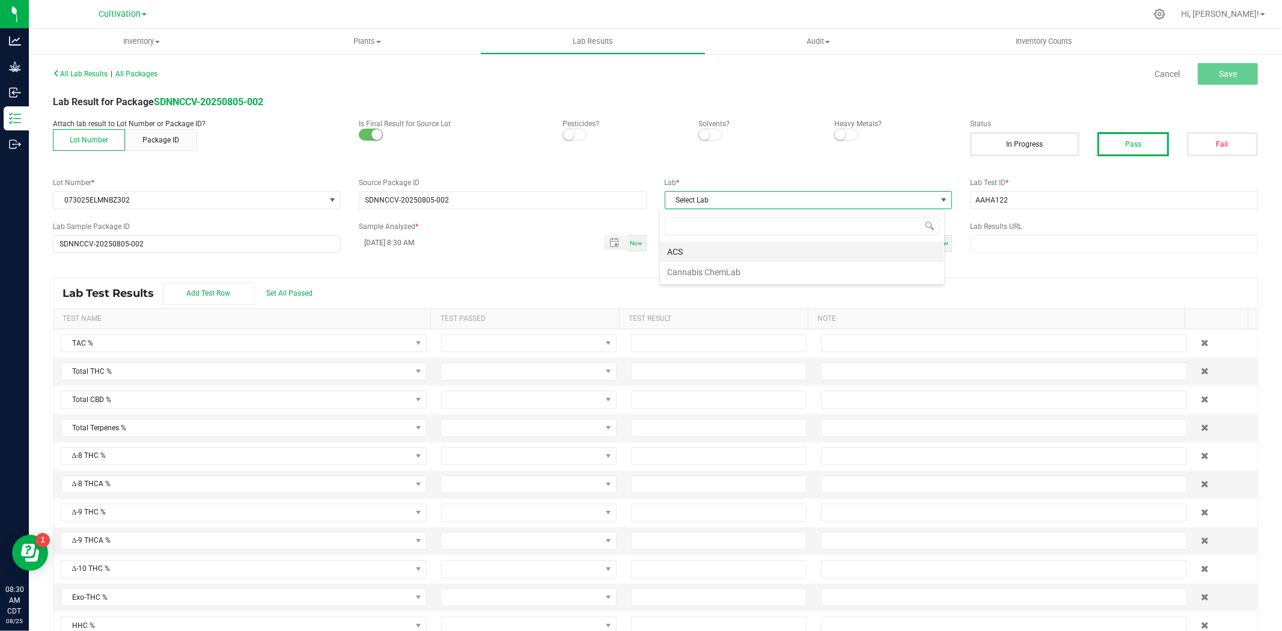
scroll to position [18, 285]
click at [694, 249] on li "ACS" at bounding box center [802, 252] width 284 height 20
click at [604, 240] on span "Toggle popup" at bounding box center [614, 243] width 20 height 10
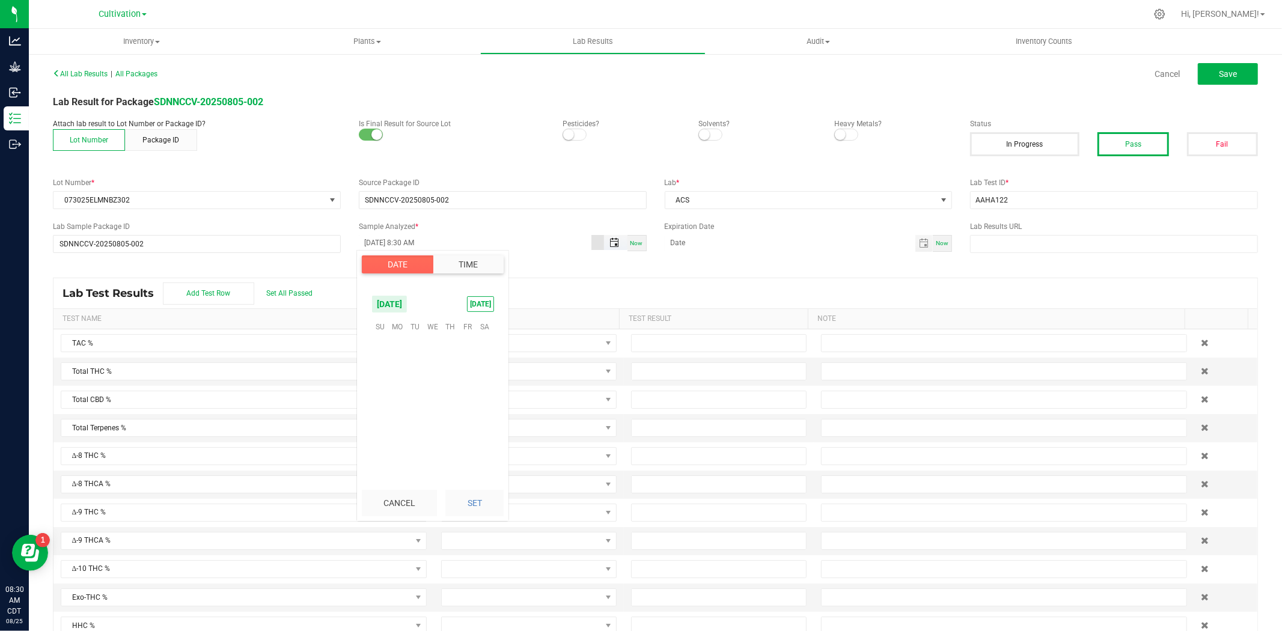
scroll to position [489, 0]
click at [462, 400] on span "22" at bounding box center [467, 402] width 17 height 19
type input "[DATE] 8:30 AM"
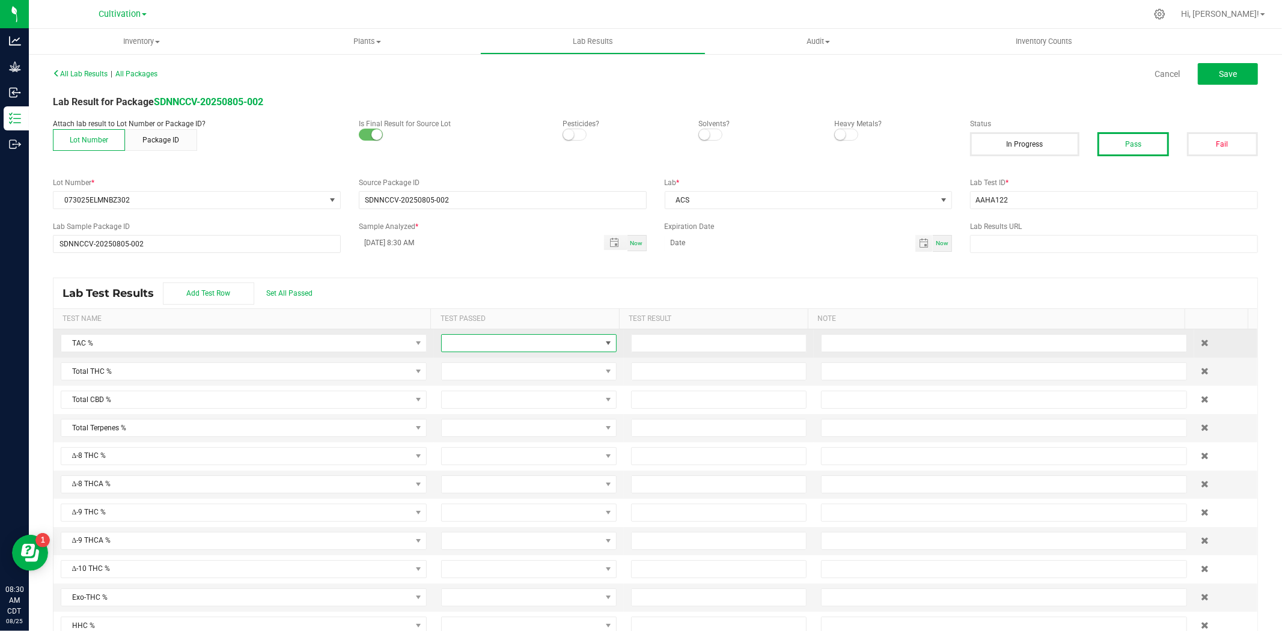
click at [489, 351] on span at bounding box center [521, 343] width 159 height 17
click at [479, 400] on li "Passed" at bounding box center [520, 395] width 171 height 20
click at [482, 374] on span at bounding box center [521, 371] width 159 height 17
click at [470, 417] on li "Passed" at bounding box center [520, 424] width 171 height 20
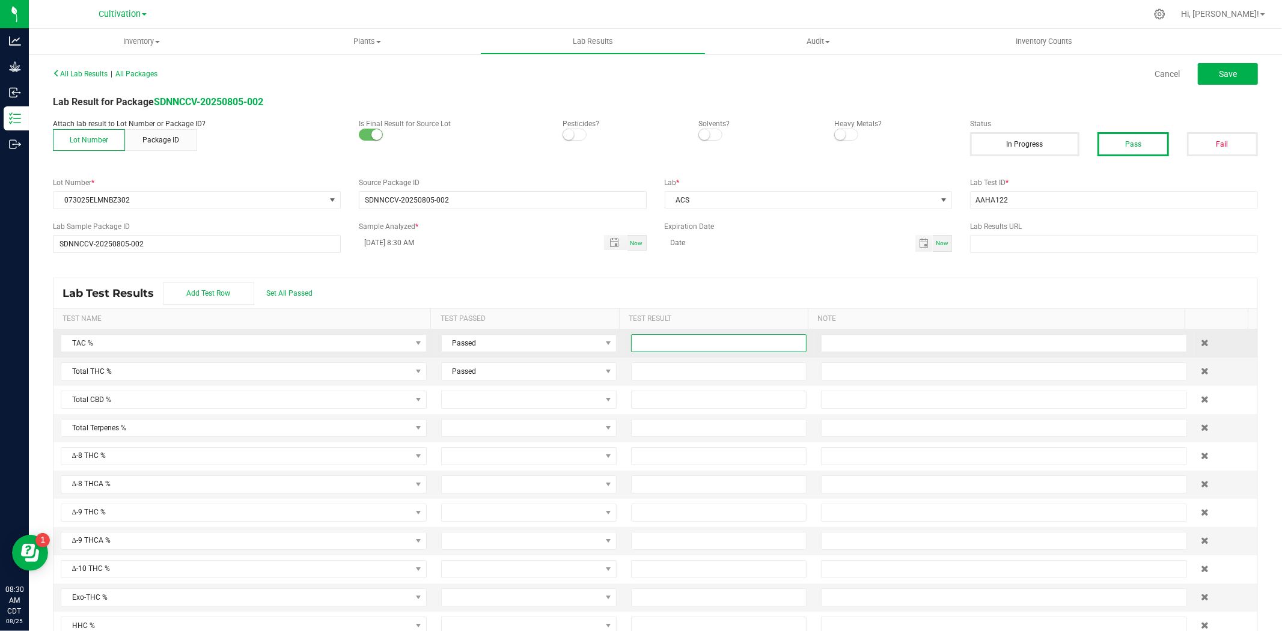
click at [671, 344] on input at bounding box center [719, 343] width 174 height 17
type input "19.7000"
click at [668, 370] on input at bounding box center [719, 371] width 174 height 17
type input "16.6000"
click at [667, 280] on div "Lab Test Results Add Test Row Set All Passed" at bounding box center [656, 293] width 1204 height 30
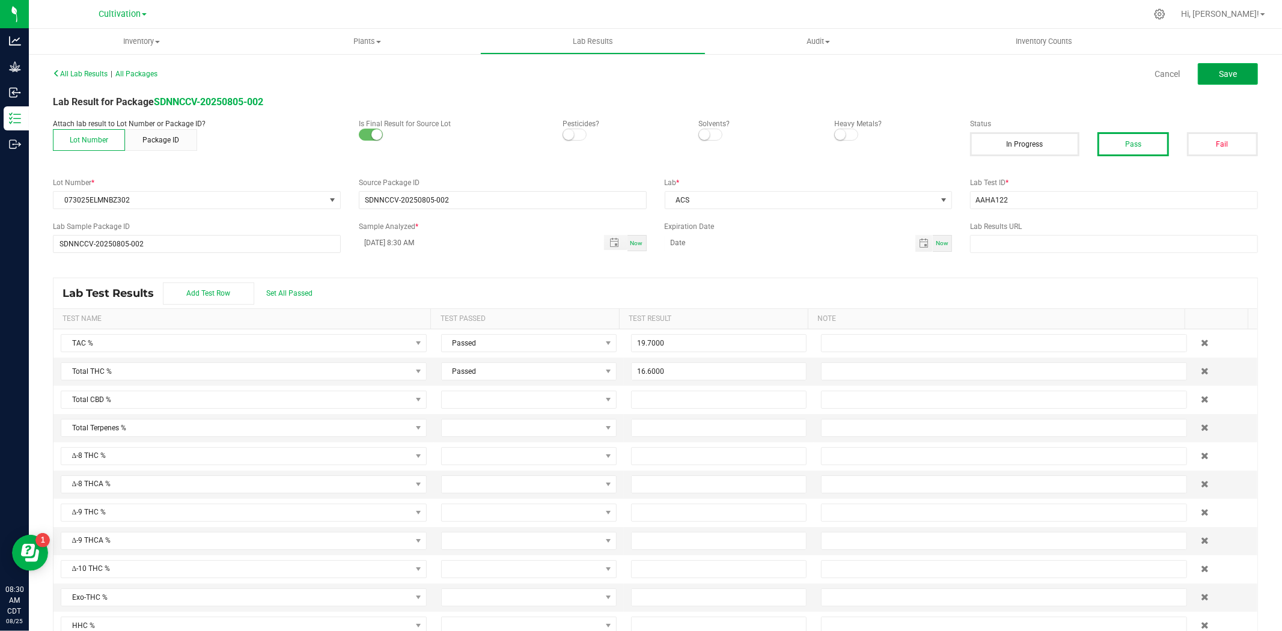
click at [1026, 76] on span "Save" at bounding box center [1228, 74] width 18 height 10
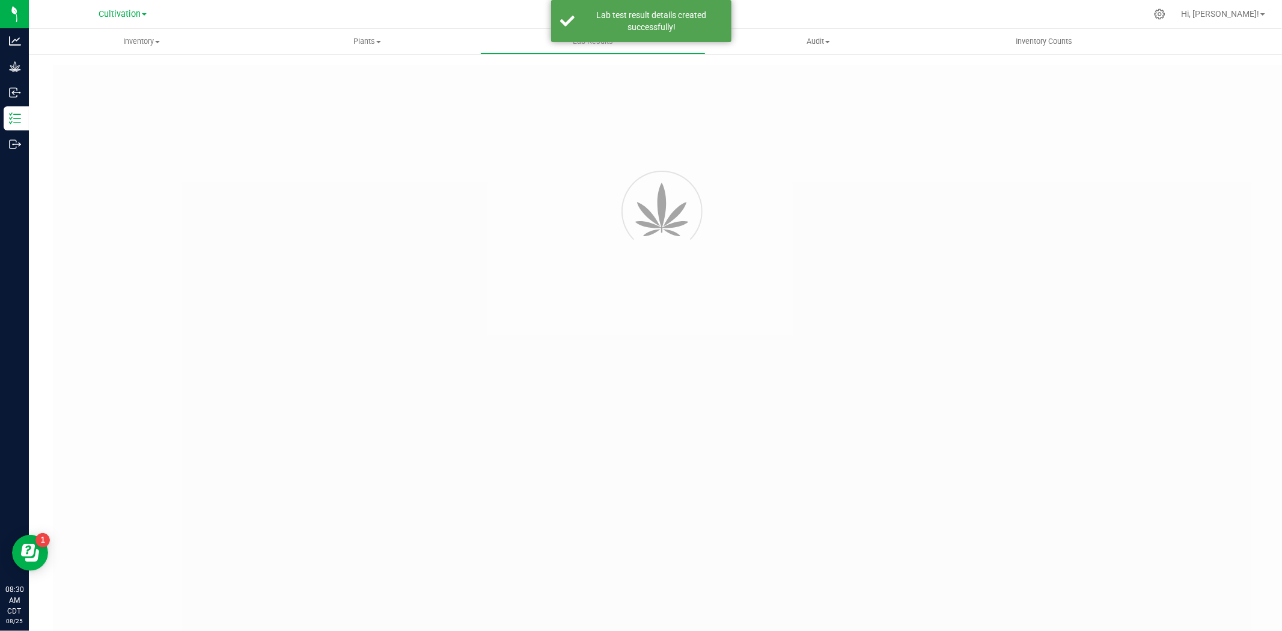
type input "SDNNCCV-20250805-002"
type input "AAHA122"
type input "SDNNCCV-20250805-002"
type input "[DATE] 8:30 AM"
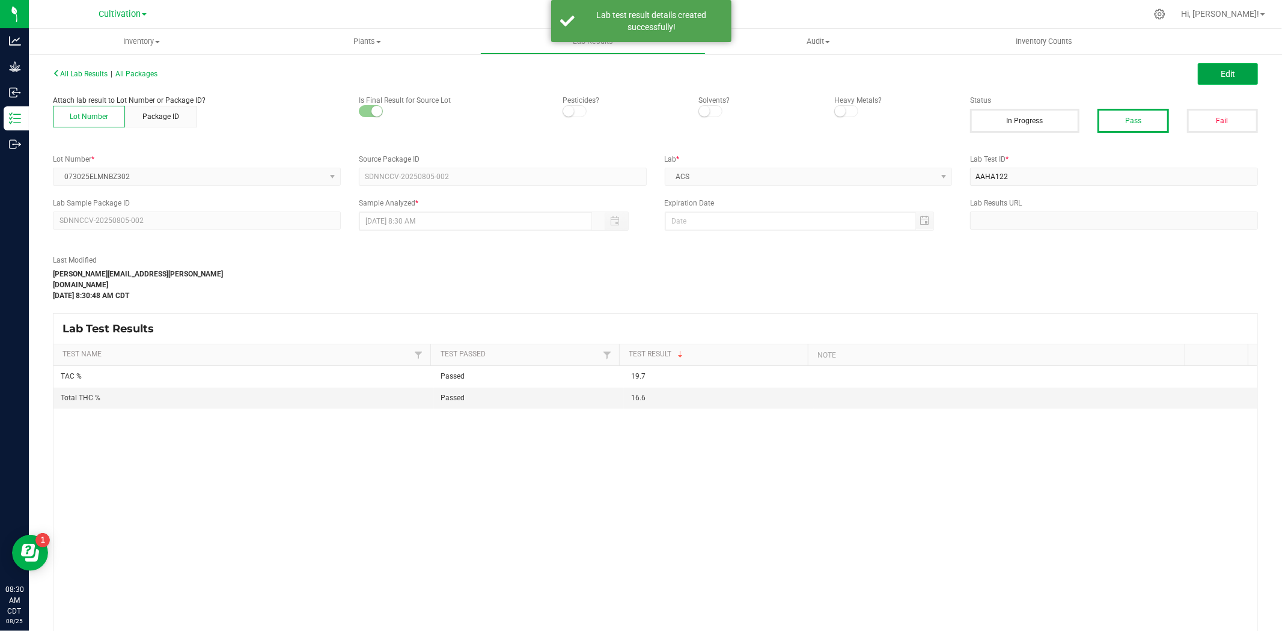
click at [1026, 75] on span "Edit" at bounding box center [1228, 74] width 14 height 10
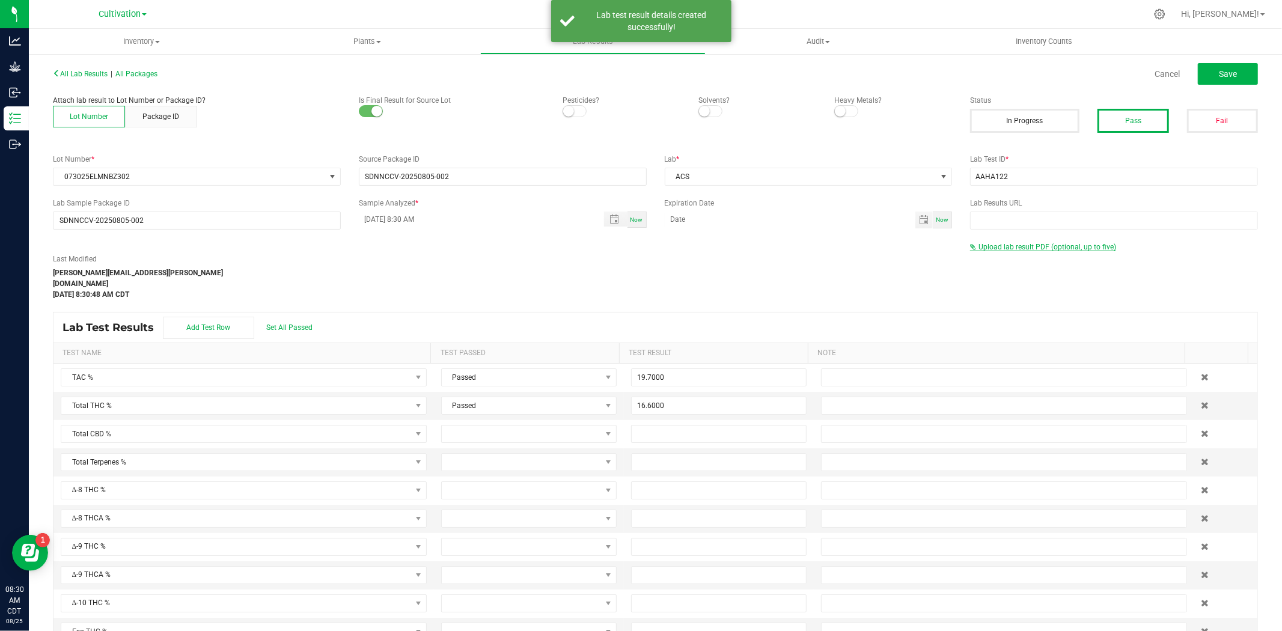
click at [1016, 249] on span "Upload lab result PDF (optional, up to five)" at bounding box center [1048, 247] width 138 height 8
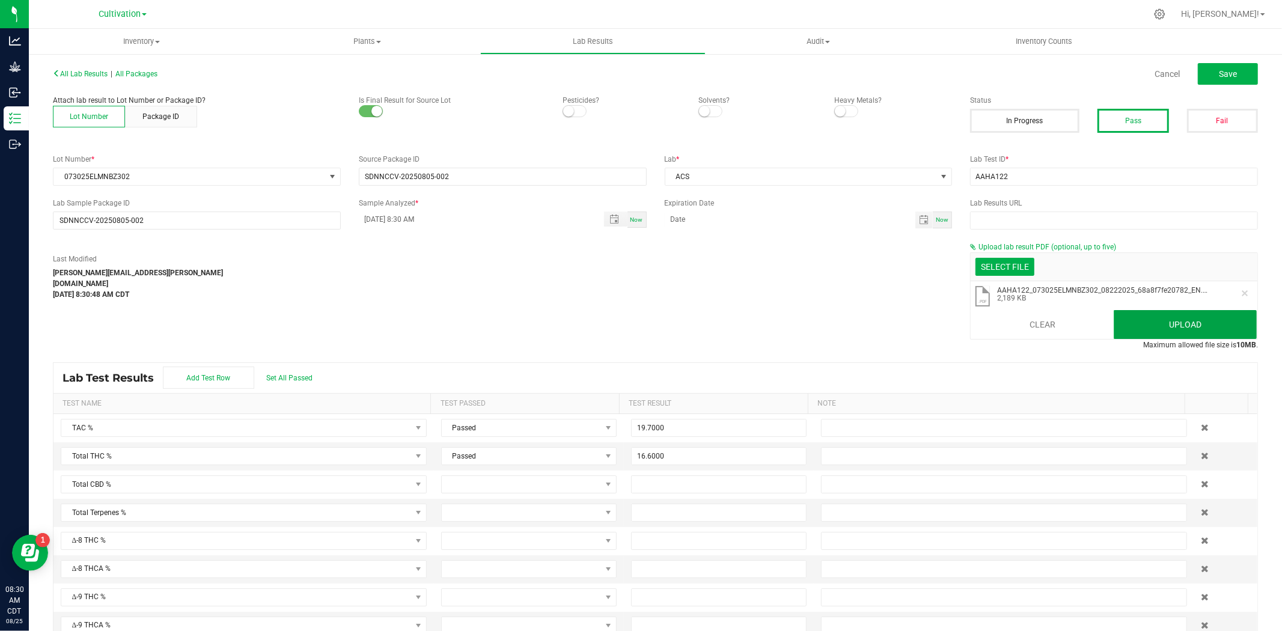
click at [1026, 323] on button "Upload" at bounding box center [1185, 324] width 143 height 29
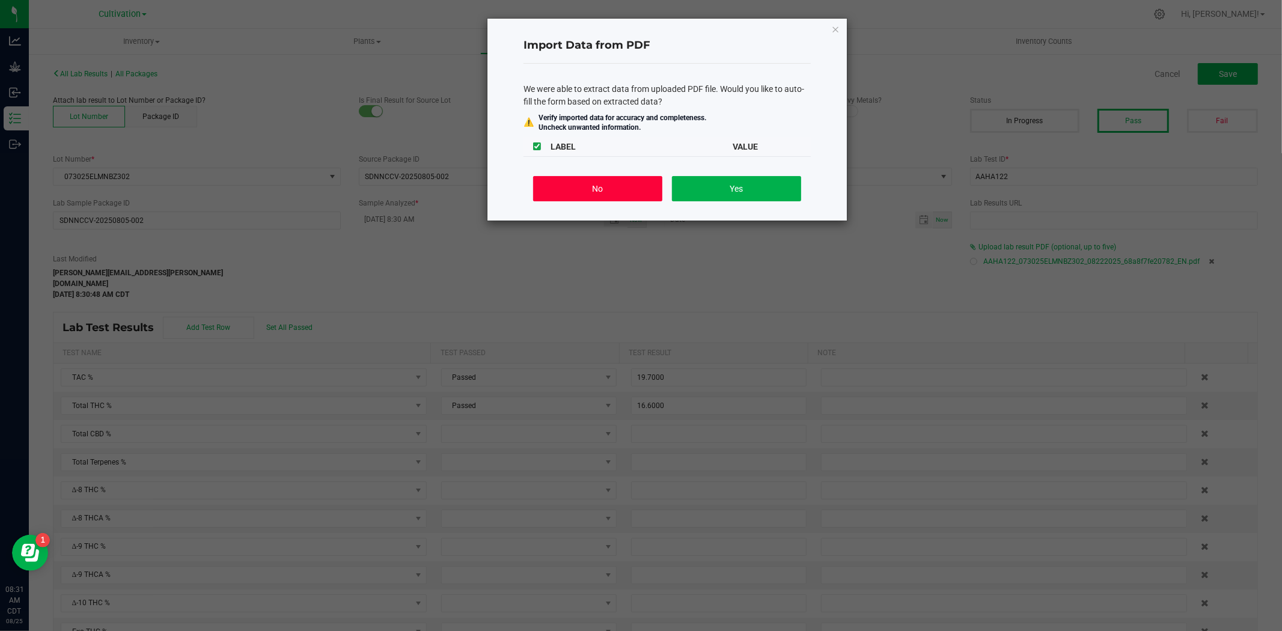
click at [572, 189] on button "No" at bounding box center [597, 188] width 129 height 25
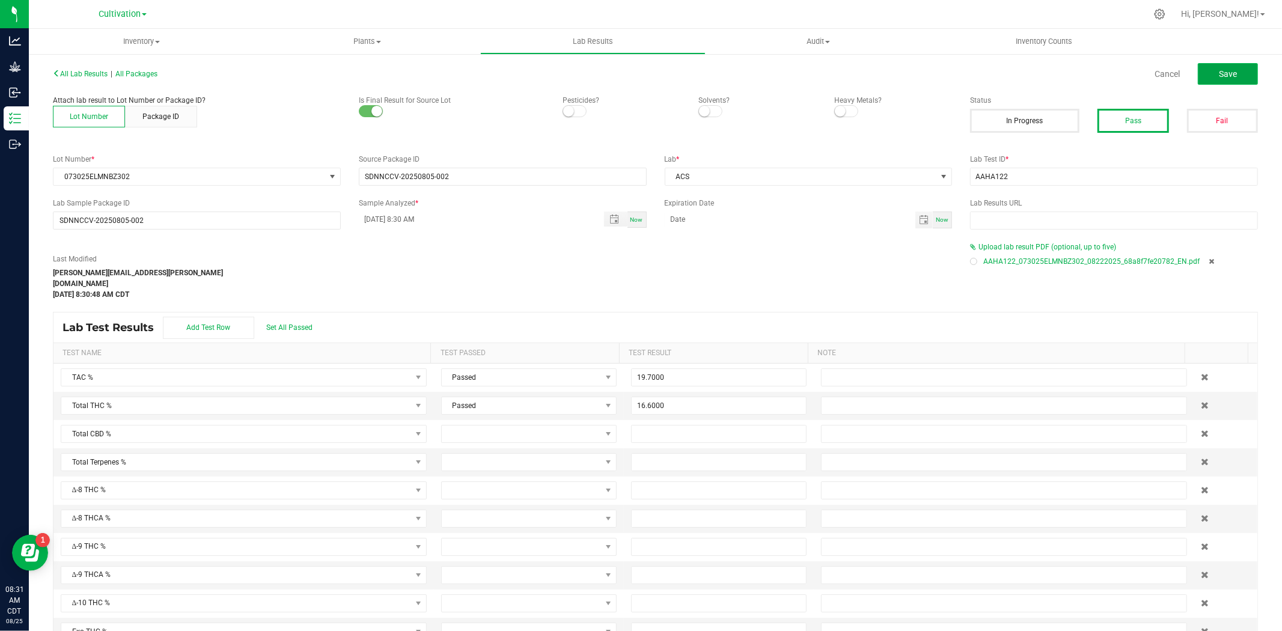
click at [1026, 80] on button "Save" at bounding box center [1228, 74] width 60 height 22
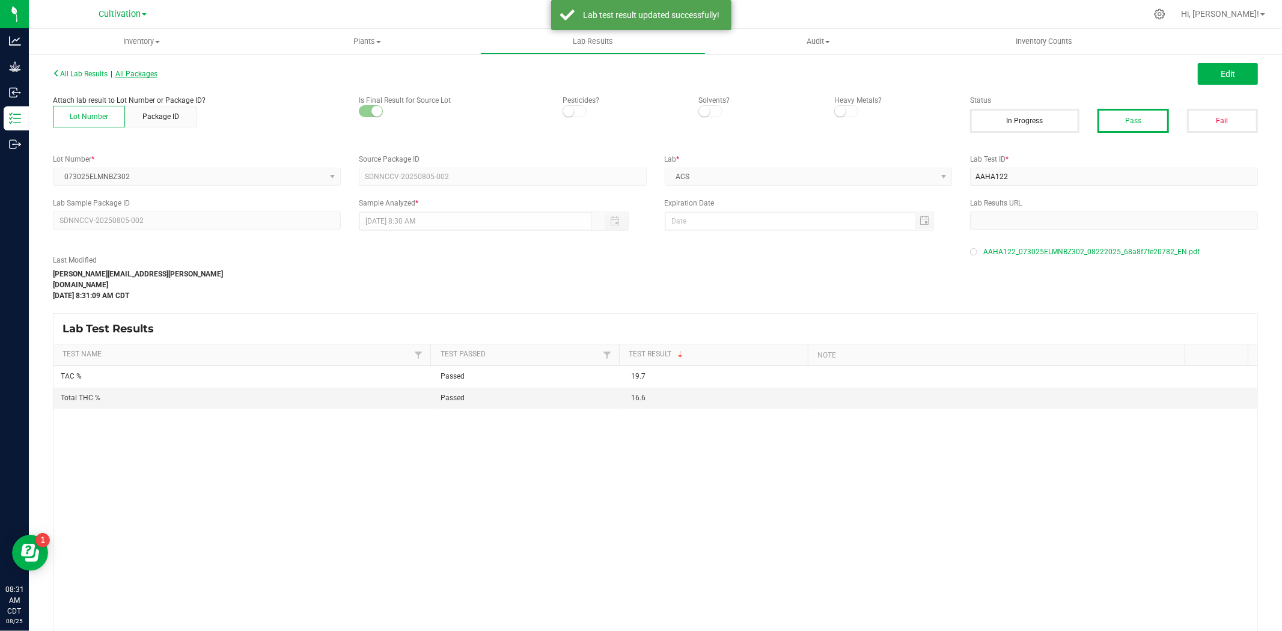
click at [148, 70] on span "All Packages" at bounding box center [136, 74] width 42 height 8
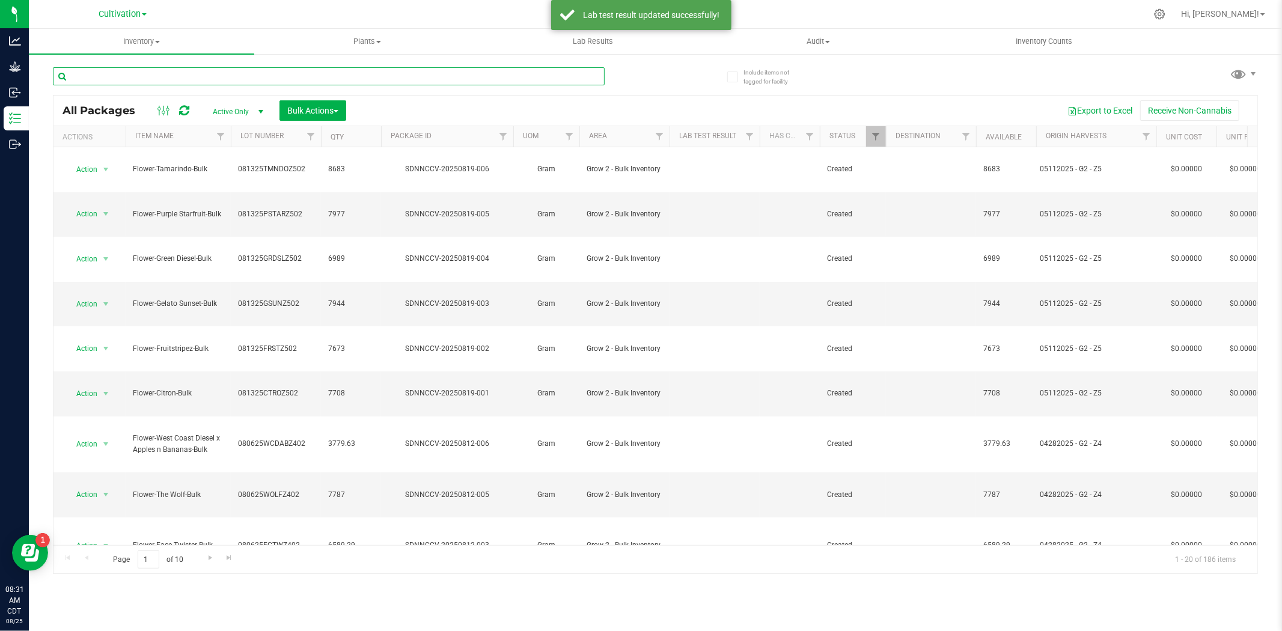
click at [153, 79] on input "text" at bounding box center [329, 76] width 552 height 18
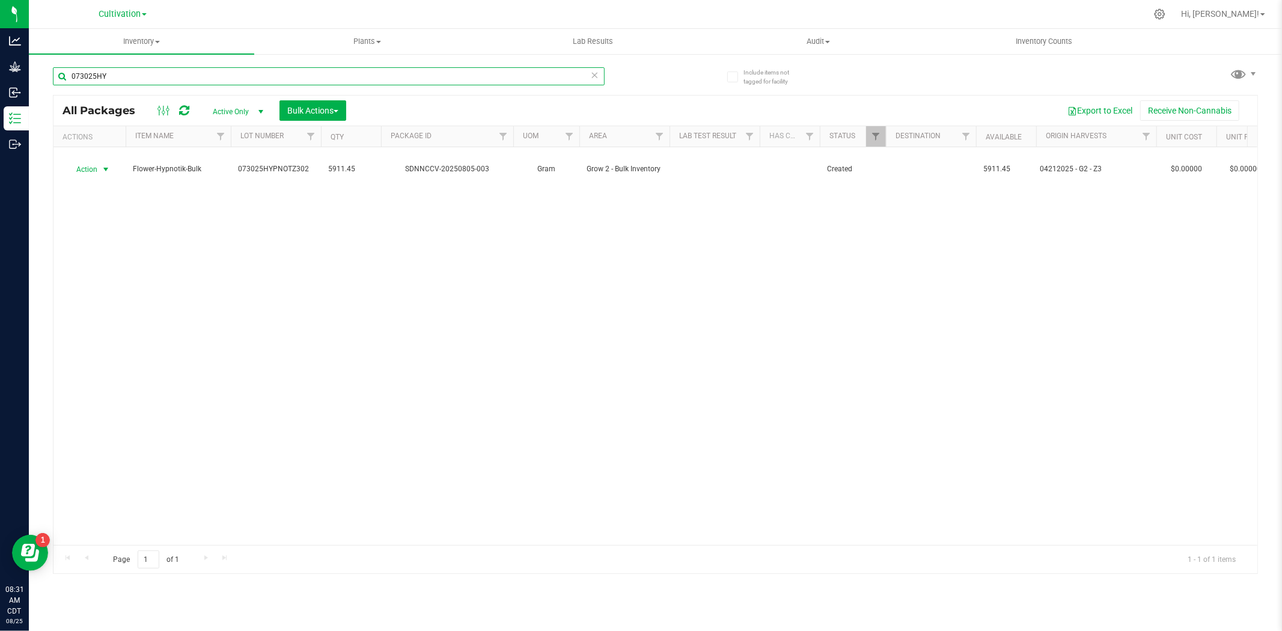
type input "073025HY"
click at [79, 161] on span "Action" at bounding box center [82, 169] width 32 height 17
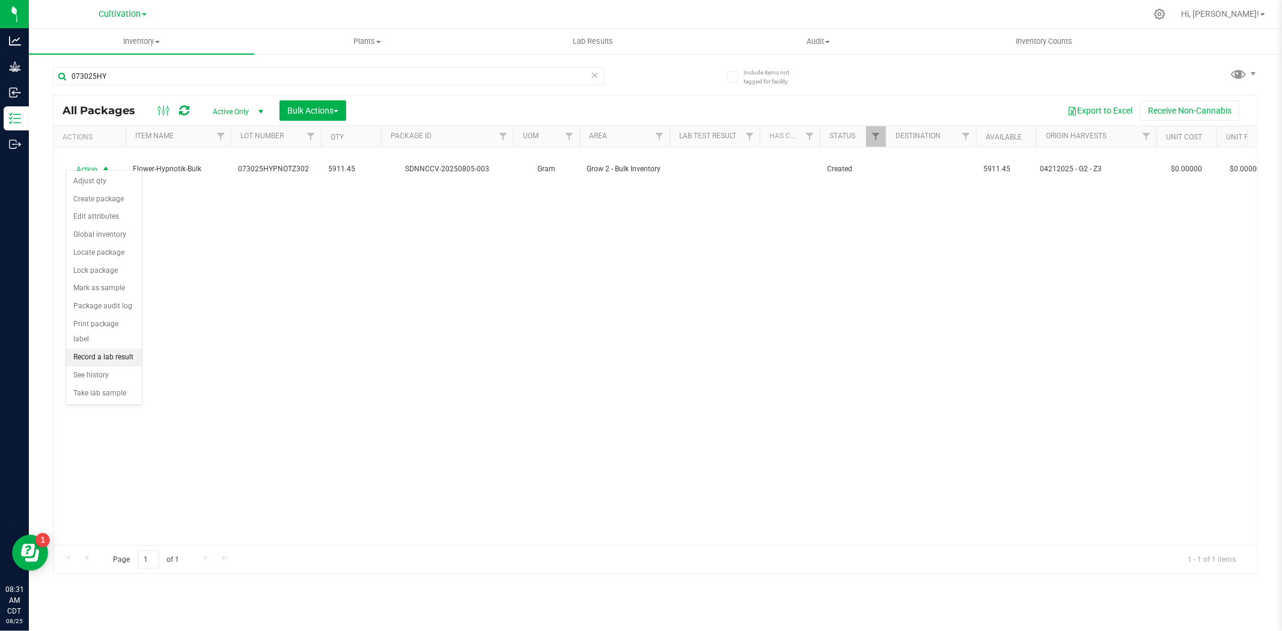
click at [98, 353] on li "Record a lab result" at bounding box center [104, 358] width 76 height 18
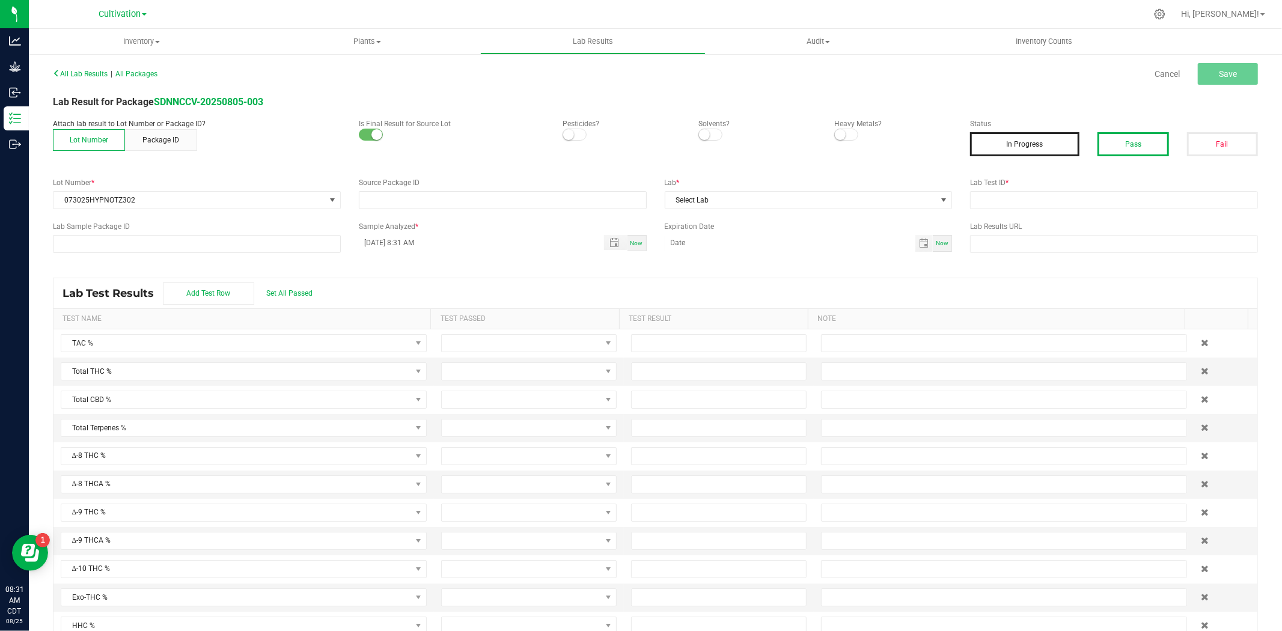
type input "SDNNCCV-20250805-003"
click at [1026, 147] on button "Pass" at bounding box center [1133, 144] width 71 height 24
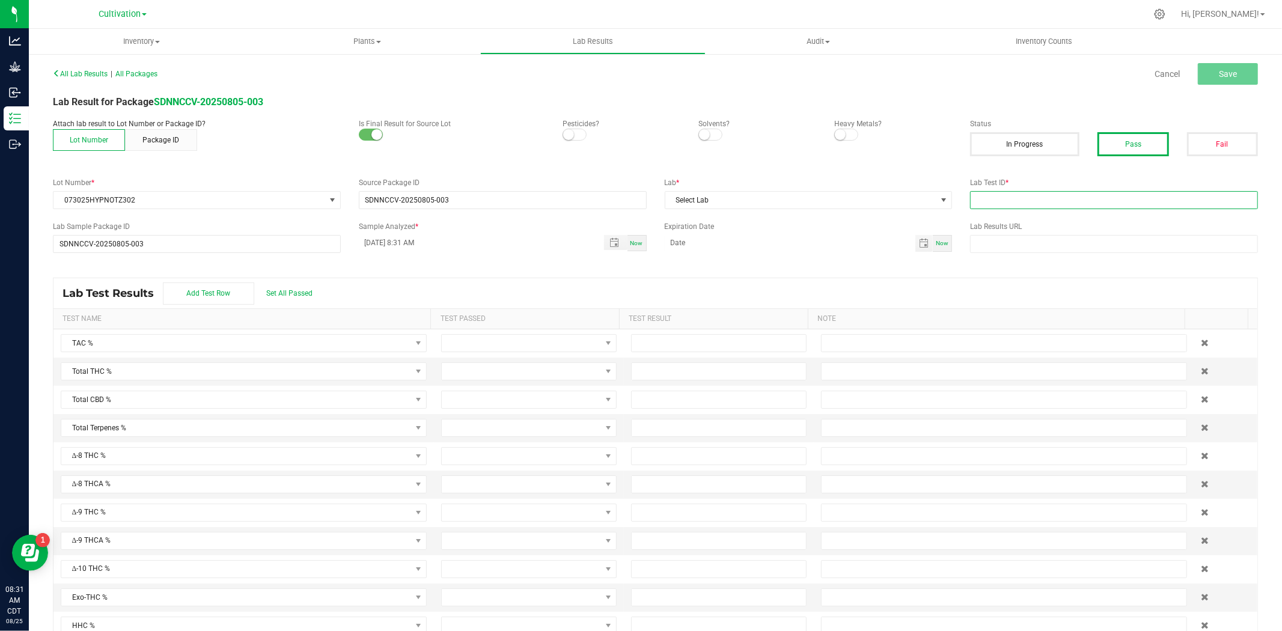
click at [1021, 193] on input "text" at bounding box center [1114, 200] width 288 height 18
type input "AAHA121"
click at [827, 203] on span "Select Lab" at bounding box center [801, 200] width 272 height 17
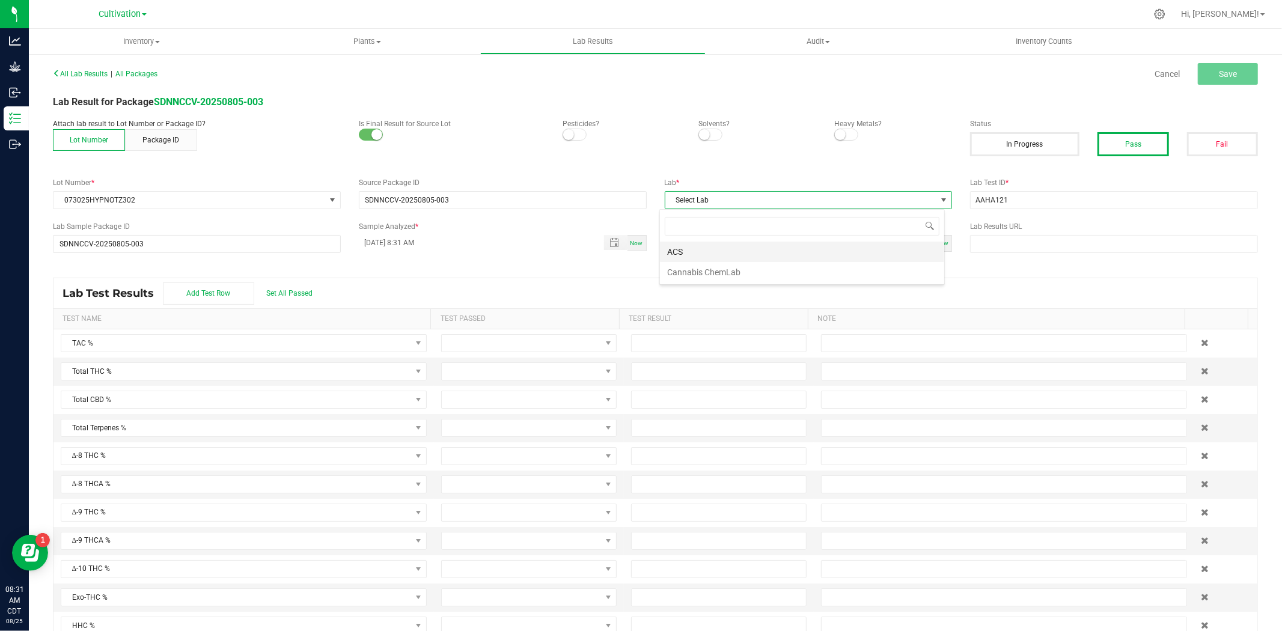
scroll to position [18, 285]
click at [713, 254] on li "ACS" at bounding box center [802, 252] width 284 height 20
click at [611, 242] on span "Toggle popup" at bounding box center [615, 243] width 10 height 10
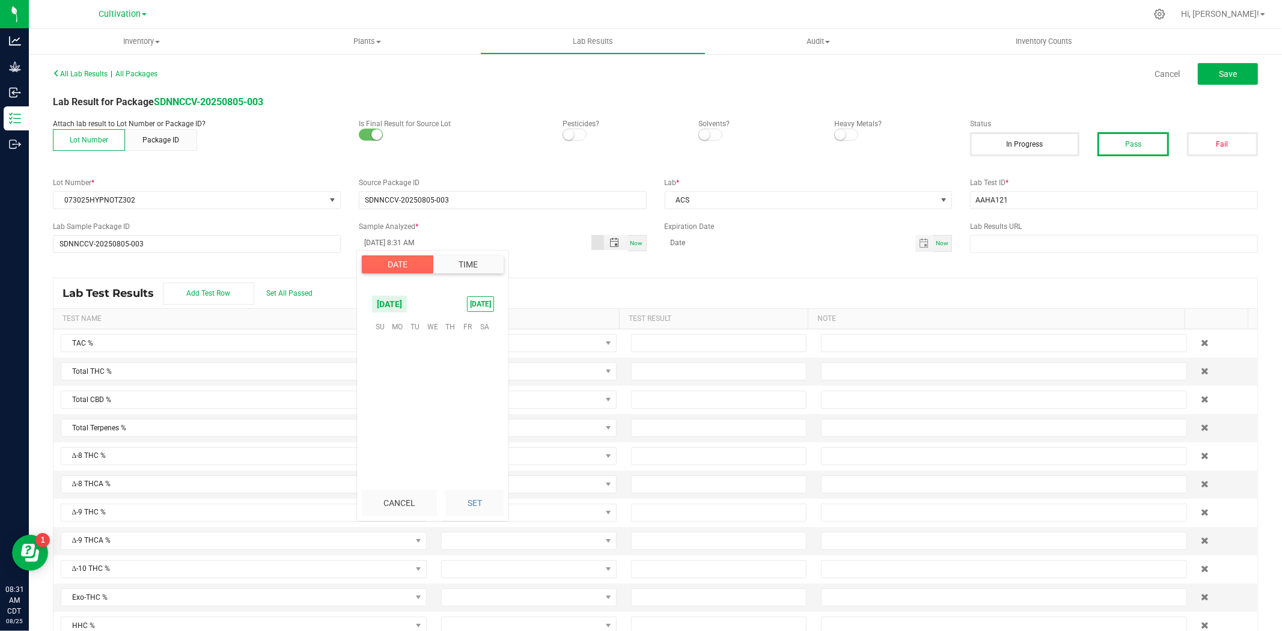
scroll to position [506, 0]
click at [471, 399] on span "22" at bounding box center [467, 402] width 17 height 19
type input "[DATE] 8:31 AM"
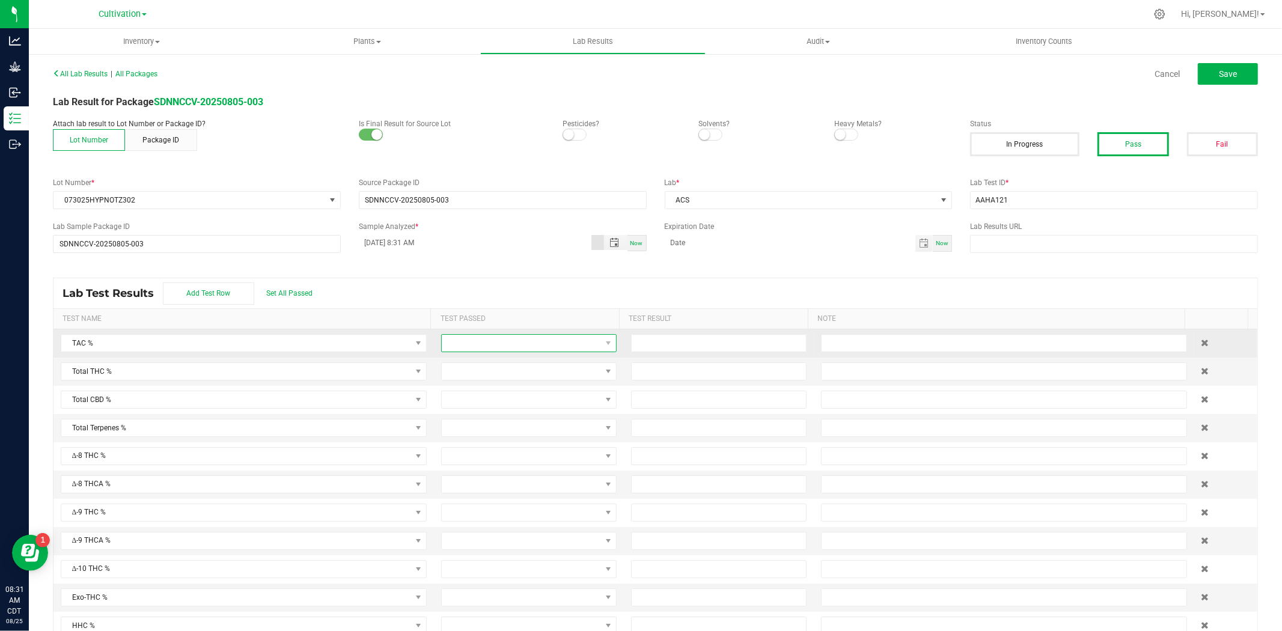
click at [489, 343] on span at bounding box center [521, 343] width 159 height 17
click at [465, 392] on li "Passed" at bounding box center [520, 395] width 171 height 20
click at [465, 367] on span at bounding box center [521, 371] width 159 height 17
click at [453, 428] on li "Passed" at bounding box center [520, 424] width 171 height 20
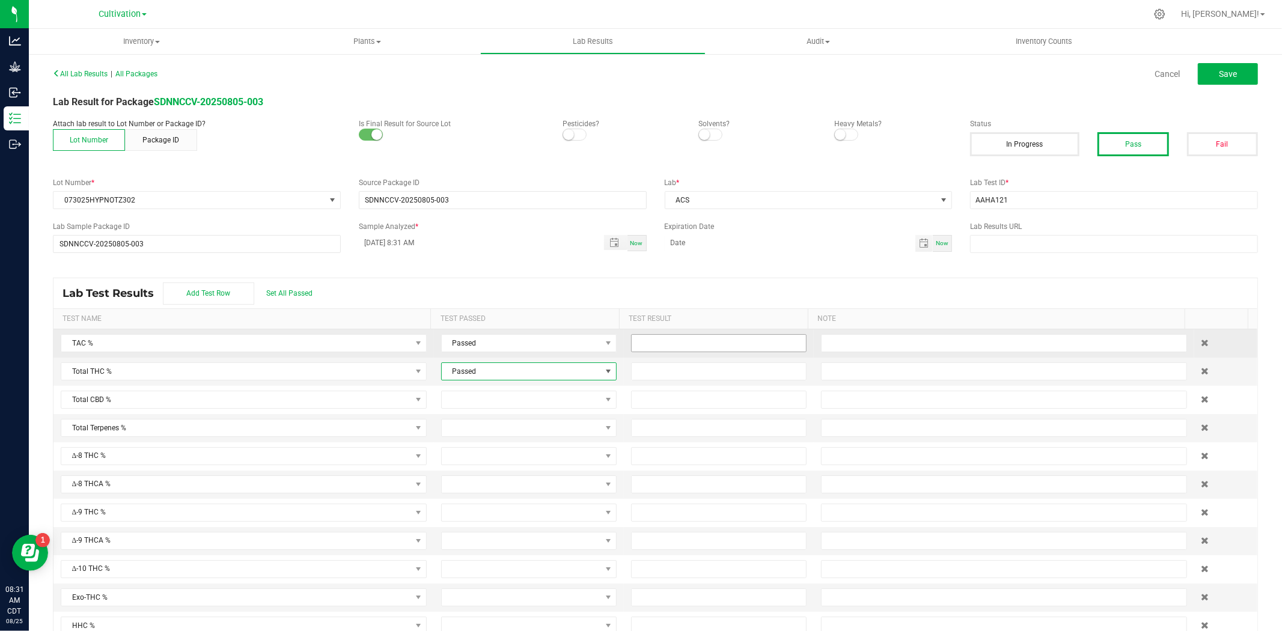
click at [653, 347] on input at bounding box center [719, 343] width 174 height 17
type input "30.7000"
click at [648, 377] on input at bounding box center [719, 371] width 174 height 17
type input "25.4000"
click at [680, 284] on div "Lab Test Results Add Test Row Set All Passed" at bounding box center [656, 293] width 1204 height 30
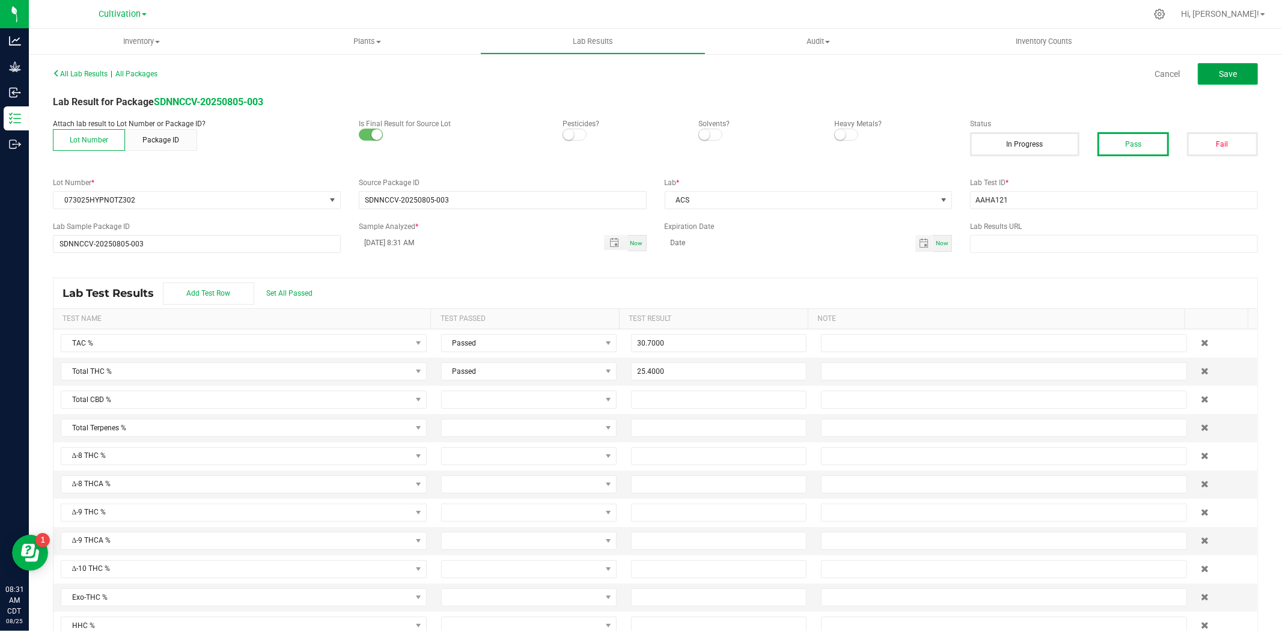
click at [1026, 79] on button "Save" at bounding box center [1228, 74] width 60 height 22
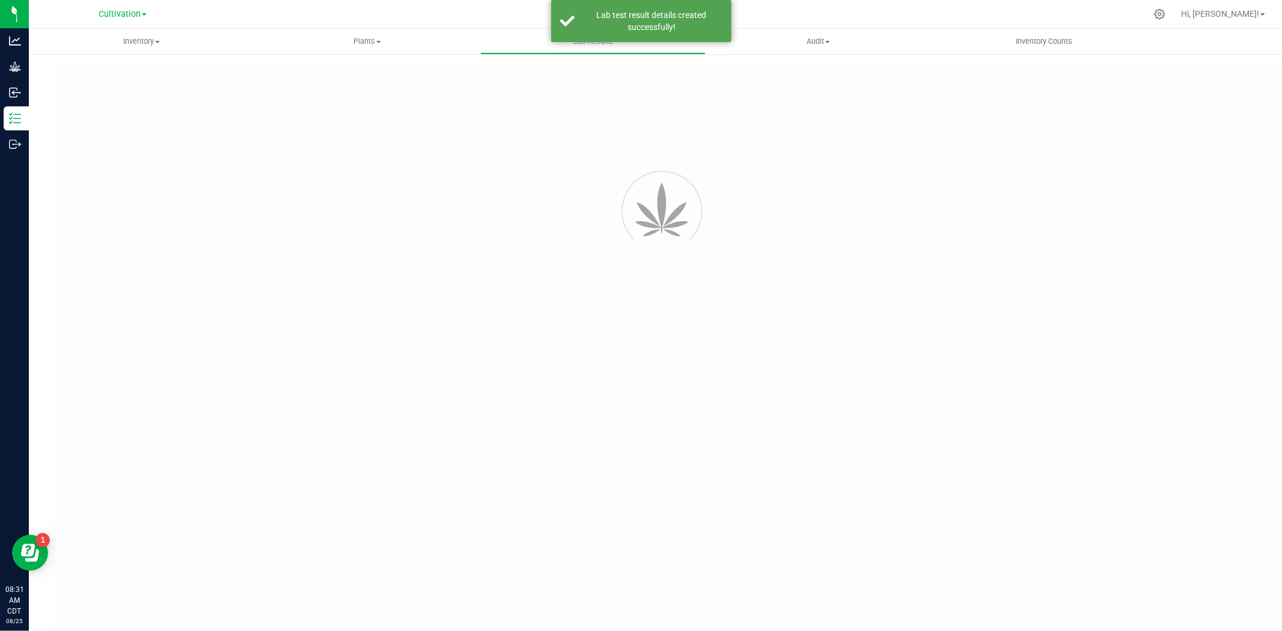
type input "SDNNCCV-20250805-003"
type input "AAHA121"
type input "SDNNCCV-20250805-003"
type input "[DATE] 8:31 AM"
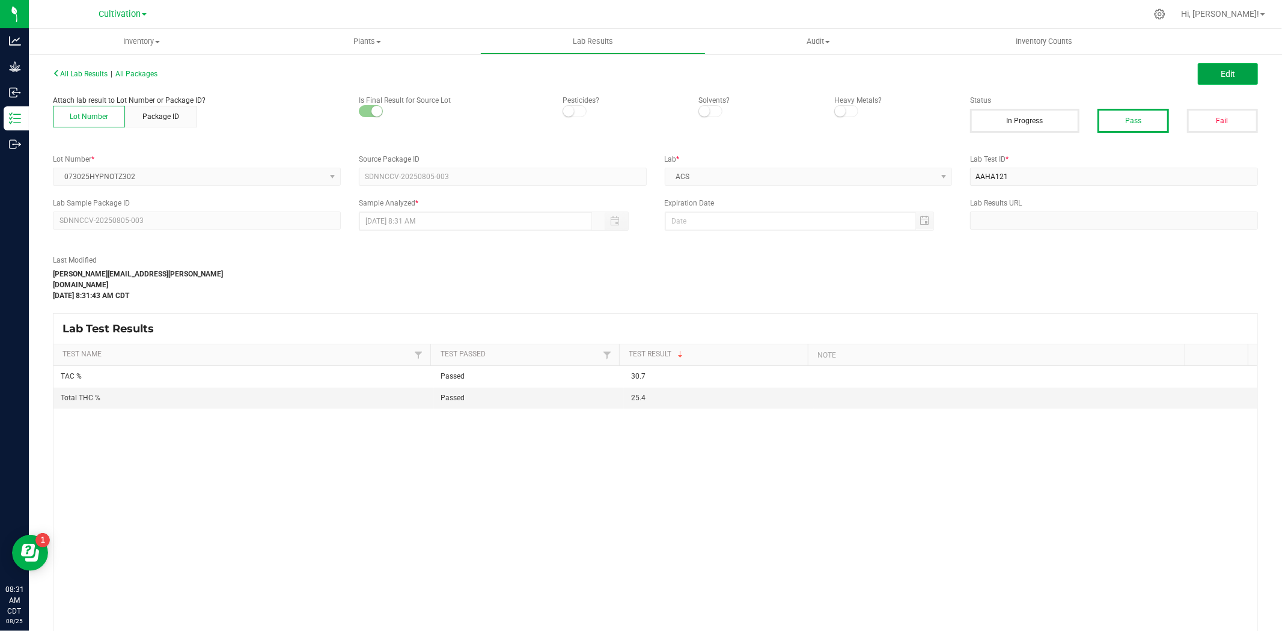
click at [1026, 71] on span "Edit" at bounding box center [1228, 74] width 14 height 10
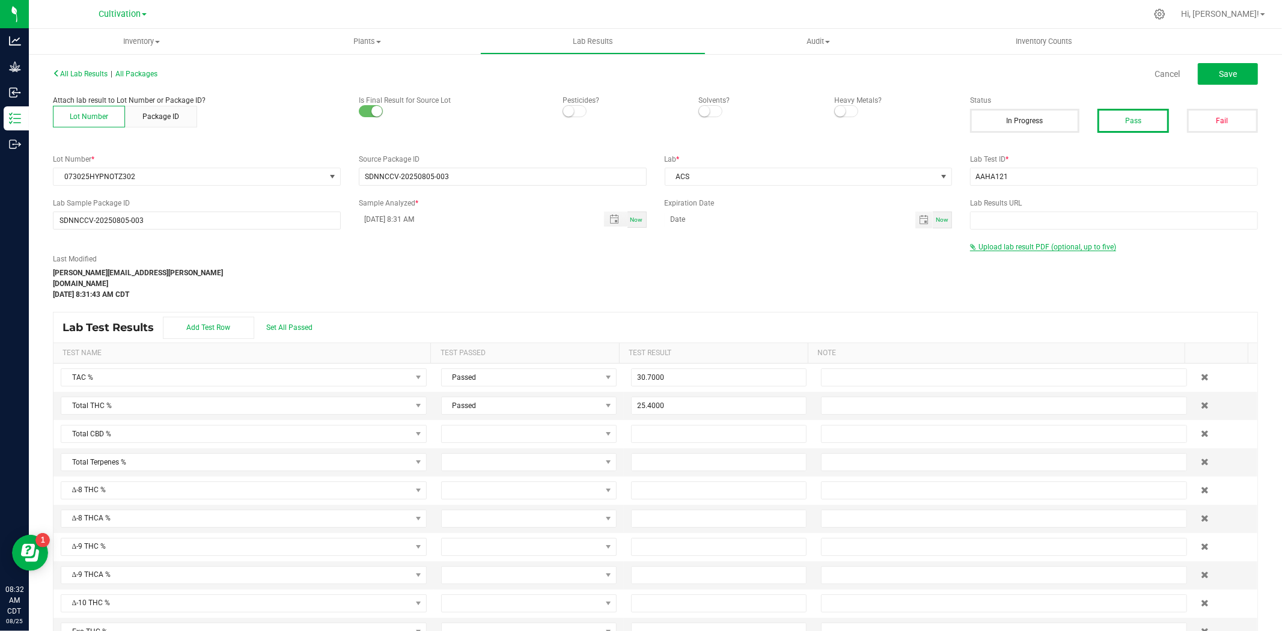
click at [1023, 250] on span "Upload lab result PDF (optional, up to five)" at bounding box center [1043, 247] width 146 height 8
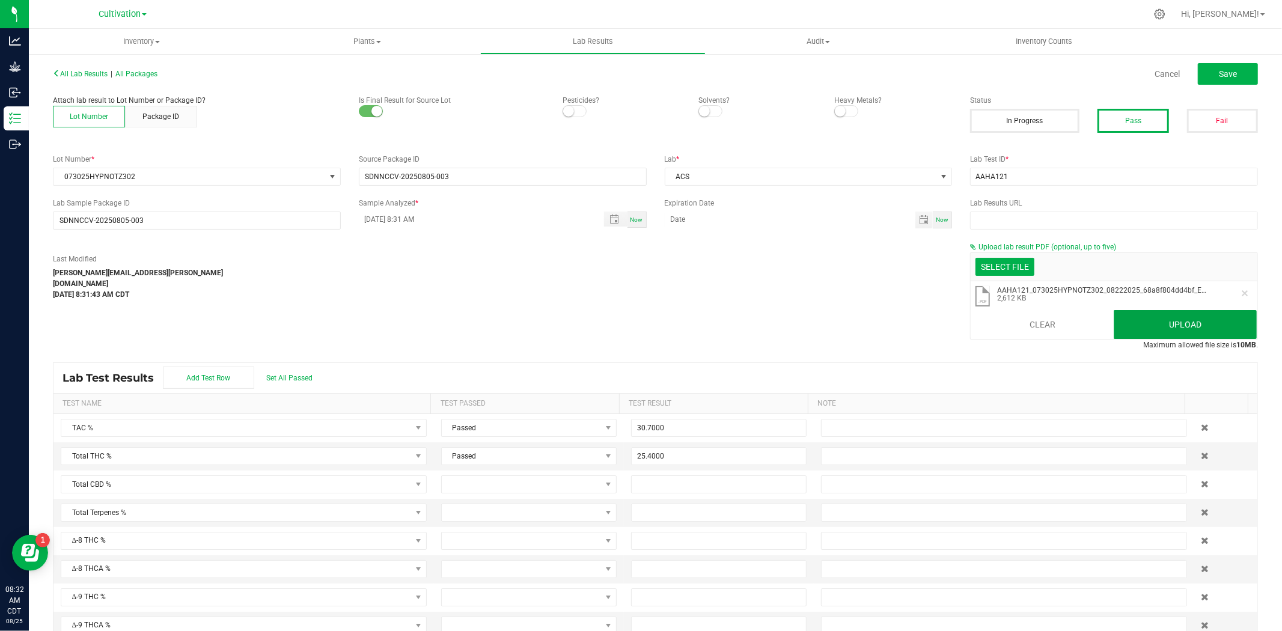
click at [1026, 329] on button "Upload" at bounding box center [1185, 324] width 143 height 29
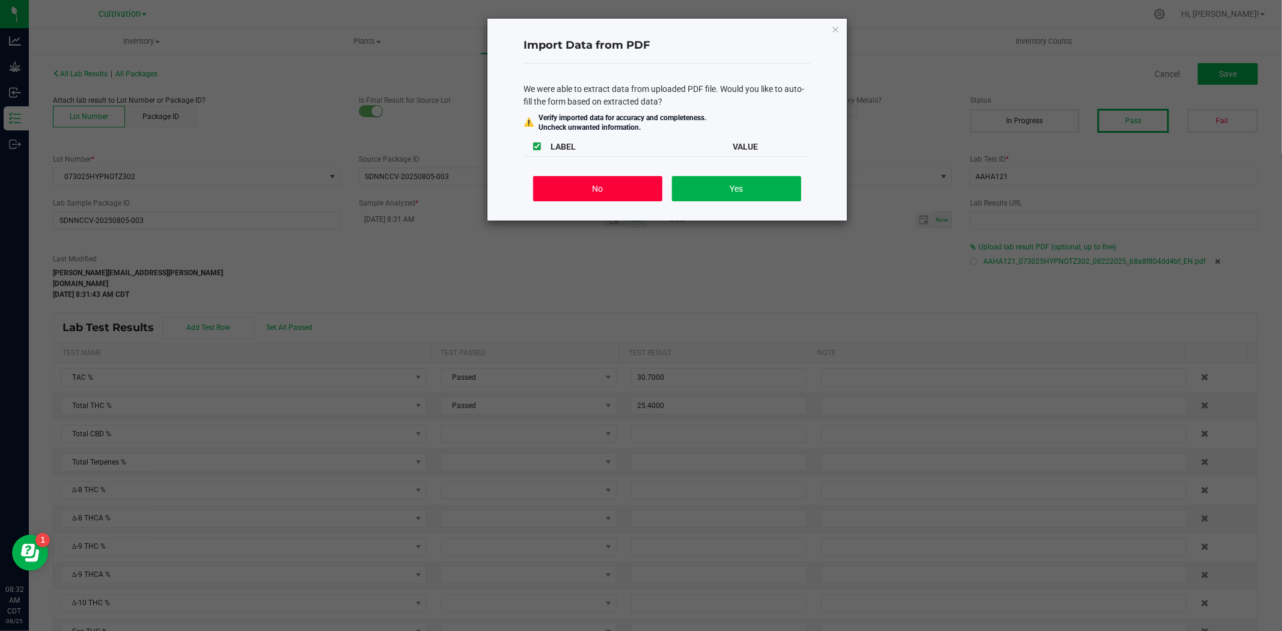
click at [622, 194] on button "No" at bounding box center [597, 188] width 129 height 25
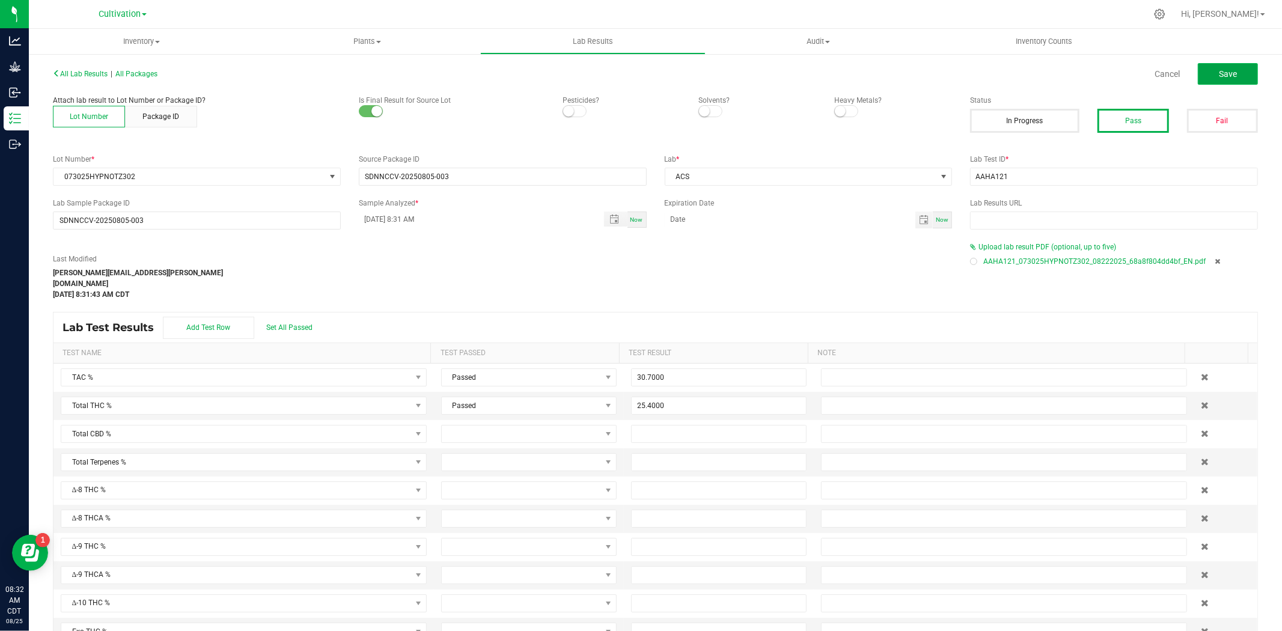
click at [1026, 73] on span "Save" at bounding box center [1228, 74] width 18 height 10
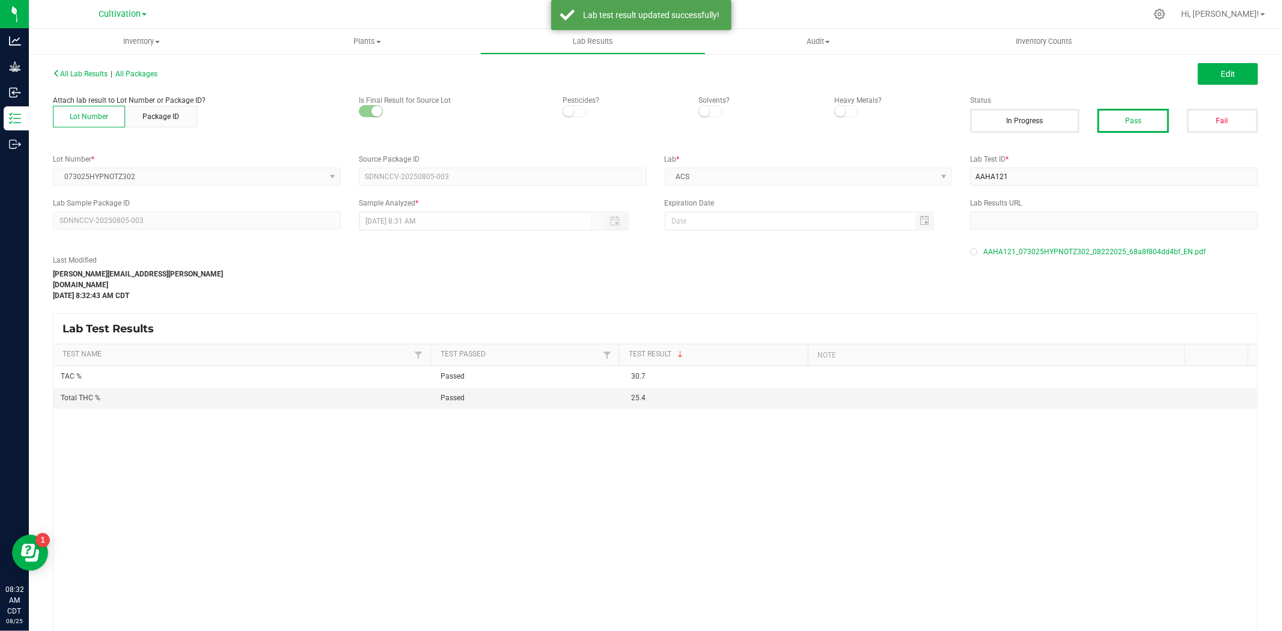
click at [150, 65] on div "All Lab Results | All Packages Edit" at bounding box center [655, 74] width 1223 height 30
click at [145, 75] on span "All Packages" at bounding box center [136, 74] width 42 height 8
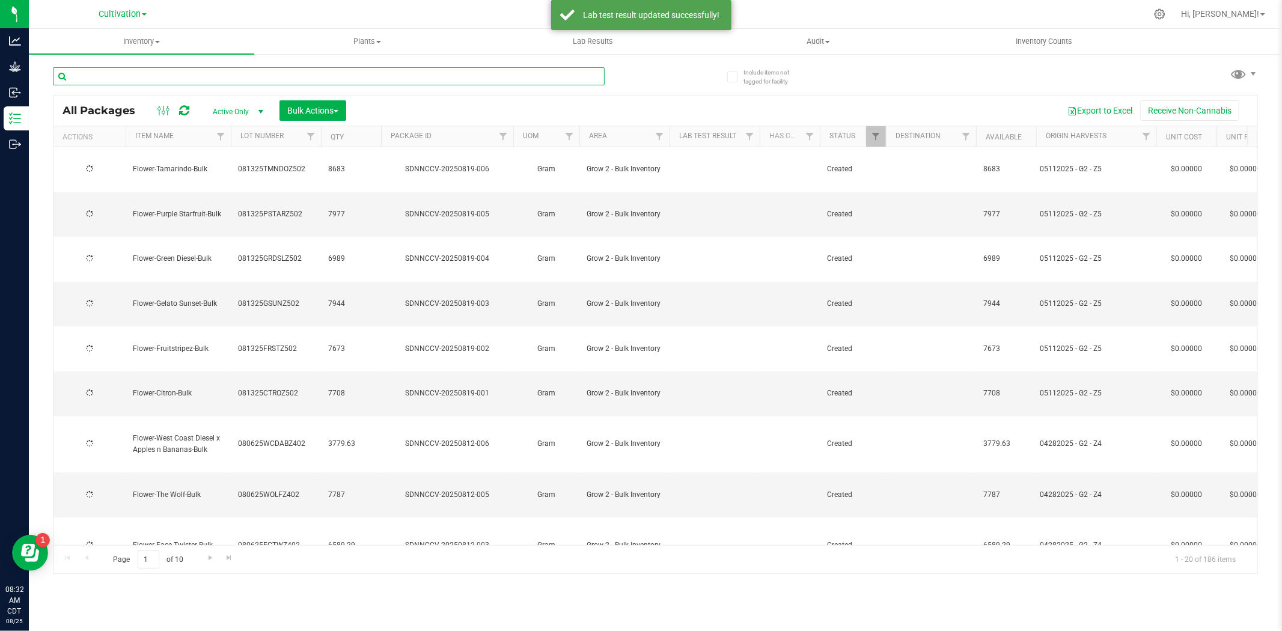
click at [153, 79] on input "text" at bounding box center [329, 76] width 552 height 18
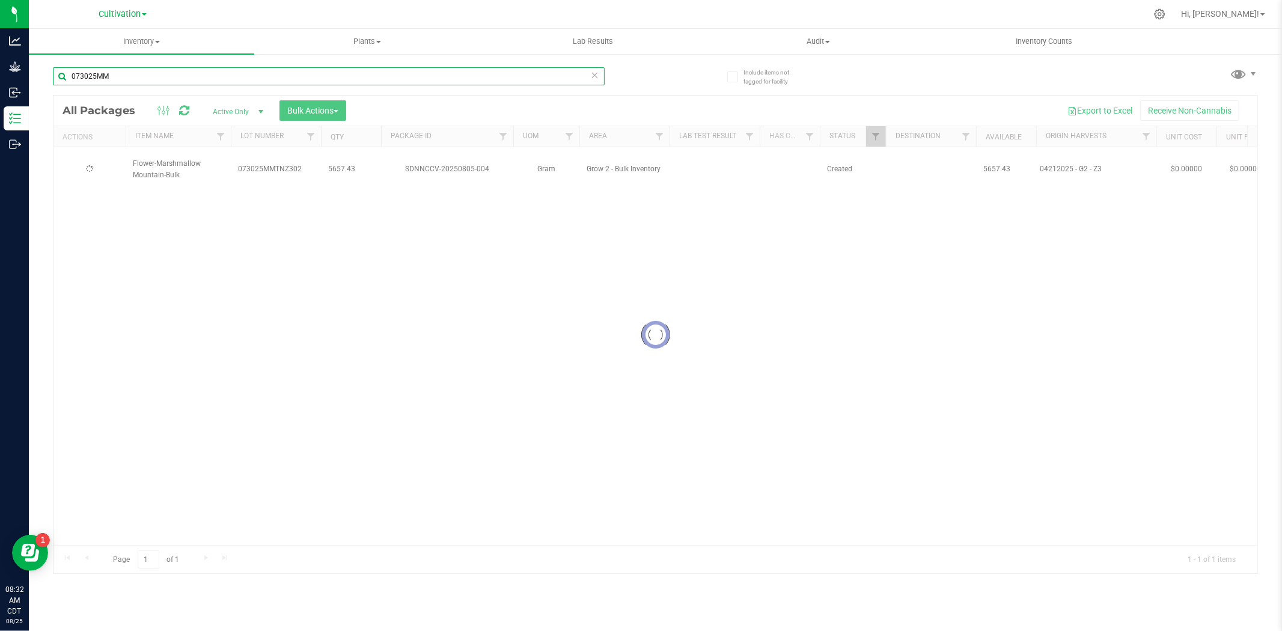
type input "073025MM"
click at [90, 227] on div at bounding box center [656, 335] width 1204 height 478
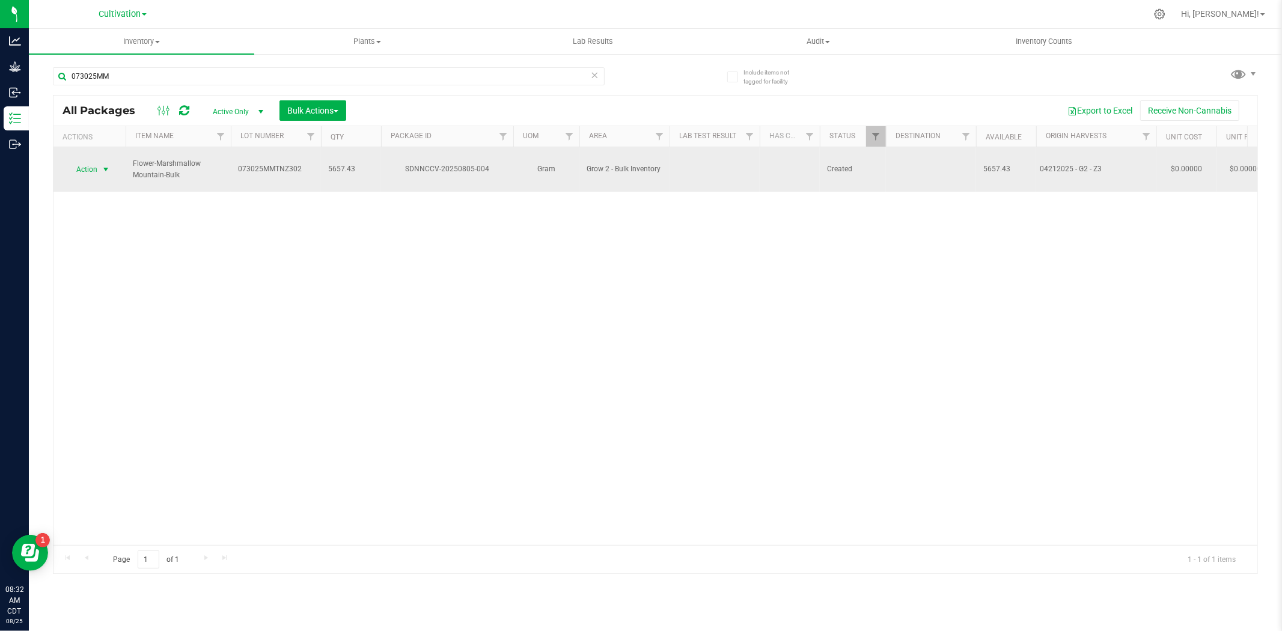
click at [93, 166] on span "Action" at bounding box center [82, 169] width 32 height 17
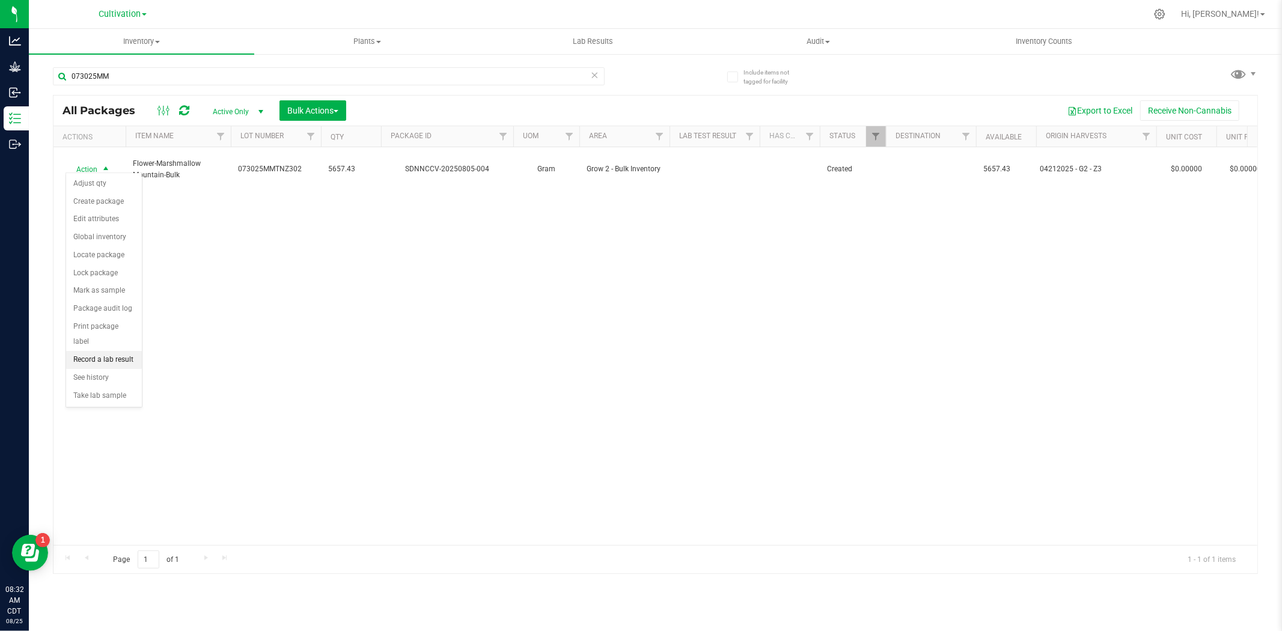
click at [97, 361] on li "Record a lab result" at bounding box center [104, 360] width 76 height 18
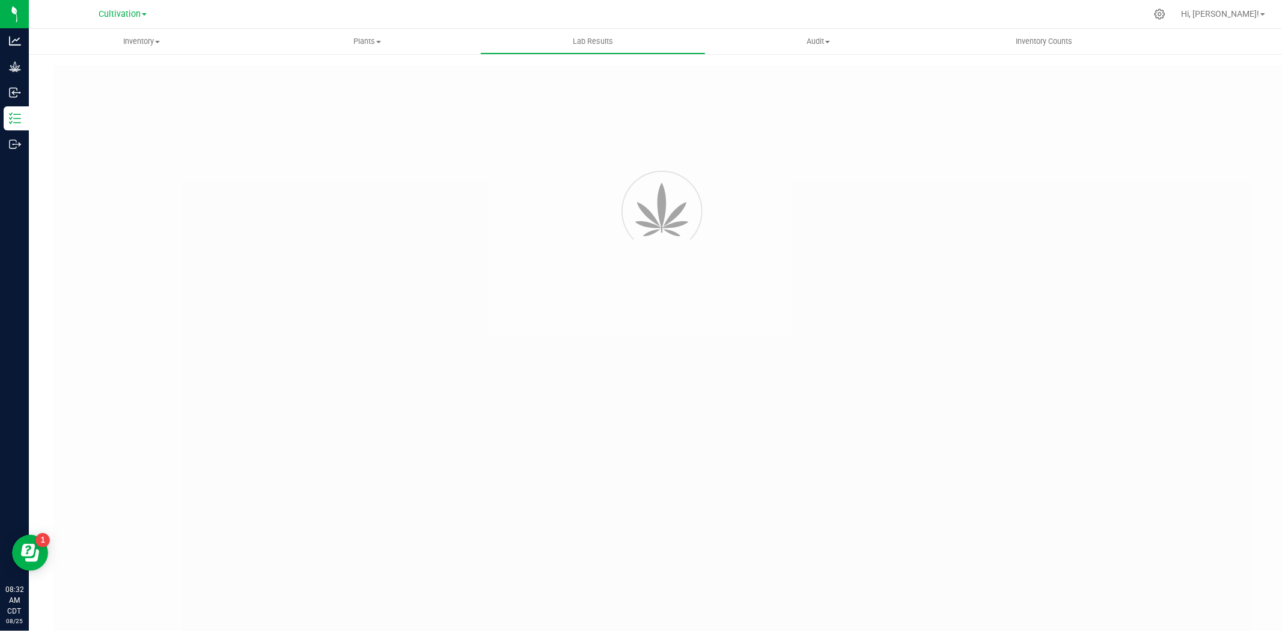
type input "SDNNCCV-20250805-004"
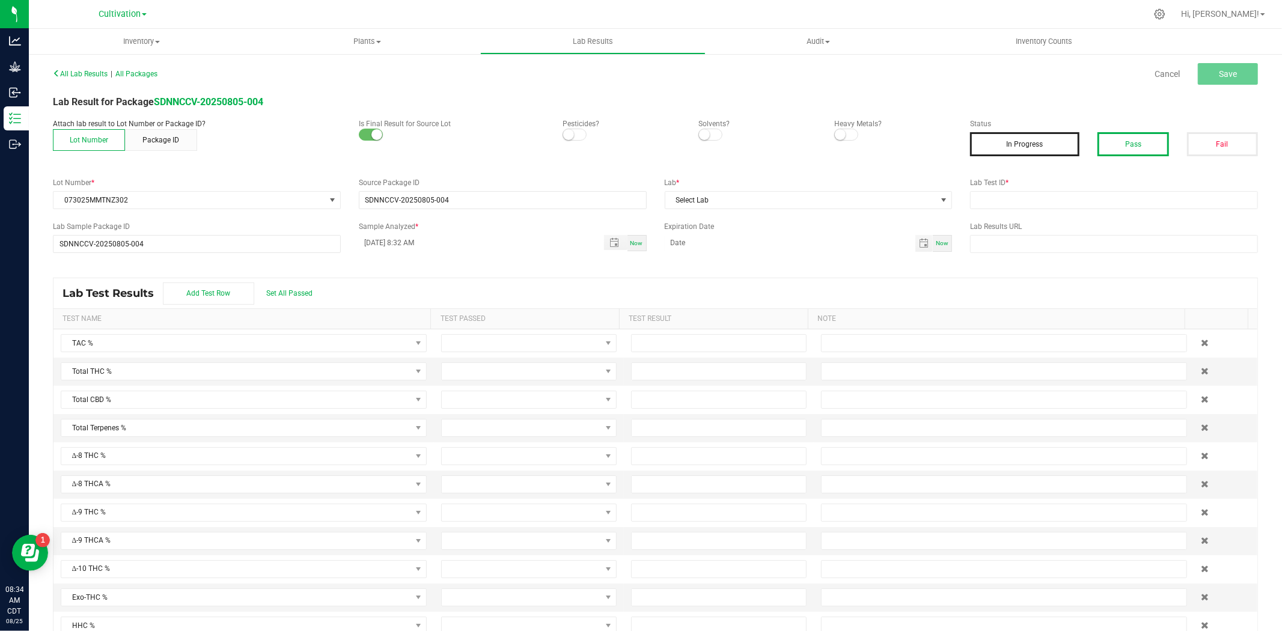
click at [1026, 141] on button "Pass" at bounding box center [1133, 144] width 71 height 24
click at [972, 206] on input "text" at bounding box center [1114, 200] width 288 height 18
type input "AAHA120"
click at [808, 203] on span "Select Lab" at bounding box center [801, 200] width 272 height 17
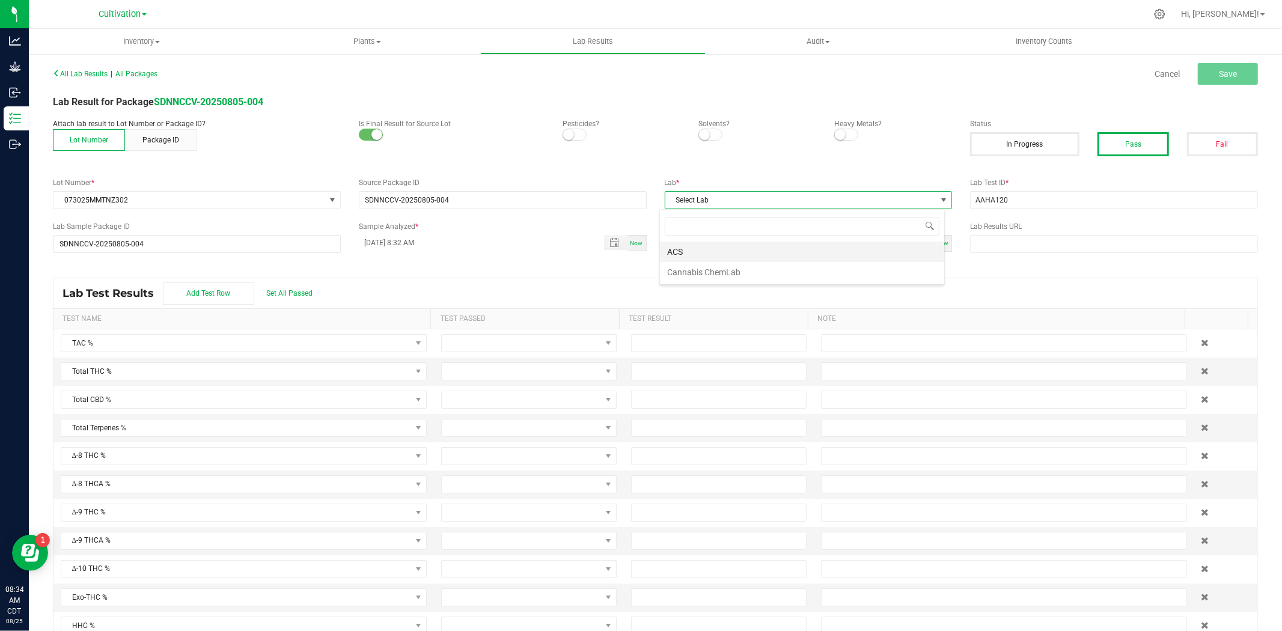
scroll to position [18, 285]
click at [711, 249] on li "ACS" at bounding box center [802, 252] width 284 height 20
click at [604, 237] on span "Toggle popup" at bounding box center [615, 242] width 23 height 15
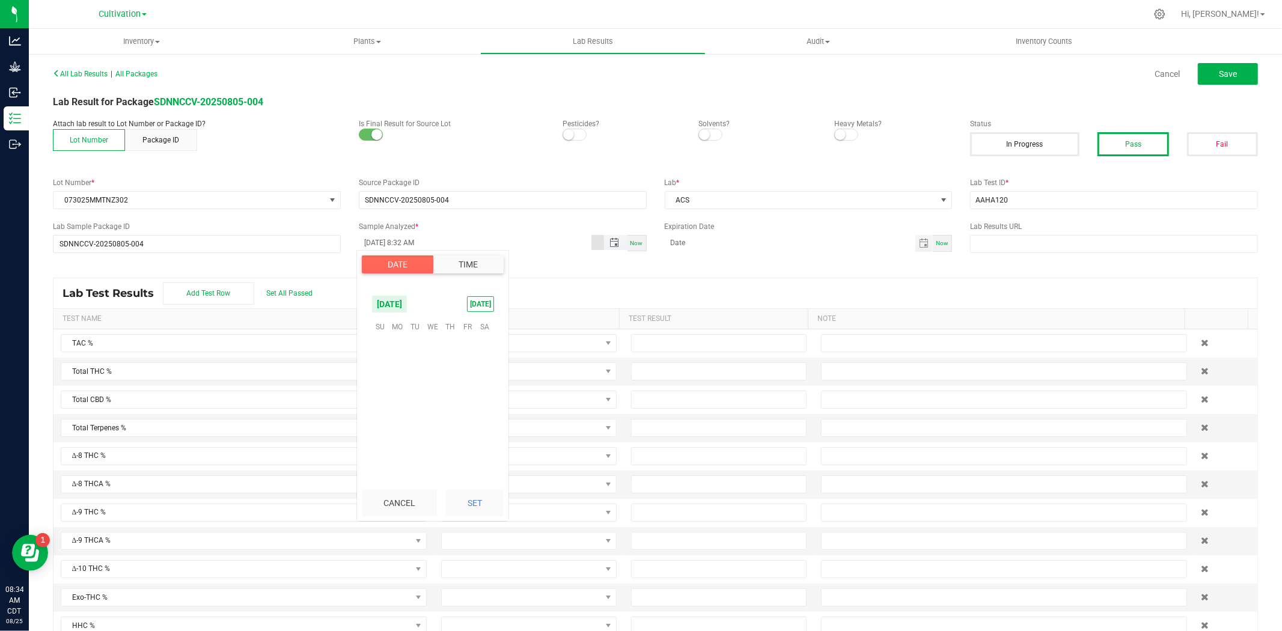
scroll to position [522, 0]
click at [469, 398] on span "22" at bounding box center [467, 402] width 17 height 19
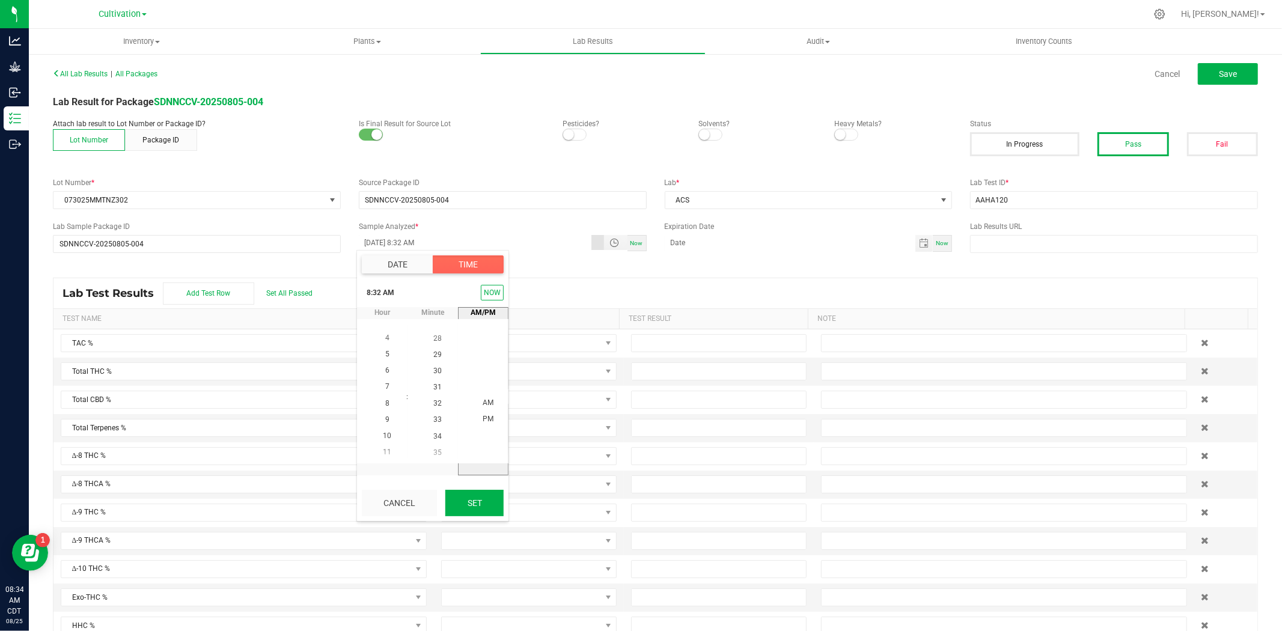
click at [497, 487] on button "Set" at bounding box center [474, 503] width 58 height 26
type input "[DATE] 8:32 AM"
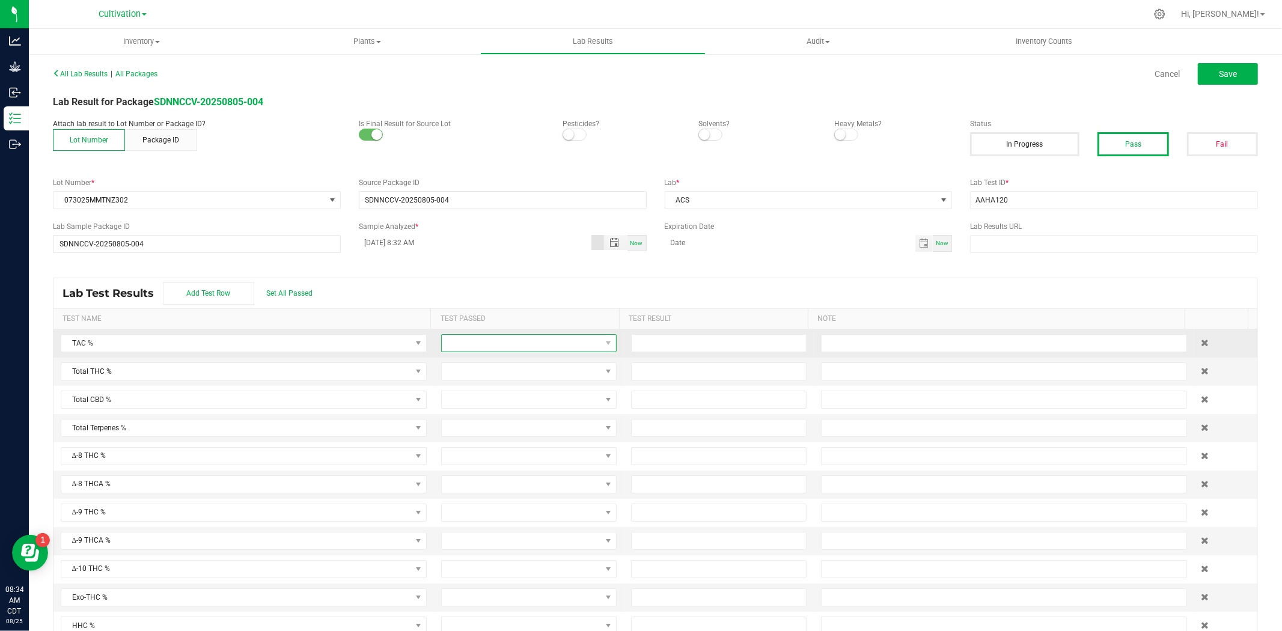
click at [446, 350] on span at bounding box center [521, 343] width 159 height 17
click at [457, 393] on li "Passed" at bounding box center [520, 395] width 171 height 20
click at [458, 368] on span at bounding box center [521, 371] width 159 height 17
click at [469, 422] on li "Passed" at bounding box center [520, 424] width 171 height 20
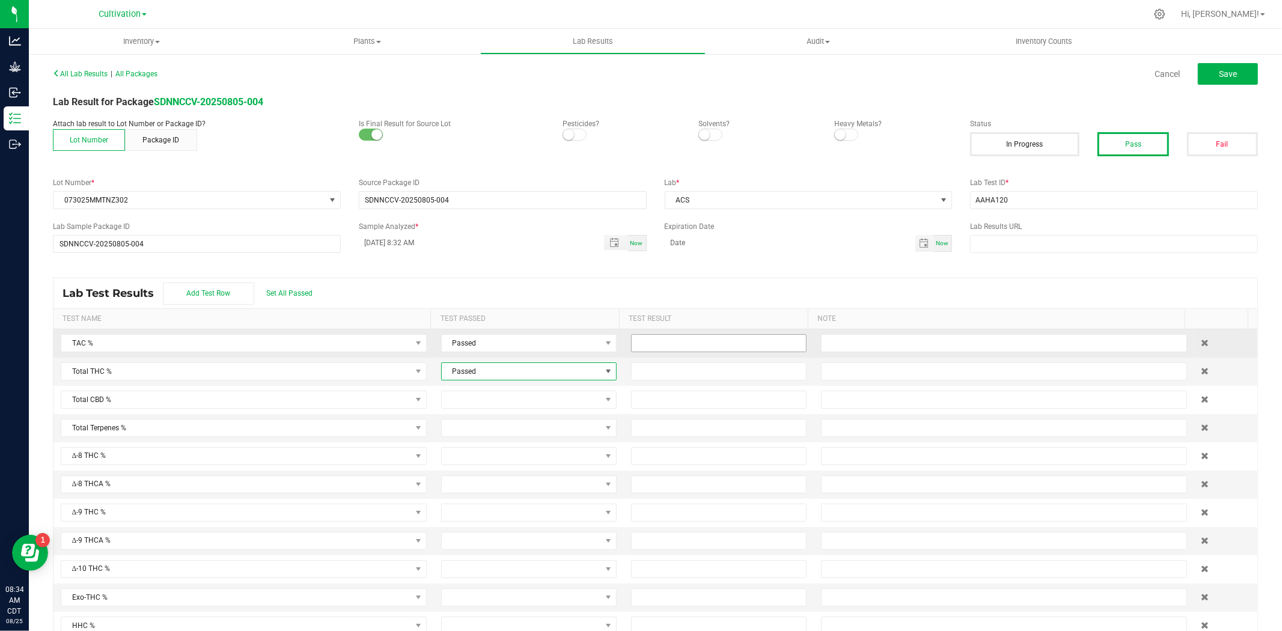
click at [655, 341] on input at bounding box center [719, 343] width 174 height 17
type input "16.8000"
click at [644, 379] on input at bounding box center [719, 371] width 174 height 17
type input "14.6000"
click at [624, 297] on div "Lab Test Results Add Test Row Set All Passed" at bounding box center [656, 293] width 1204 height 30
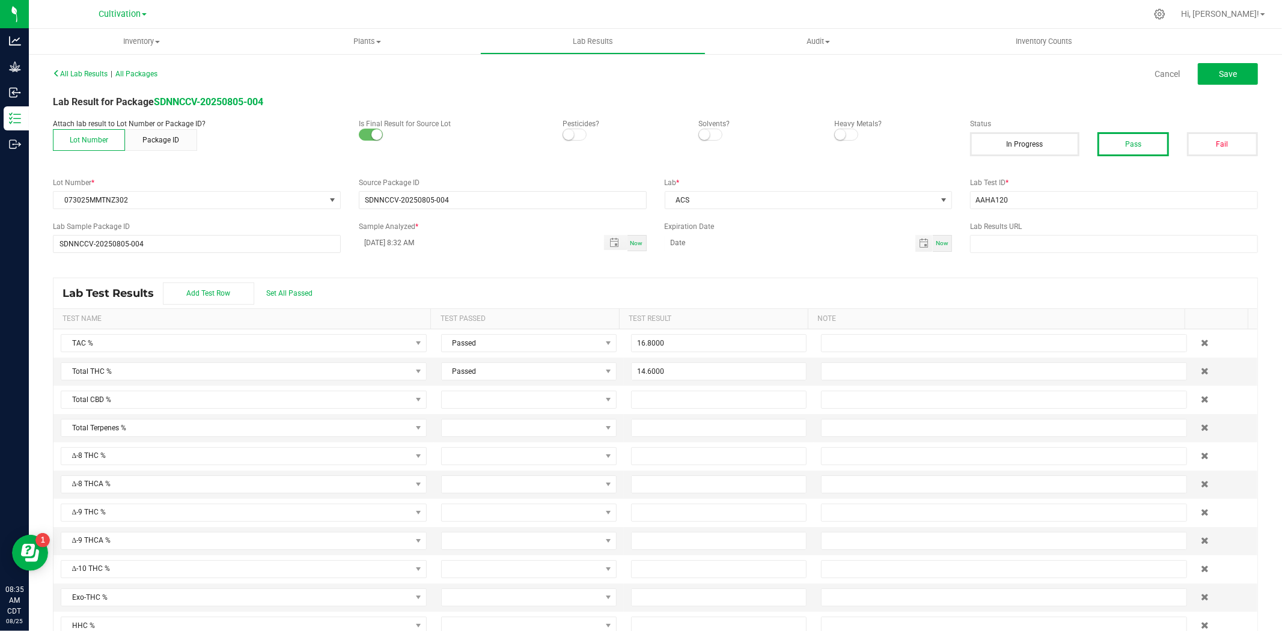
click at [611, 284] on div "Lab Test Results Add Test Row Set All Passed" at bounding box center [656, 293] width 1204 height 30
click at [1026, 76] on span "Save" at bounding box center [1228, 74] width 18 height 10
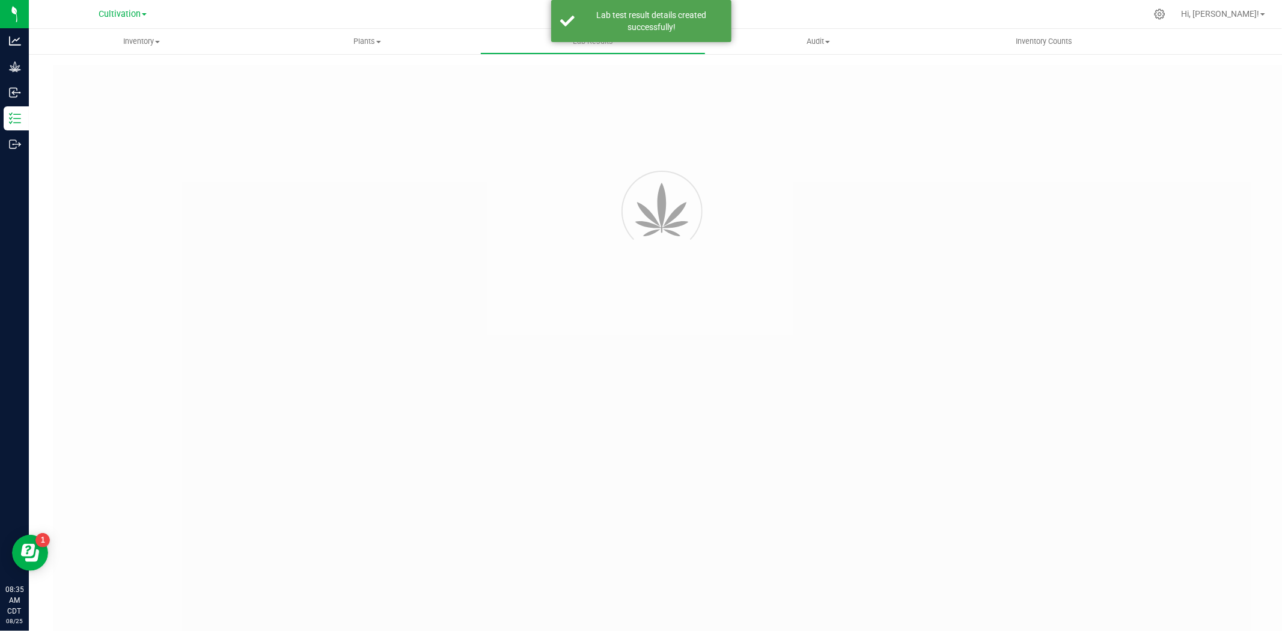
type input "SDNNCCV-20250805-004"
type input "AAHA120"
type input "SDNNCCV-20250805-004"
type input "[DATE] 8:32 AM"
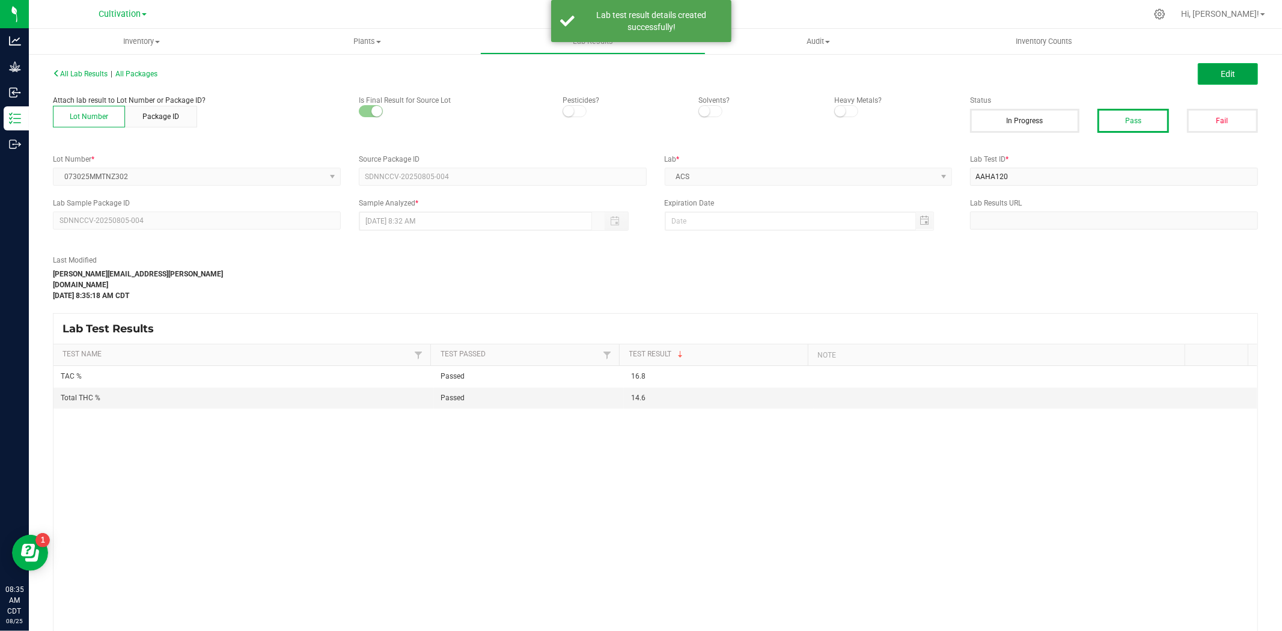
click at [1026, 77] on span "Edit" at bounding box center [1228, 74] width 14 height 10
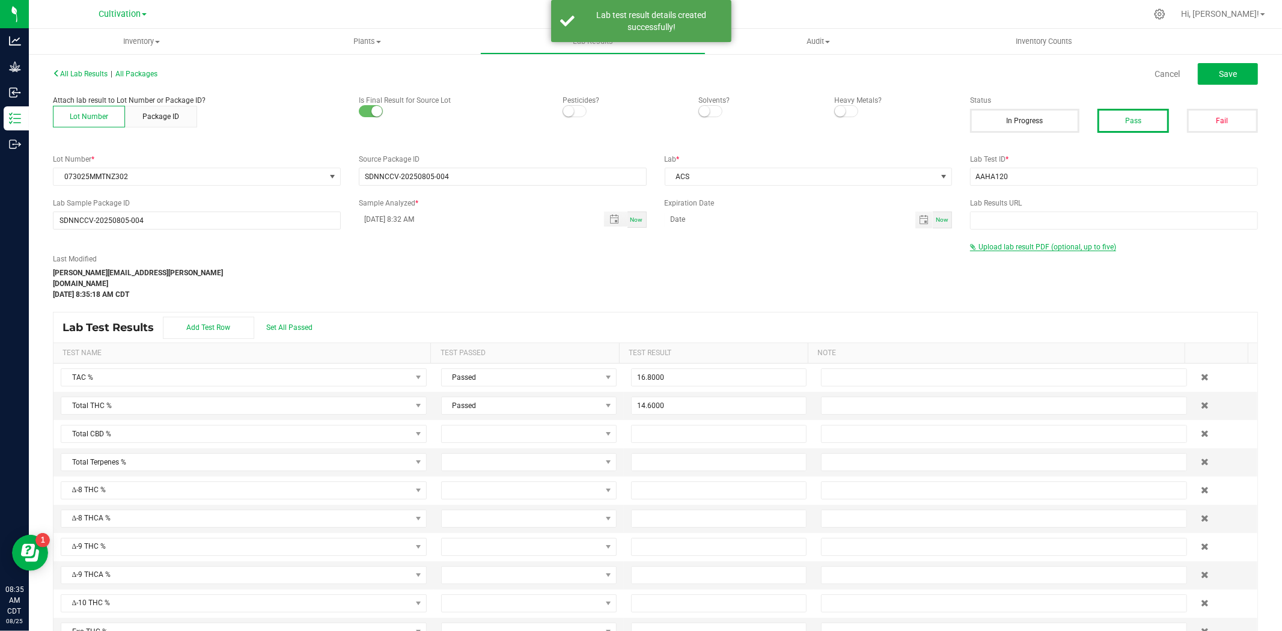
click at [1026, 246] on span "Upload lab result PDF (optional, up to five)" at bounding box center [1048, 247] width 138 height 8
click at [1021, 277] on div "Select file Drop files here to upload" at bounding box center [1114, 267] width 287 height 28
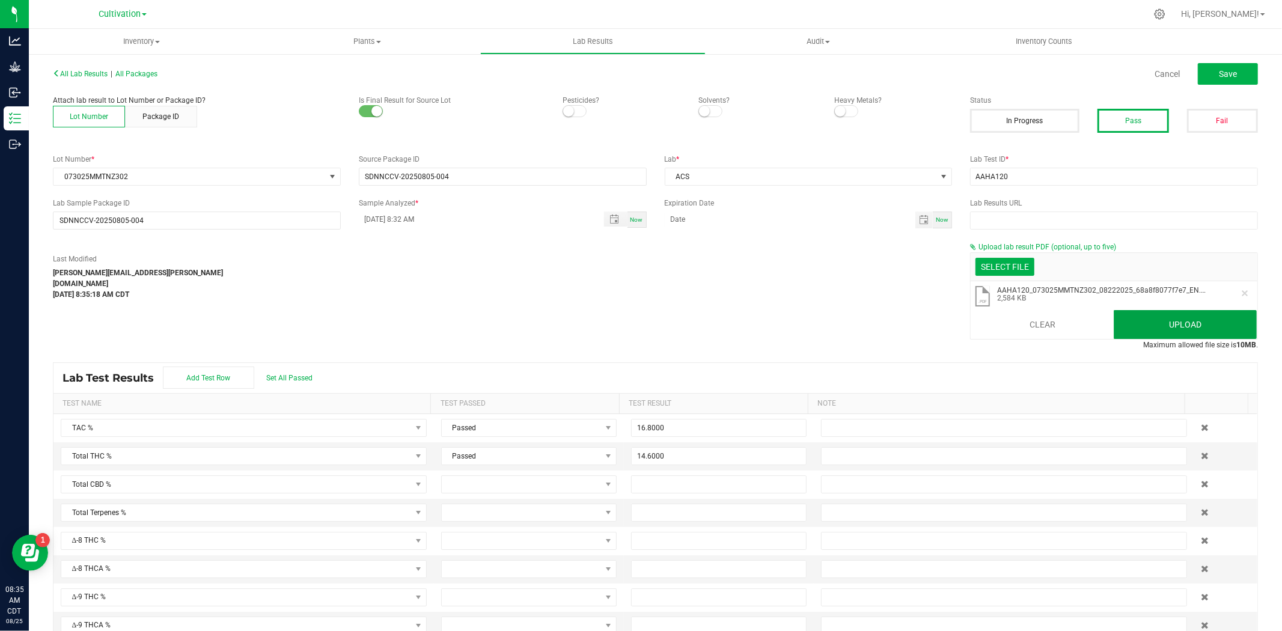
click at [1026, 322] on button "Upload" at bounding box center [1185, 324] width 143 height 29
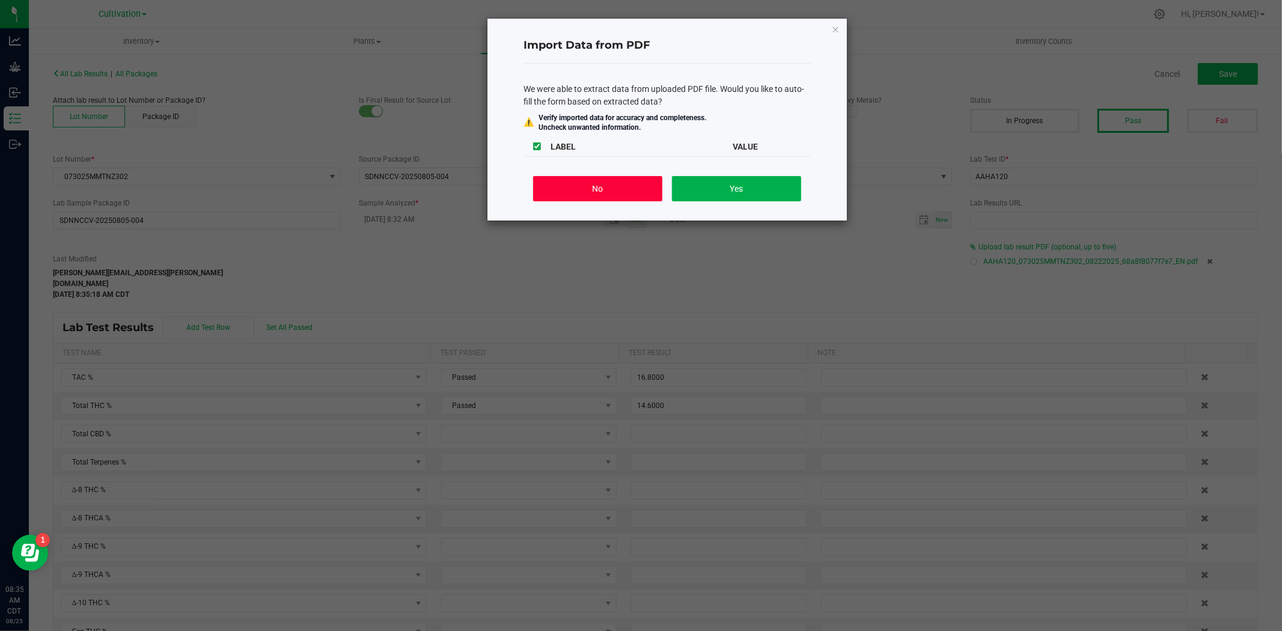
click at [641, 192] on button "No" at bounding box center [597, 188] width 129 height 25
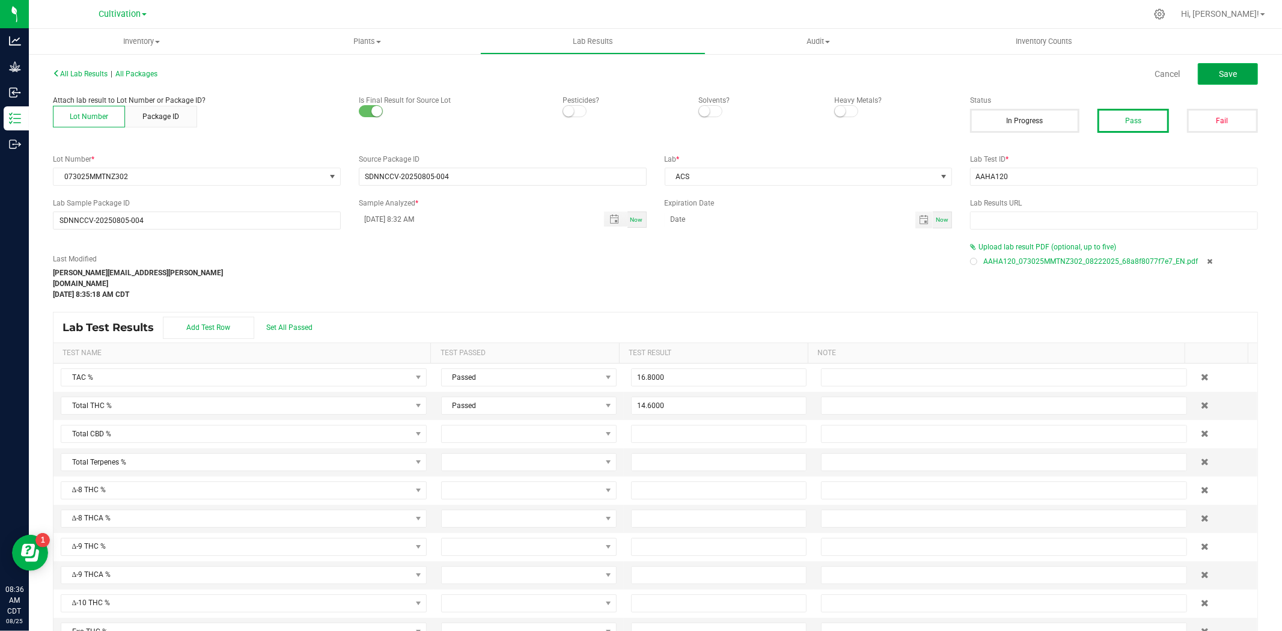
click at [1026, 79] on button "Save" at bounding box center [1228, 74] width 60 height 22
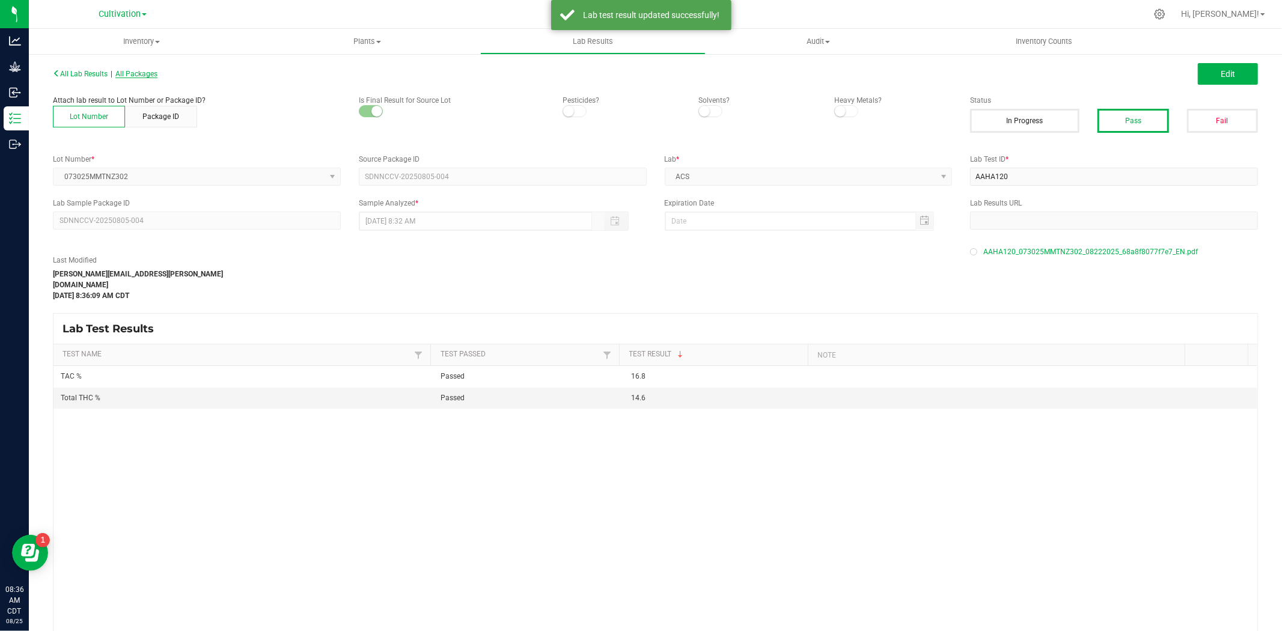
click at [149, 70] on span "All Packages" at bounding box center [136, 74] width 42 height 8
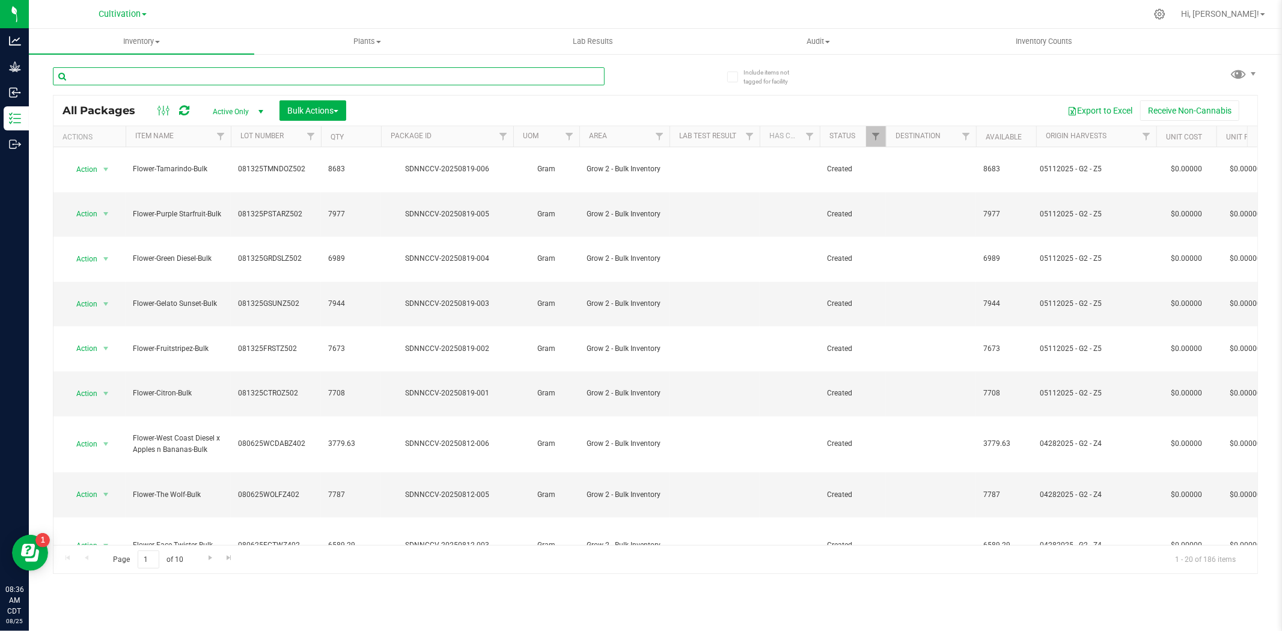
click at [144, 70] on input "text" at bounding box center [329, 76] width 552 height 18
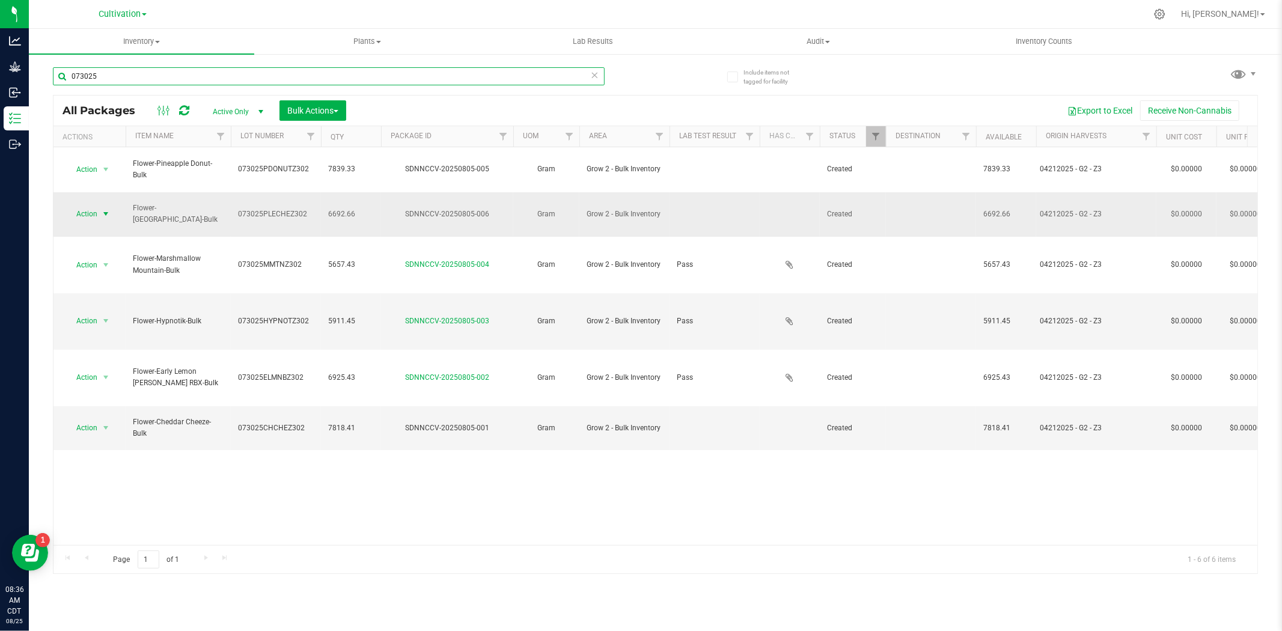
type input "073025"
click at [83, 206] on span "Action" at bounding box center [82, 214] width 32 height 17
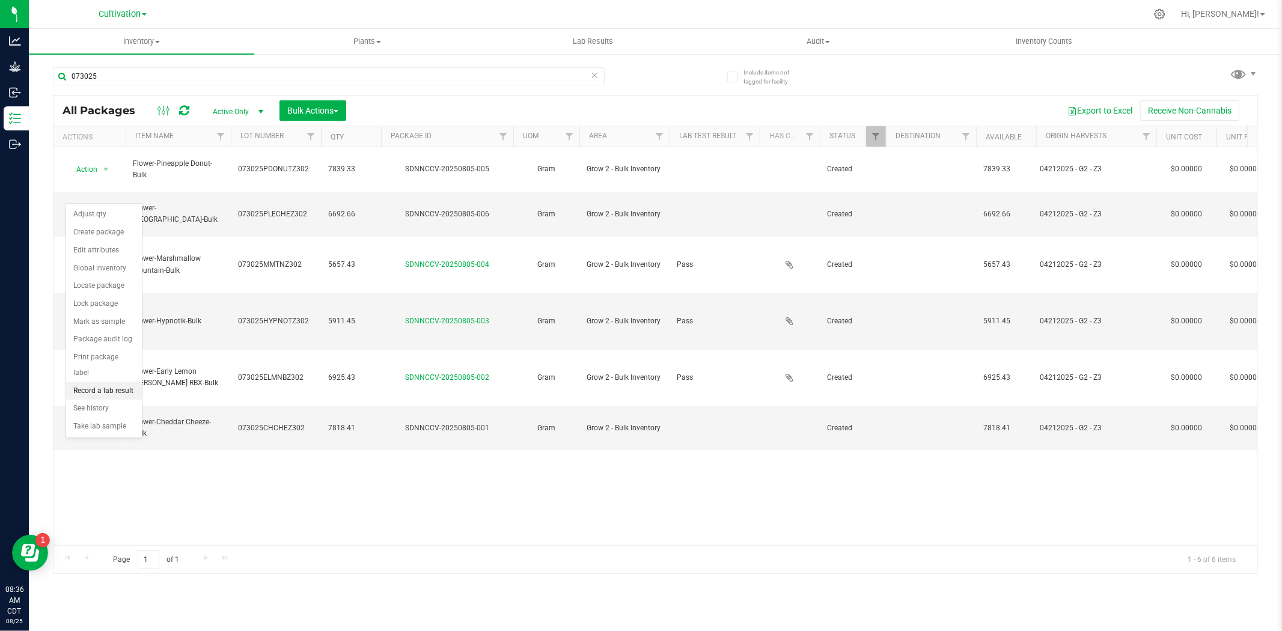
click at [108, 389] on li "Record a lab result" at bounding box center [104, 391] width 76 height 18
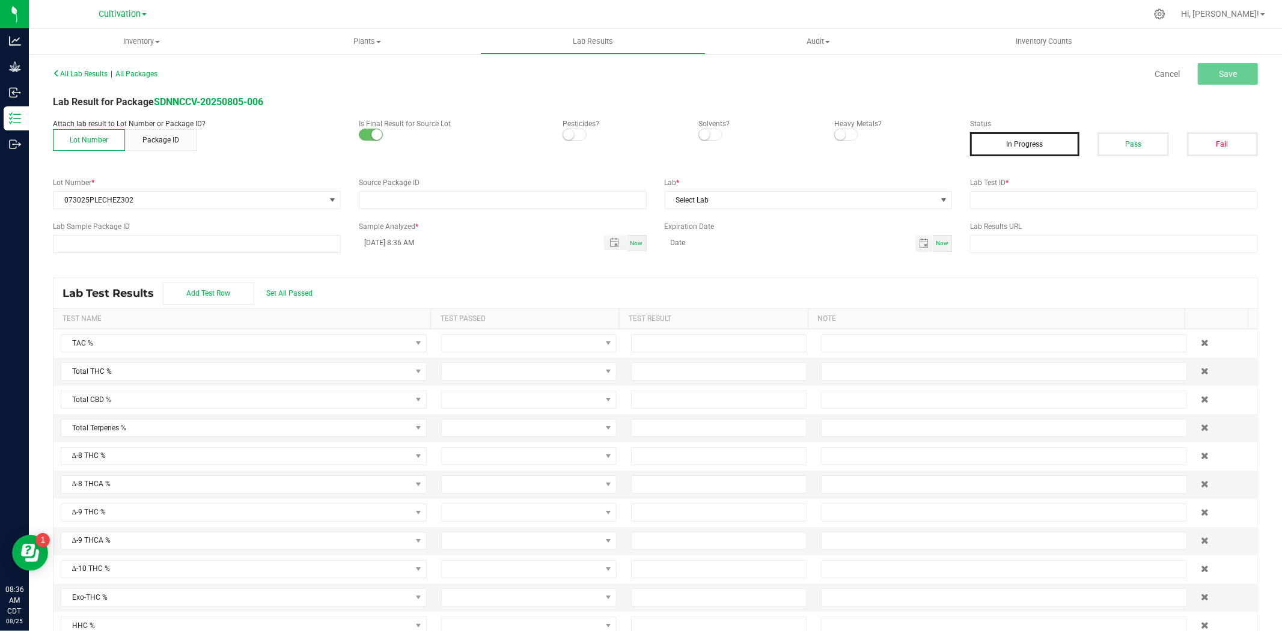
type input "SDNNCCV-20250805-006"
click at [1026, 145] on button "Pass" at bounding box center [1133, 144] width 71 height 24
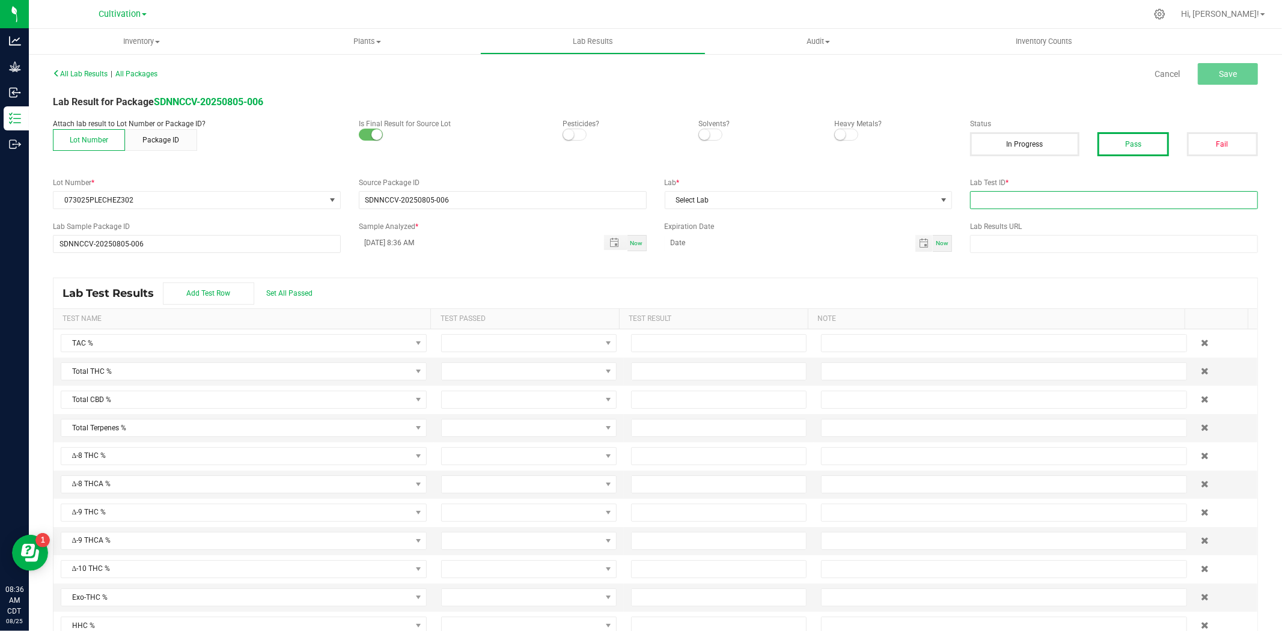
click at [1026, 200] on input "text" at bounding box center [1114, 200] width 288 height 18
type input "AAHA122"
click at [870, 193] on span "Select Lab" at bounding box center [801, 200] width 272 height 17
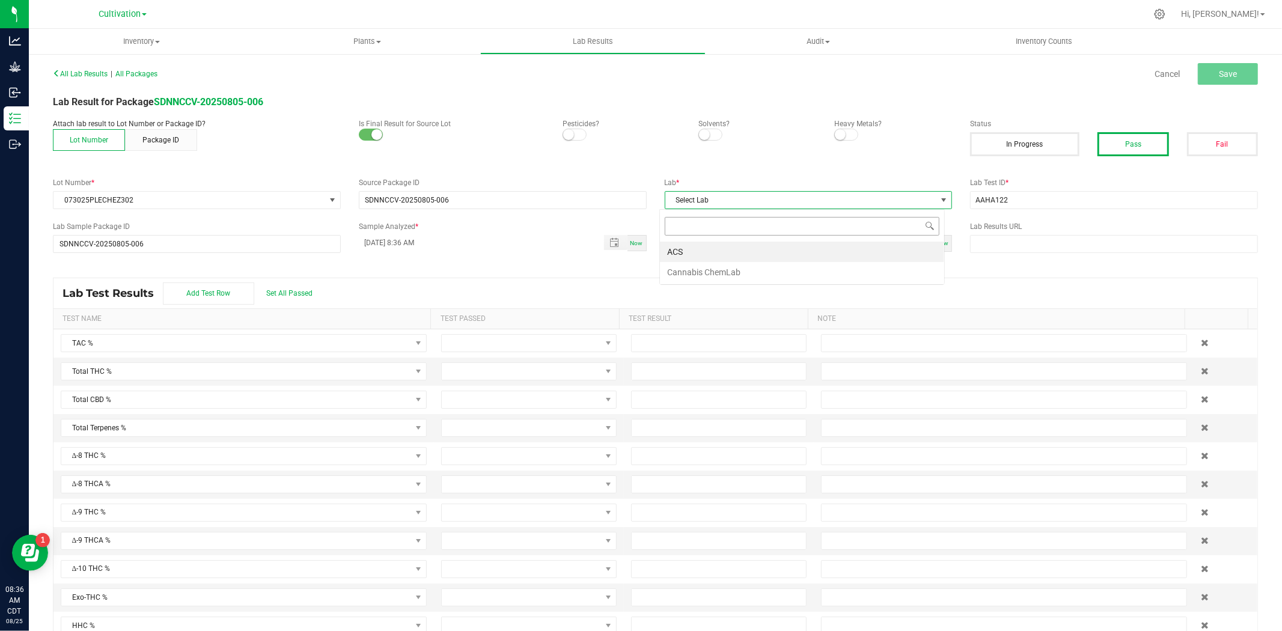
scroll to position [18, 285]
click at [690, 251] on li "ACS" at bounding box center [802, 252] width 284 height 20
click at [604, 242] on span "Toggle popup" at bounding box center [614, 243] width 20 height 10
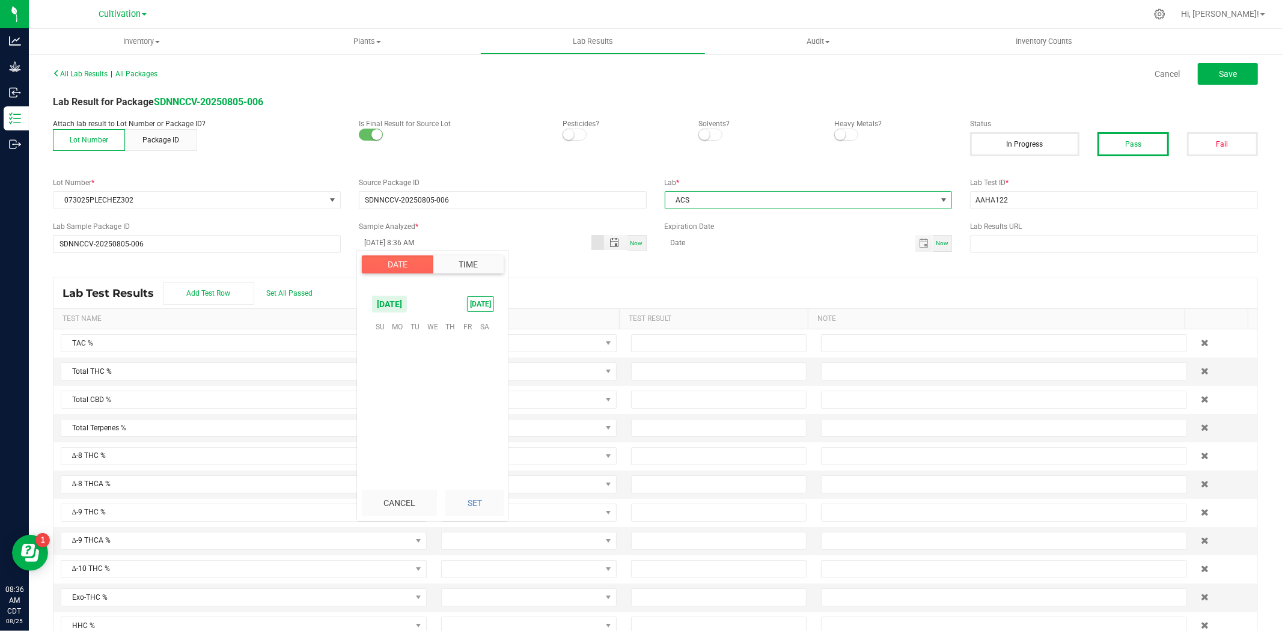
scroll to position [587, 0]
click at [471, 403] on span "22" at bounding box center [467, 402] width 17 height 19
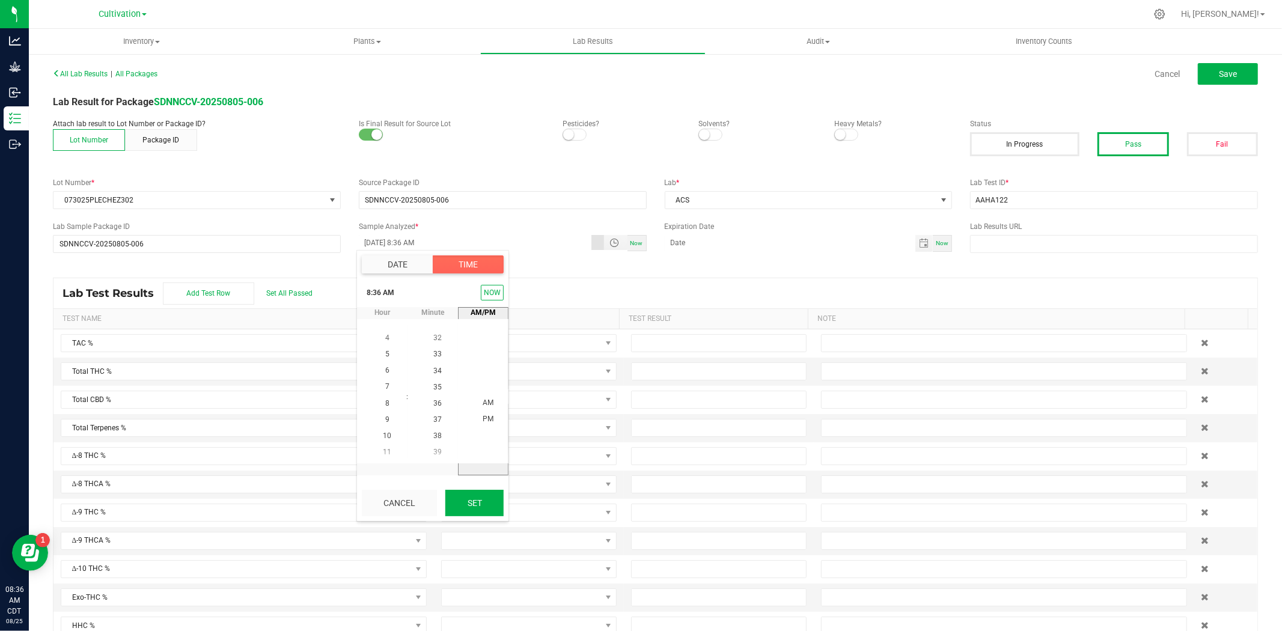
click at [472, 487] on button "Set" at bounding box center [474, 503] width 58 height 26
type input "[DATE] 8:36 AM"
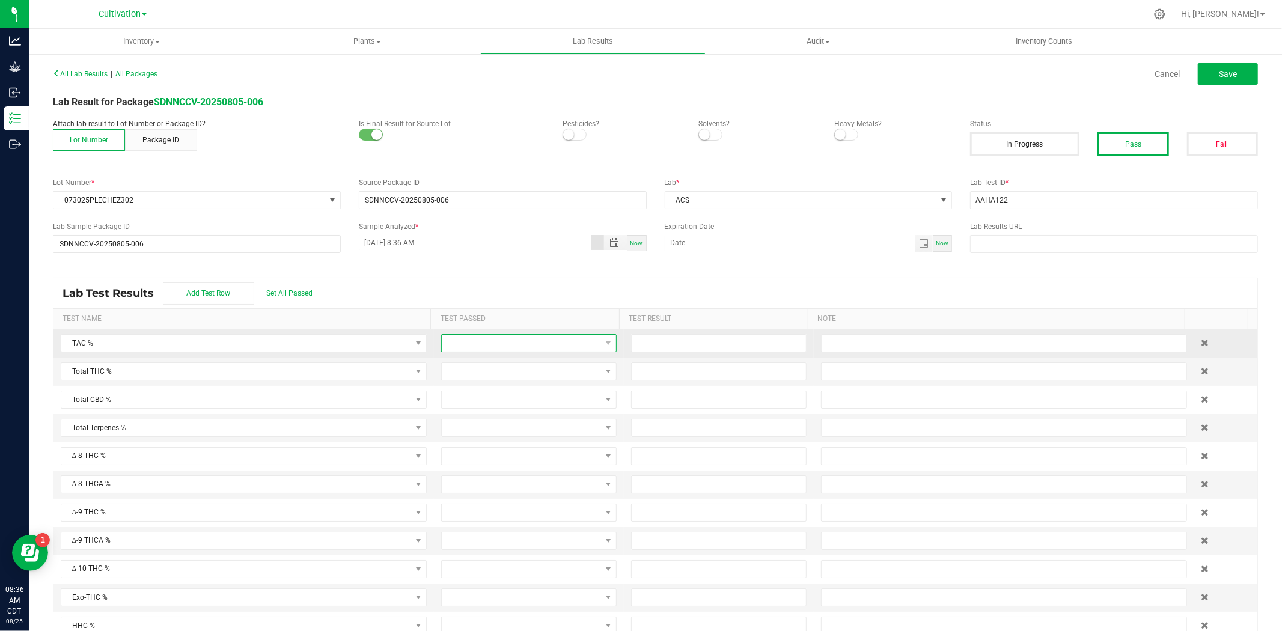
click at [509, 350] on span at bounding box center [521, 343] width 159 height 17
click at [489, 400] on li "Passed" at bounding box center [520, 395] width 171 height 20
click at [483, 372] on span at bounding box center [521, 371] width 159 height 17
click at [472, 415] on li "Passed" at bounding box center [520, 424] width 171 height 20
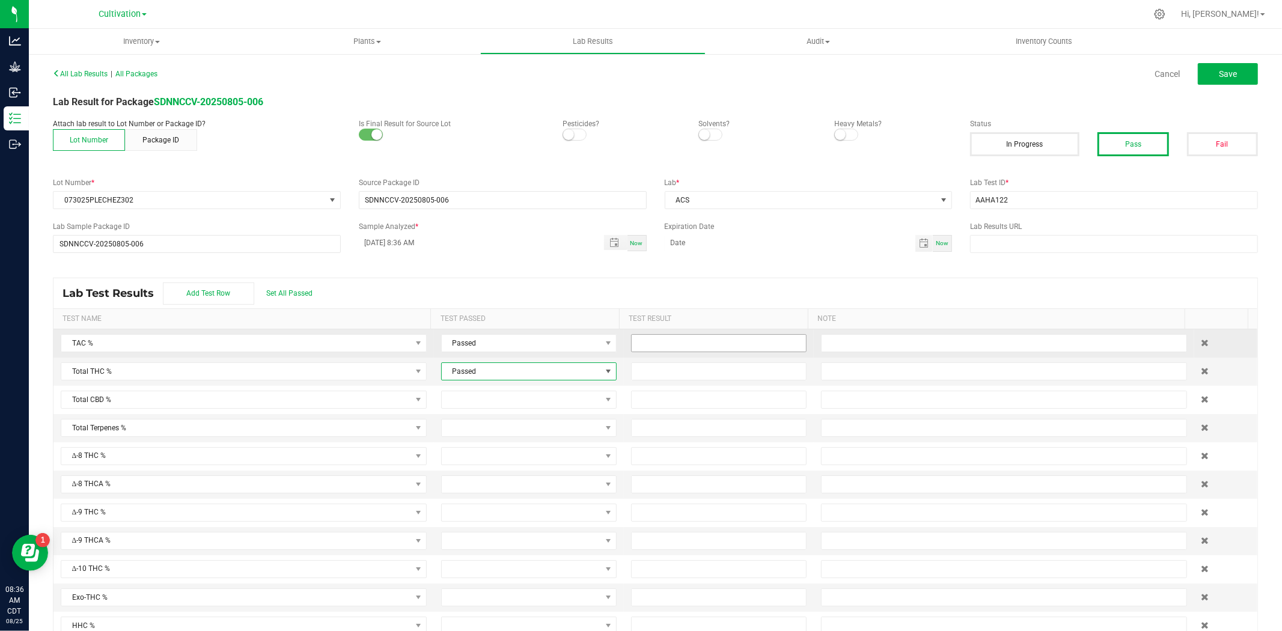
click at [662, 351] on input at bounding box center [719, 343] width 174 height 17
type input "17.1000"
click at [655, 372] on input at bounding box center [719, 371] width 174 height 17
type input "14.7000"
click at [838, 272] on div "All Lab Results | All Packages Cancel Save Lab Result for Package SDNNCCV-20250…" at bounding box center [655, 354] width 1205 height 579
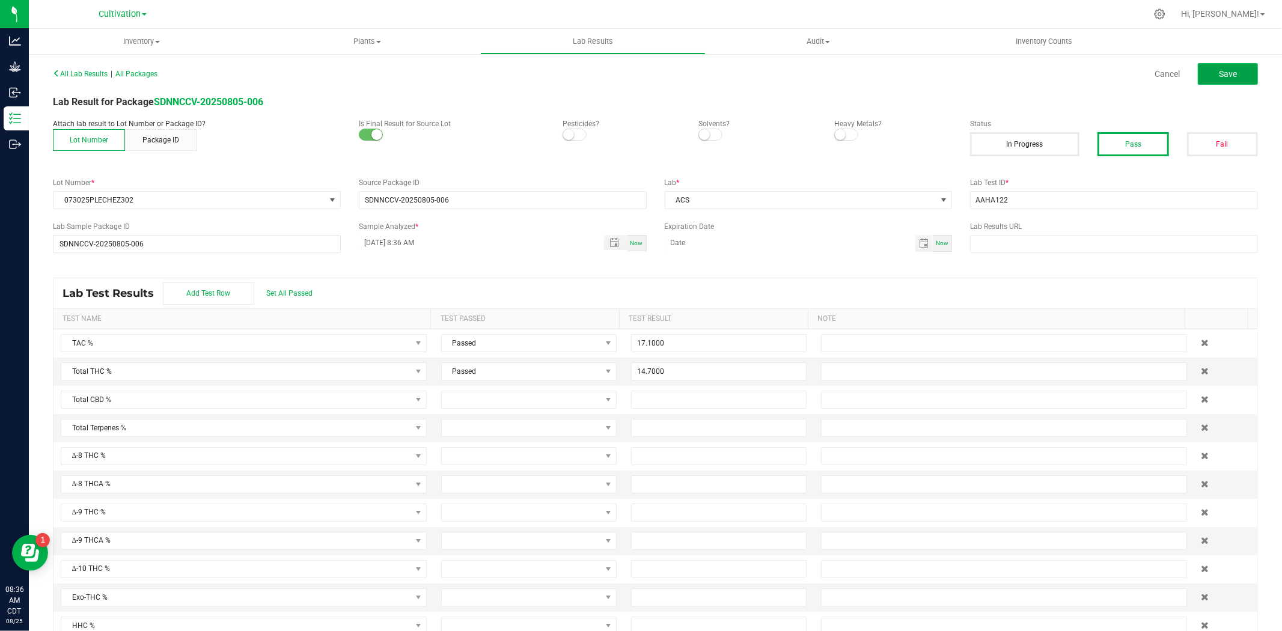
click at [1026, 74] on button "Save" at bounding box center [1228, 74] width 60 height 22
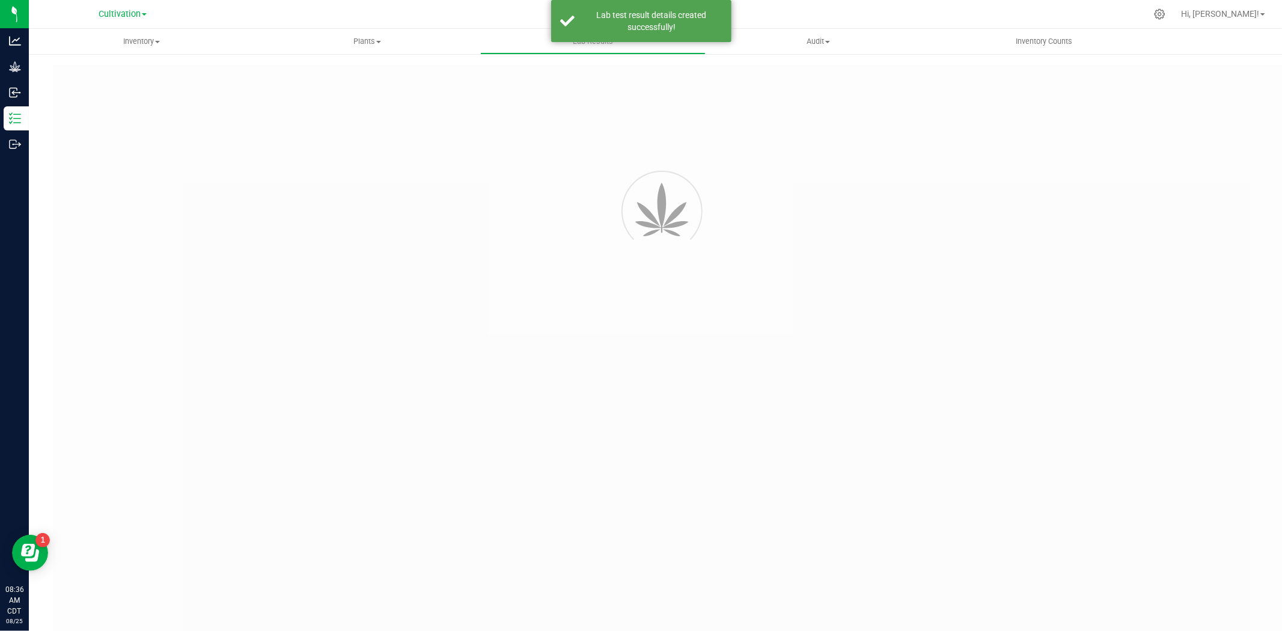
type input "SDNNCCV-20250805-006"
type input "AAHA122"
type input "SDNNCCV-20250805-006"
type input "[DATE] 8:36 AM"
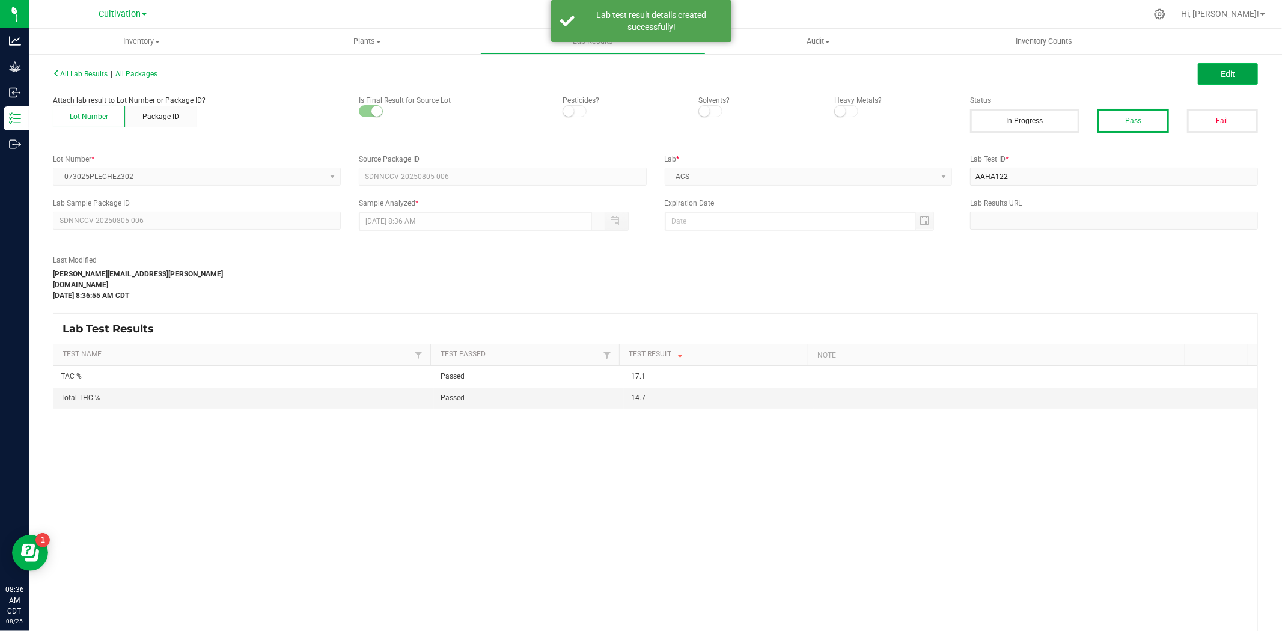
click at [1026, 79] on button "Edit" at bounding box center [1228, 74] width 60 height 22
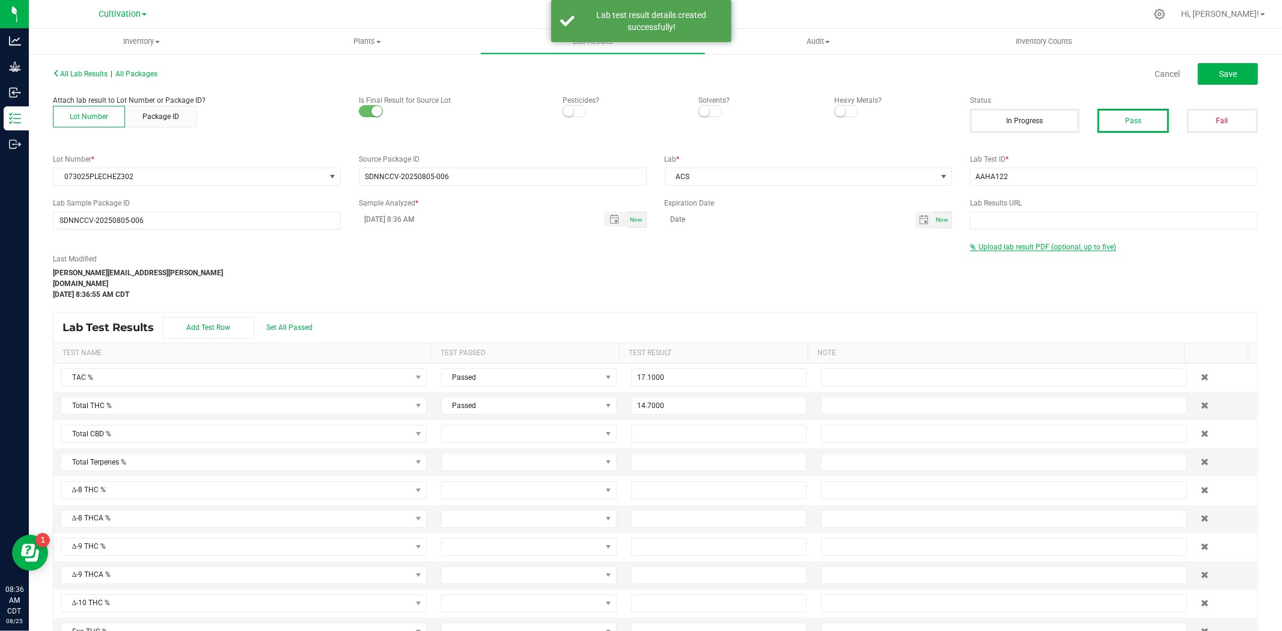
click at [1026, 245] on span "Upload lab result PDF (optional, up to five)" at bounding box center [1048, 247] width 138 height 8
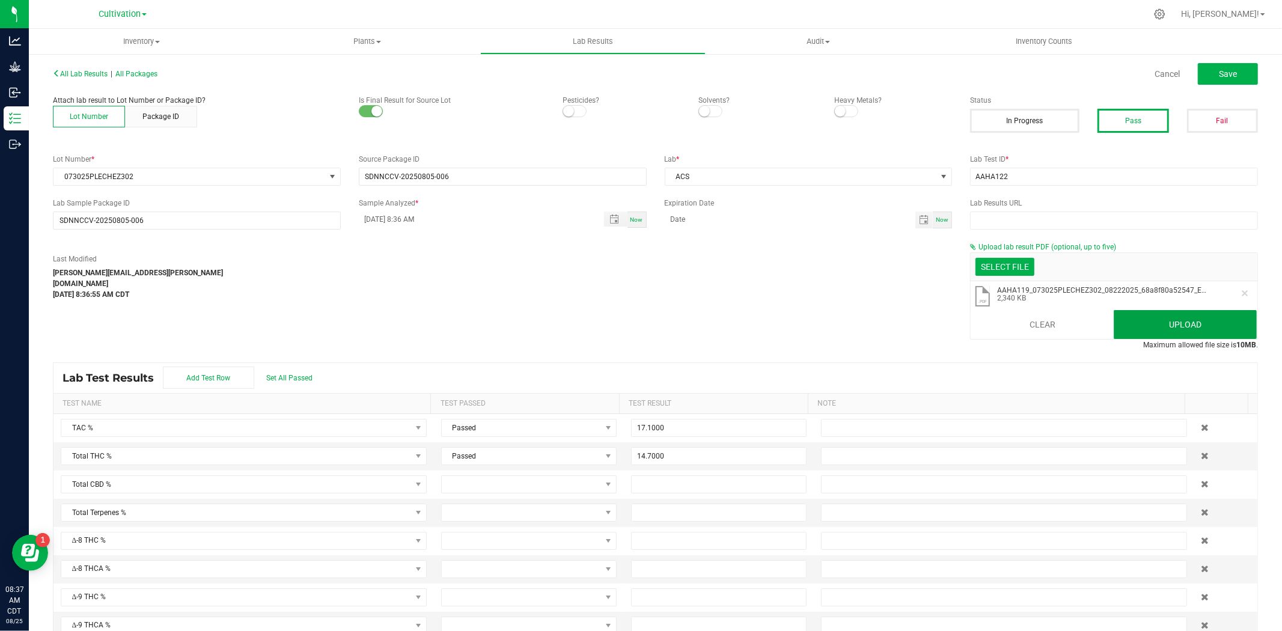
click at [1026, 322] on button "Upload" at bounding box center [1185, 324] width 143 height 29
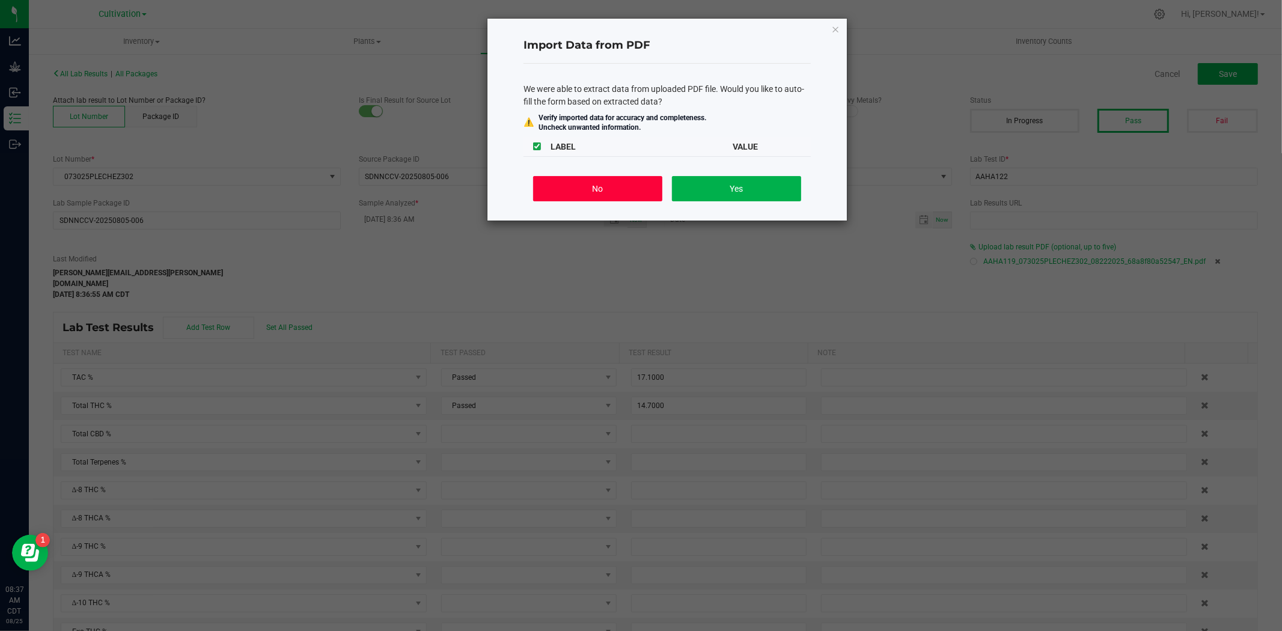
click at [592, 187] on button "No" at bounding box center [597, 188] width 129 height 25
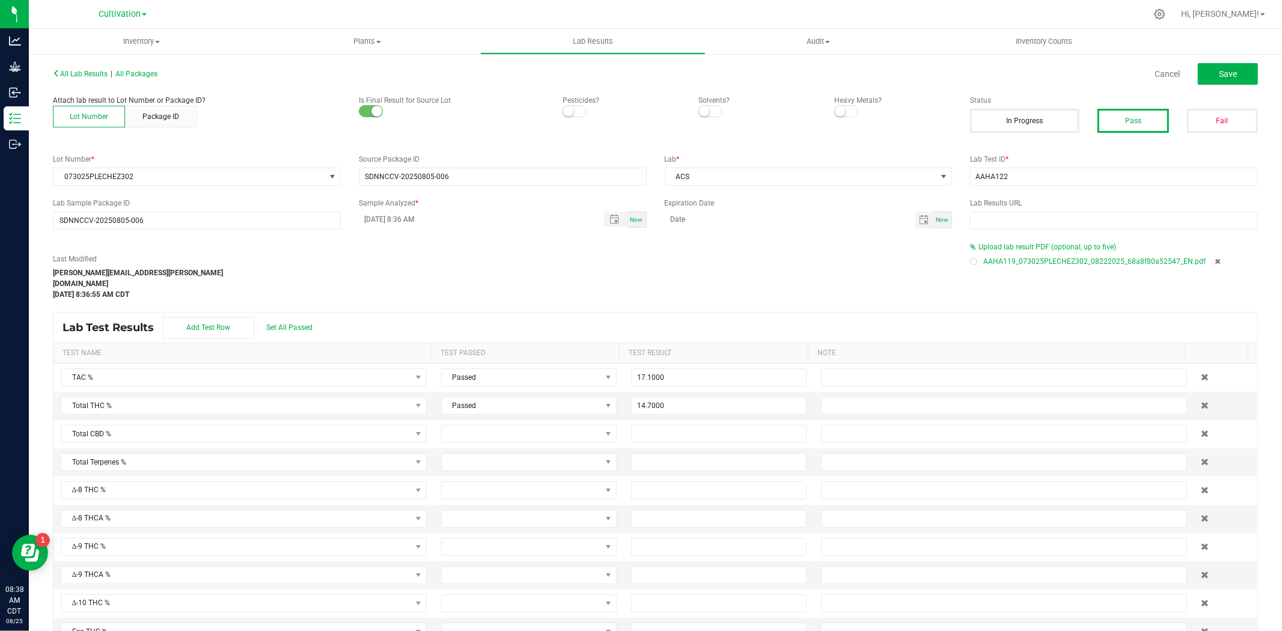
click at [1026, 61] on div "All Lab Results | All Packages Cancel Save" at bounding box center [655, 74] width 1223 height 30
click at [1026, 70] on span "Save" at bounding box center [1228, 74] width 18 height 10
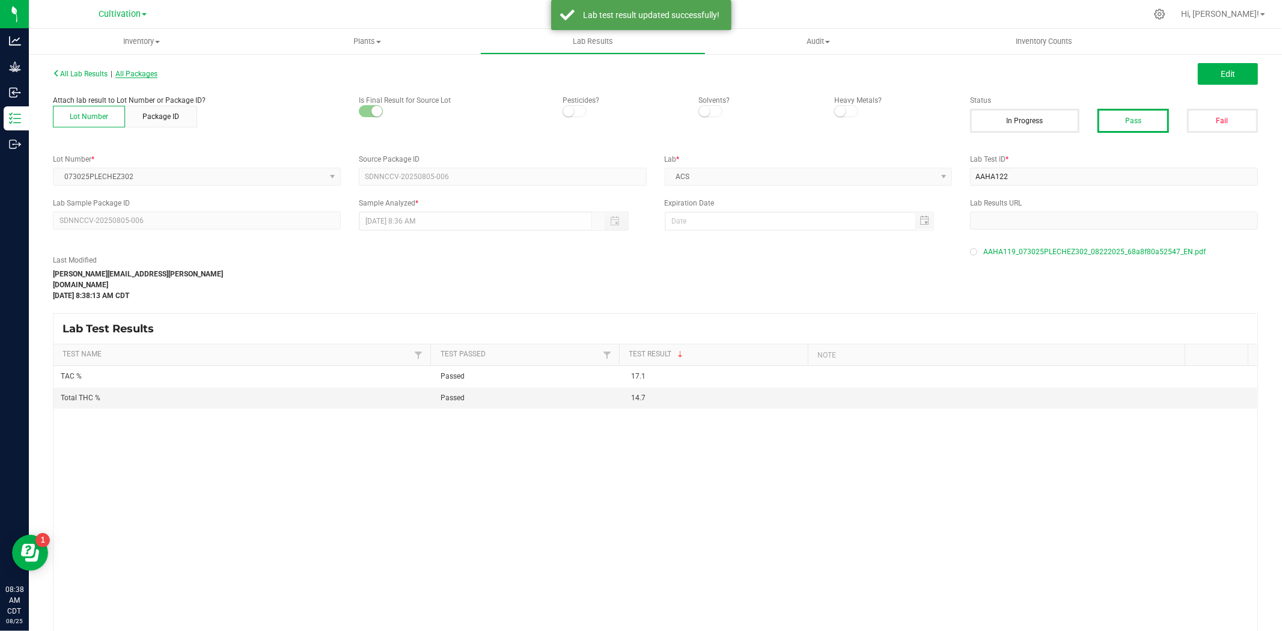
click at [147, 70] on span "All Packages" at bounding box center [136, 74] width 42 height 8
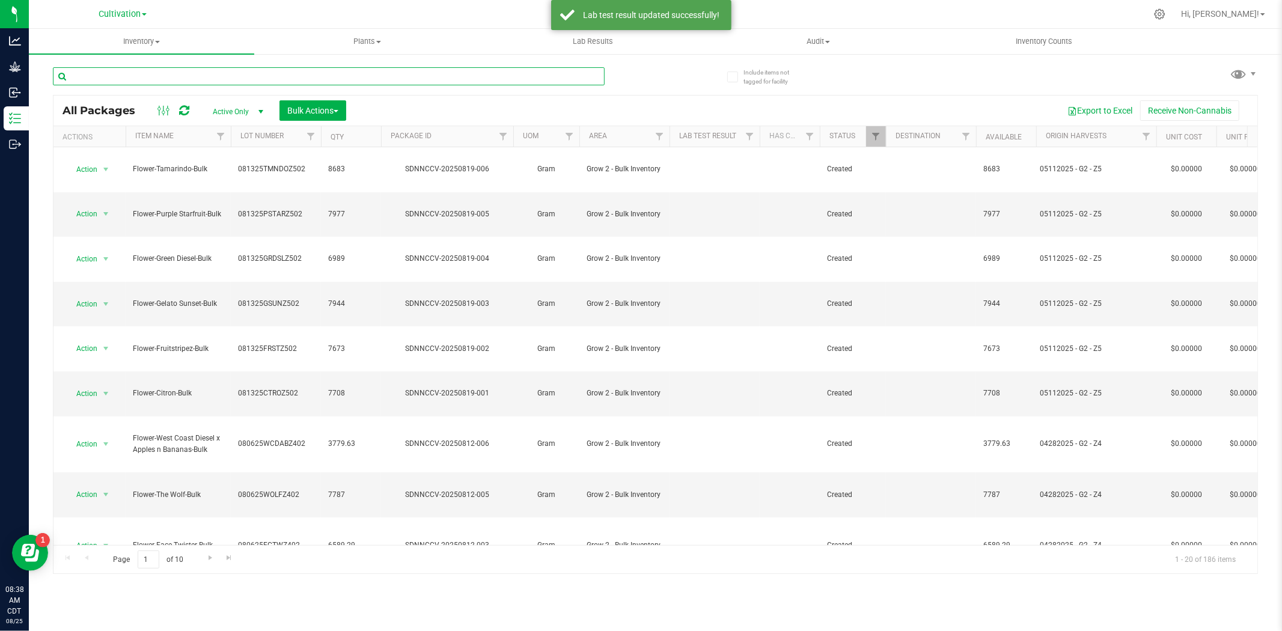
click at [193, 76] on input "text" at bounding box center [329, 76] width 552 height 18
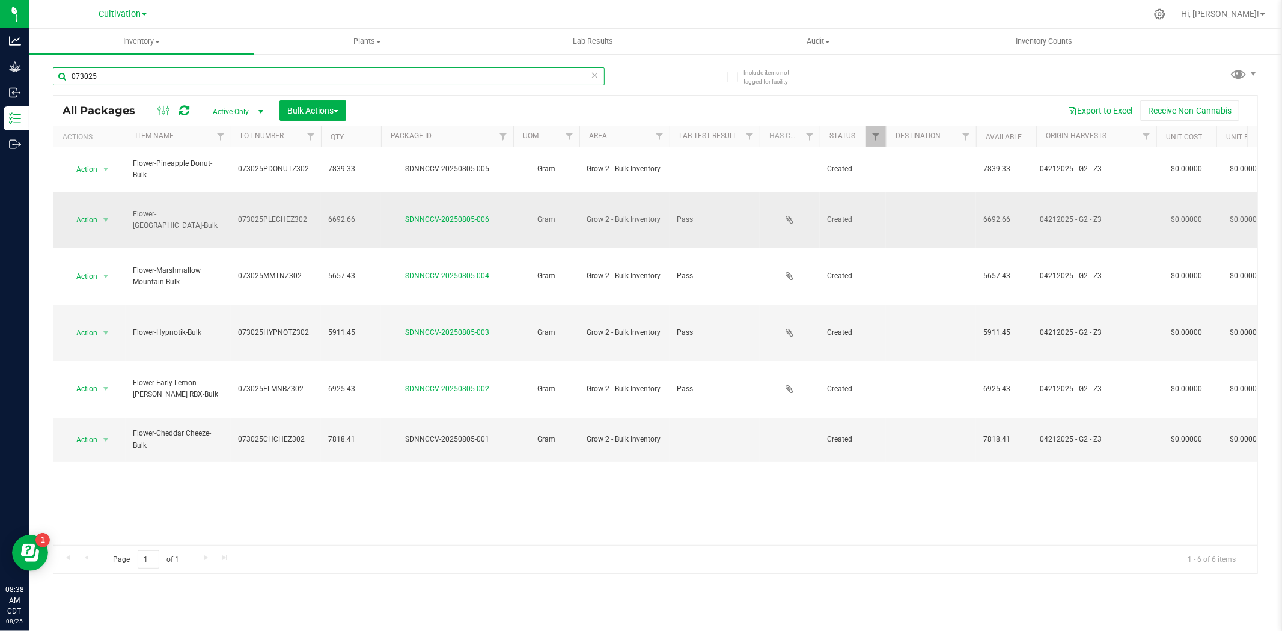
type input "073025"
click at [790, 215] on icon at bounding box center [790, 220] width 8 height 10
click at [791, 215] on icon at bounding box center [790, 220] width 8 height 10
click at [192, 133] on th "Item Name" at bounding box center [178, 136] width 105 height 21
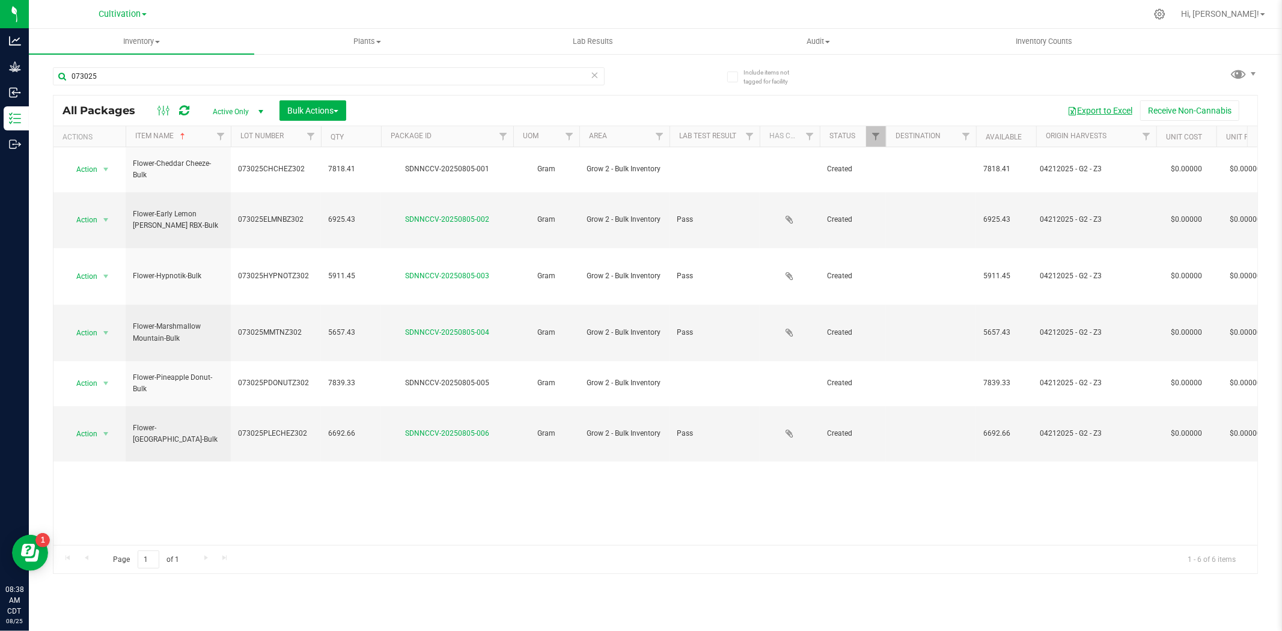
click at [1026, 117] on button "Export to Excel" at bounding box center [1100, 110] width 81 height 20
drag, startPoint x: 352, startPoint y: 422, endPoint x: 327, endPoint y: 404, distance: 30.5
click at [350, 423] on div "Action Action Adjust qty Create package Edit attributes Global inventory Locate…" at bounding box center [656, 346] width 1204 height 398
click at [1026, 76] on span at bounding box center [1239, 73] width 17 height 17
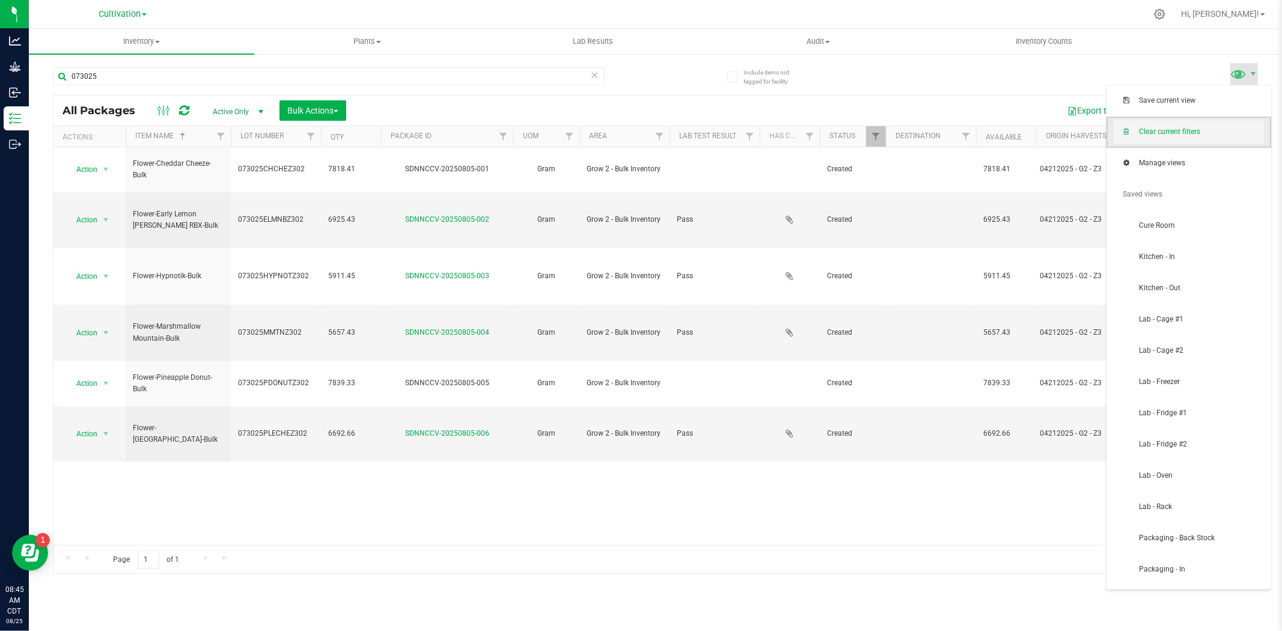
click at [1026, 123] on span "Clear current filters" at bounding box center [1189, 132] width 150 height 24
